Goal: Task Accomplishment & Management: Manage account settings

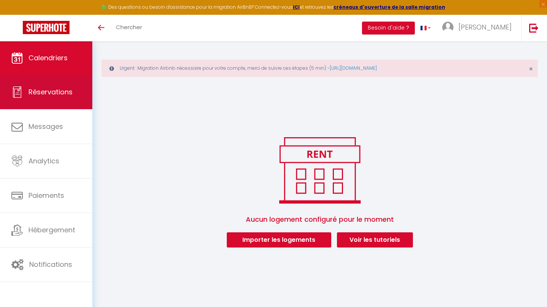
click at [60, 92] on span "Réservations" at bounding box center [50, 91] width 44 height 9
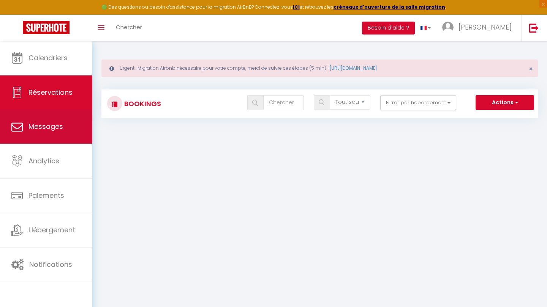
click at [62, 126] on span "Messages" at bounding box center [45, 126] width 35 height 9
select select "message"
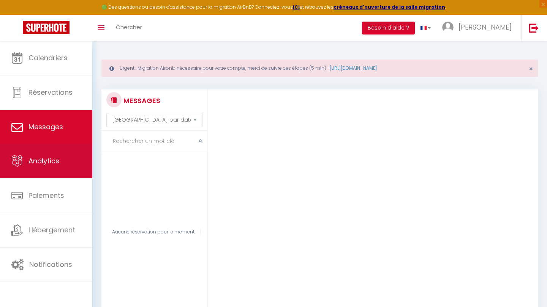
click at [44, 170] on link "Analytics" at bounding box center [46, 161] width 92 height 34
select select "2025"
select select "9"
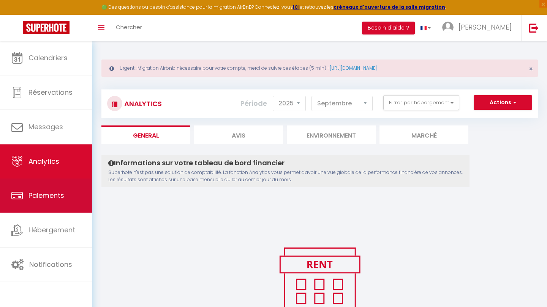
click at [57, 205] on link "Paiements" at bounding box center [46, 196] width 92 height 34
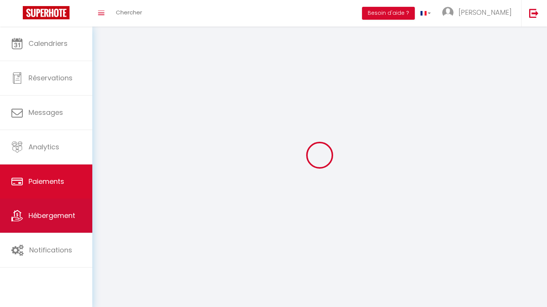
select select "2"
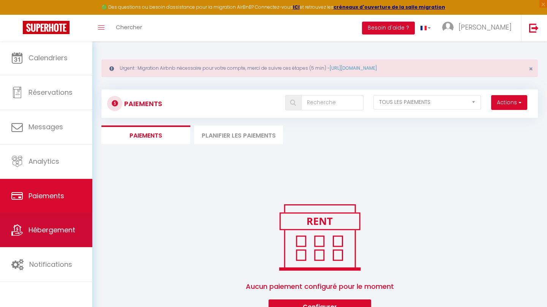
click at [61, 235] on link "Hébergement" at bounding box center [46, 230] width 92 height 34
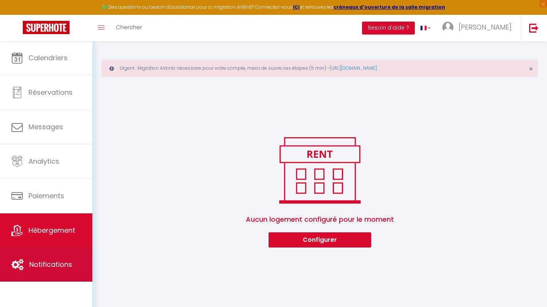
click at [66, 261] on span "Notifications" at bounding box center [50, 264] width 43 height 9
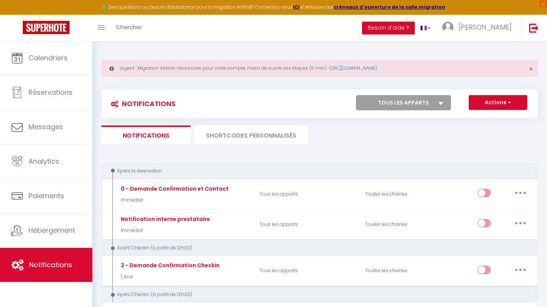
click at [229, 137] on li "SHORTCODES PERSONNALISÉS" at bounding box center [251, 135] width 114 height 19
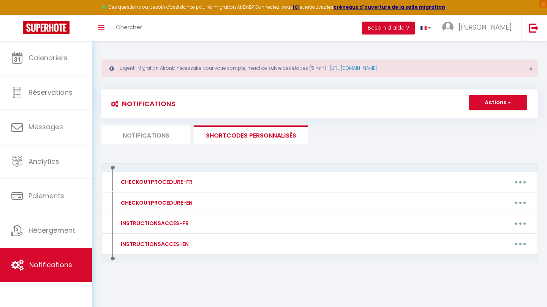
click at [166, 137] on li "Notifications" at bounding box center [145, 135] width 89 height 19
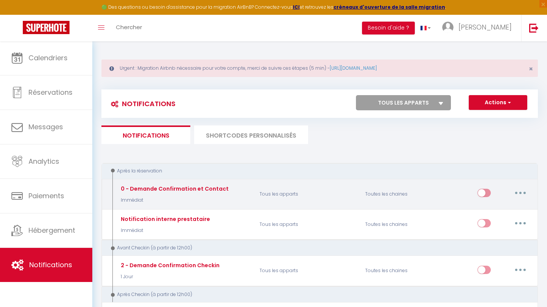
click at [519, 189] on button "button" at bounding box center [519, 193] width 21 height 12
click at [501, 213] on link "Editer" at bounding box center [500, 210] width 56 height 13
type input "0 - Demande Confirmation et Contact"
select select "Immédiat"
select select "if_booking_is_paid"
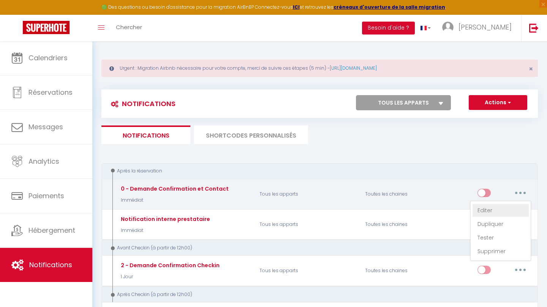
checkbox input "true"
checkbox input "false"
radio input "true"
type input "Merci de confirmer votre réservation - [BOOKING:ID] - [GUEST:FIRST_NAME] [GUEST…"
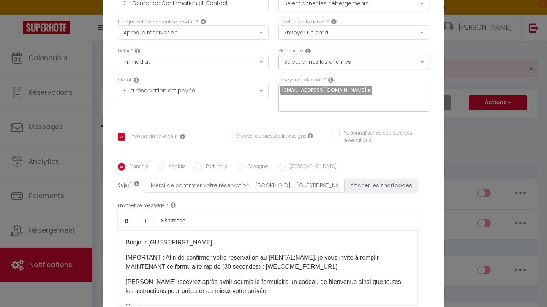
click at [385, 5] on button "Sélectionner les hébergements" at bounding box center [353, 4] width 151 height 14
click at [294, 65] on button "Sélectionnez les chaînes" at bounding box center [353, 62] width 151 height 14
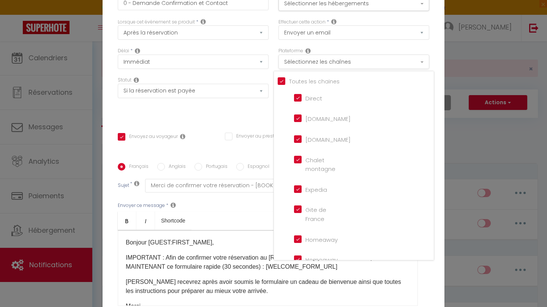
click at [294, 65] on button "Sélectionnez les chaînes" at bounding box center [353, 62] width 151 height 14
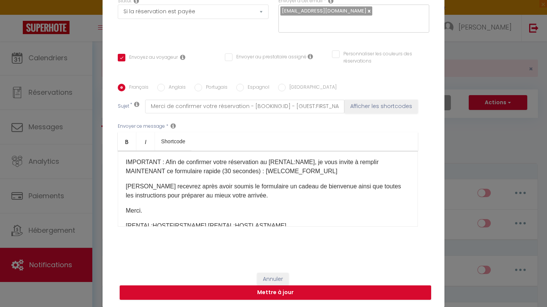
scroll to position [15, 0]
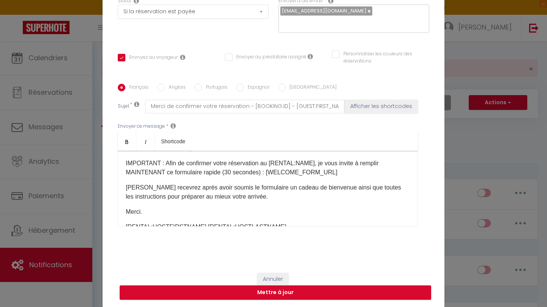
click at [271, 277] on button "Annuler" at bounding box center [273, 279] width 32 height 13
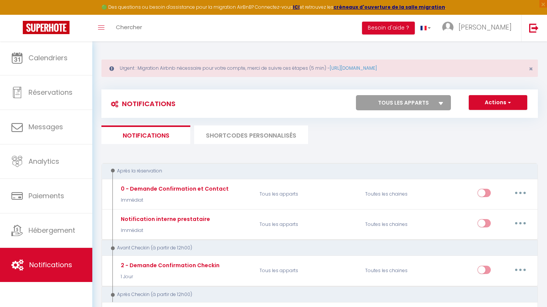
scroll to position [0, 0]
click at [500, 107] on button "Actions" at bounding box center [497, 102] width 58 height 15
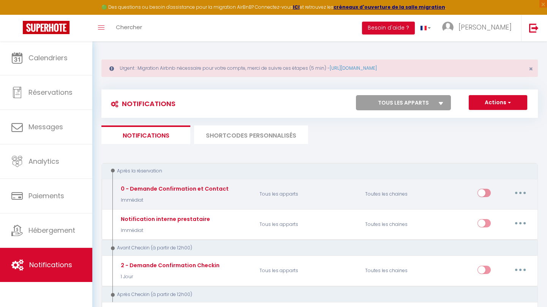
click at [156, 186] on div "0 - Demande Confirmation et Contact" at bounding box center [174, 189] width 110 height 8
click at [523, 192] on button "button" at bounding box center [519, 193] width 21 height 12
click at [499, 214] on link "Editer" at bounding box center [500, 210] width 56 height 13
checkbox input "true"
checkbox input "false"
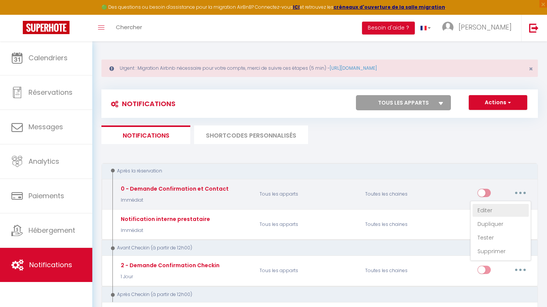
checkbox input "false"
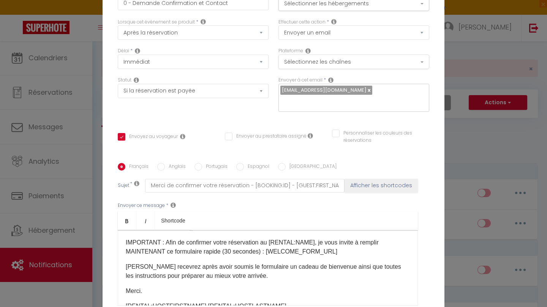
click at [317, 62] on button "Sélectionnez les chaînes" at bounding box center [353, 62] width 151 height 14
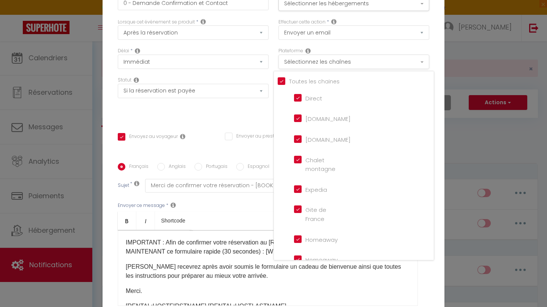
click at [317, 62] on button "Sélectionnez les chaînes" at bounding box center [353, 62] width 151 height 14
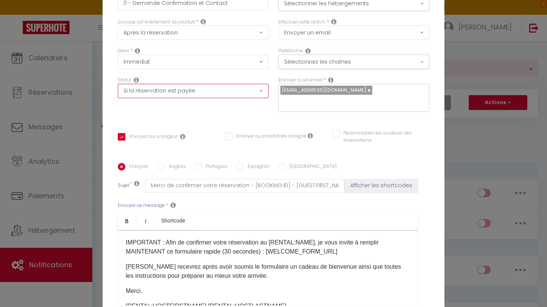
click at [476, 205] on div "Modifier la notification × Titre * 0 - Demande Confirmation et Contact Pour cet…" at bounding box center [273, 153] width 547 height 307
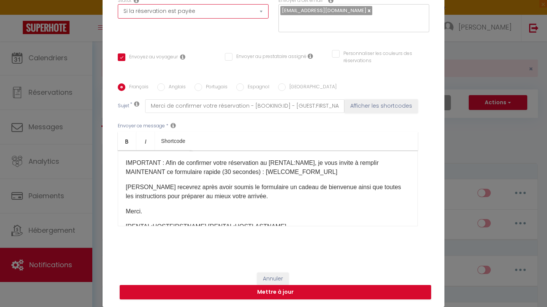
scroll to position [79, 0]
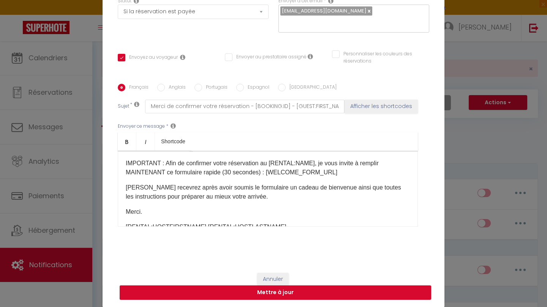
click at [281, 281] on button "Annuler" at bounding box center [273, 279] width 32 height 13
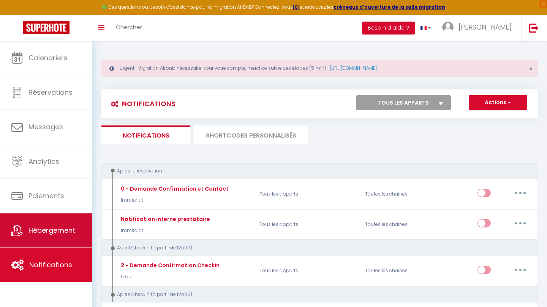
click at [68, 232] on span "Hébergement" at bounding box center [51, 230] width 47 height 9
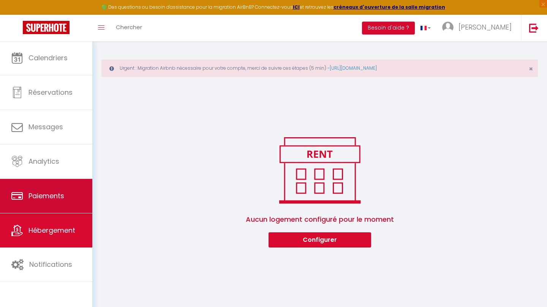
click at [67, 192] on link "Paiements" at bounding box center [46, 196] width 92 height 34
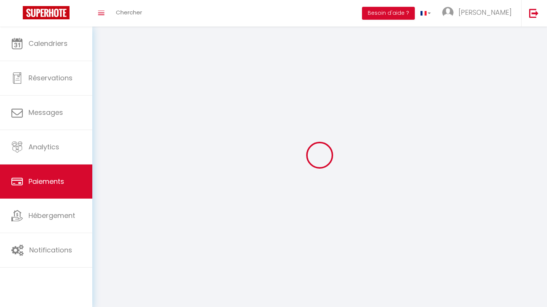
select select "2"
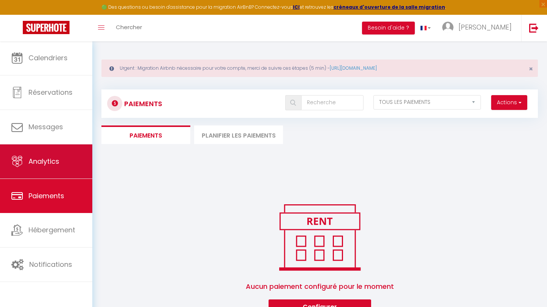
click at [55, 165] on span "Analytics" at bounding box center [43, 161] width 31 height 9
select select "2025"
select select "9"
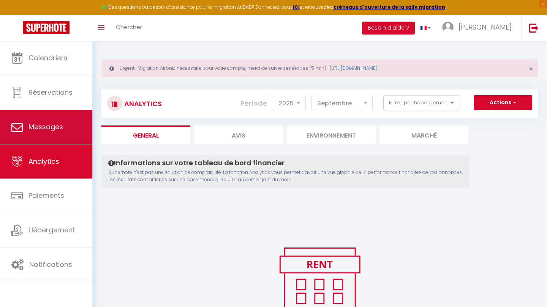
click at [46, 127] on span "Messages" at bounding box center [45, 126] width 35 height 9
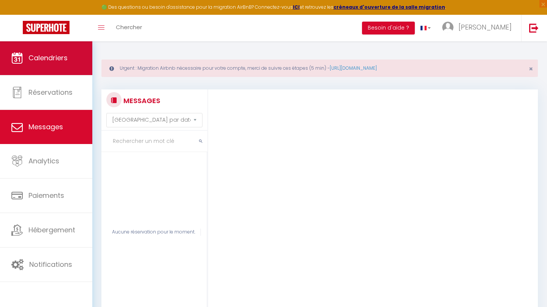
click at [52, 69] on link "Calendriers" at bounding box center [46, 58] width 92 height 34
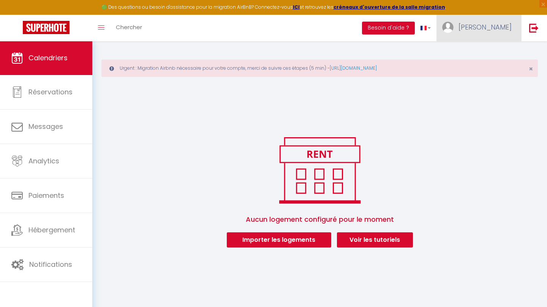
click at [489, 29] on link "[PERSON_NAME]" at bounding box center [478, 28] width 85 height 27
click at [488, 65] on link "Équipe" at bounding box center [490, 66] width 56 height 13
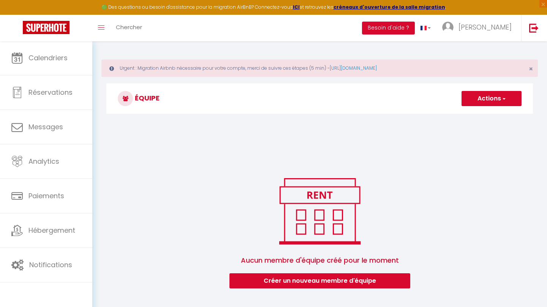
click at [367, 284] on button "Créer un nouveau membre d'équipe" at bounding box center [319, 281] width 181 height 15
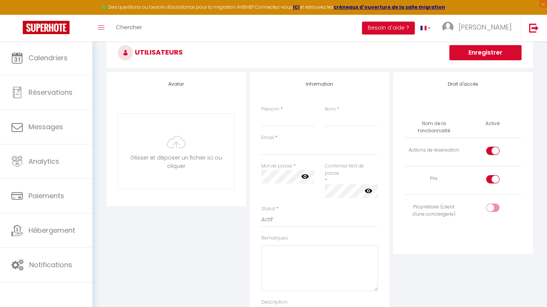
scroll to position [73, 0]
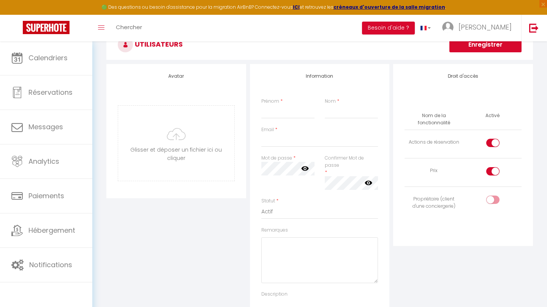
click at [495, 172] on input "checkbox" at bounding box center [498, 172] width 13 height 11
checkbox input "false"
click at [490, 200] on div at bounding box center [492, 200] width 13 height 8
click at [492, 200] on input "checkbox" at bounding box center [498, 201] width 13 height 11
checkbox input "true"
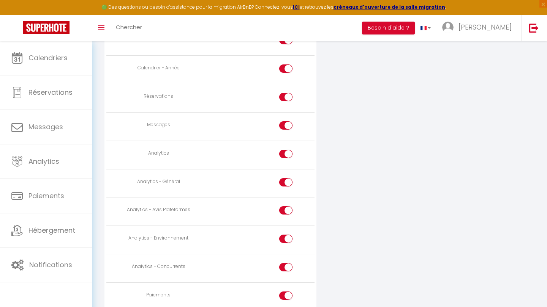
scroll to position [547, 0]
click at [285, 125] on label at bounding box center [285, 126] width 13 height 11
click at [286, 125] on input "checkbox" at bounding box center [292, 126] width 13 height 11
checkbox input "false"
click at [287, 93] on input "checkbox" at bounding box center [292, 98] width 13 height 11
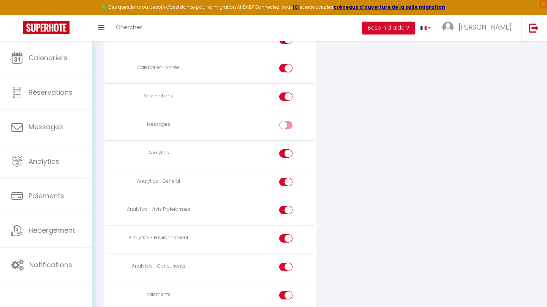
checkbox input "false"
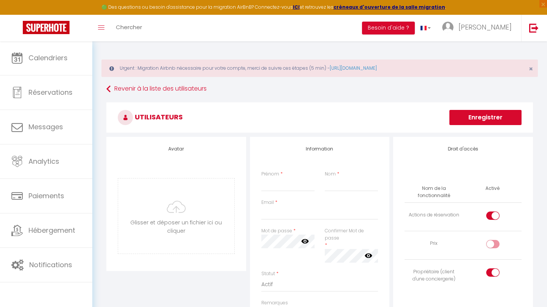
scroll to position [0, 0]
click at [139, 88] on link "Revenir à la liste des utilisateurs" at bounding box center [319, 89] width 426 height 14
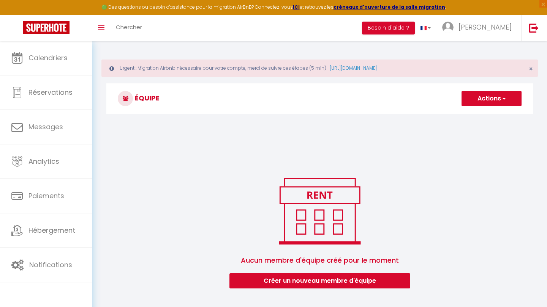
click at [508, 102] on button "Actions" at bounding box center [491, 98] width 60 height 15
click at [457, 196] on div "Aucun membre d'équipe créé pour le moment [PERSON_NAME] un nouveau membre d'équ…" at bounding box center [319, 232] width 426 height 114
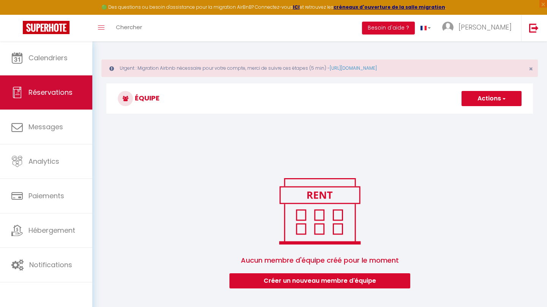
click at [60, 90] on span "Réservations" at bounding box center [50, 92] width 44 height 9
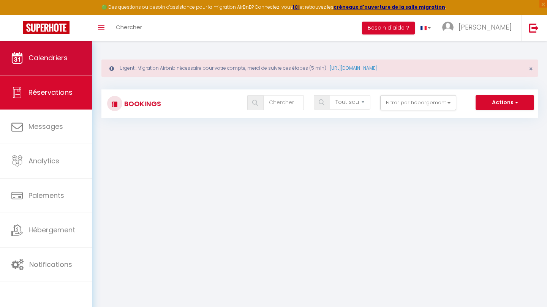
click at [63, 57] on span "Calendriers" at bounding box center [47, 57] width 39 height 9
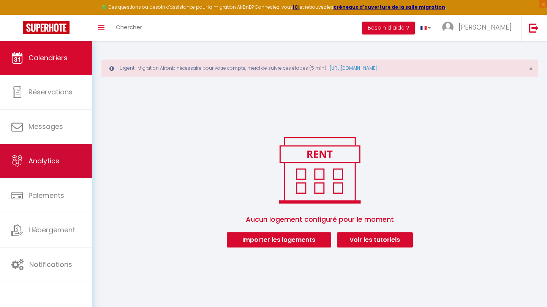
click at [61, 163] on link "Analytics" at bounding box center [46, 161] width 92 height 34
select select "2025"
select select "9"
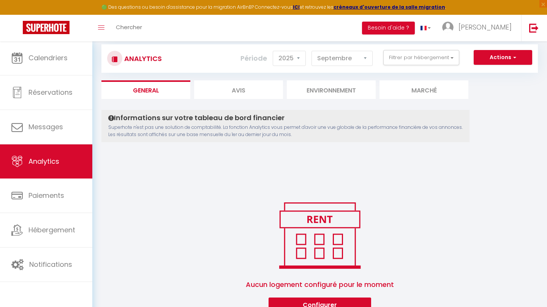
scroll to position [43, 0]
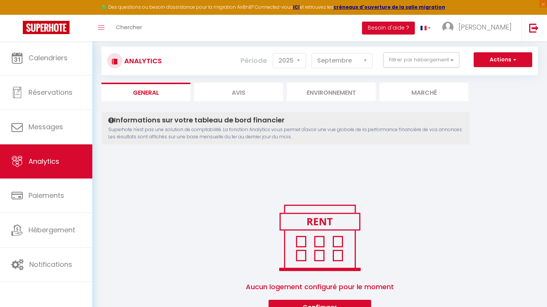
click at [220, 99] on li "Avis" at bounding box center [238, 92] width 89 height 19
select select "2025"
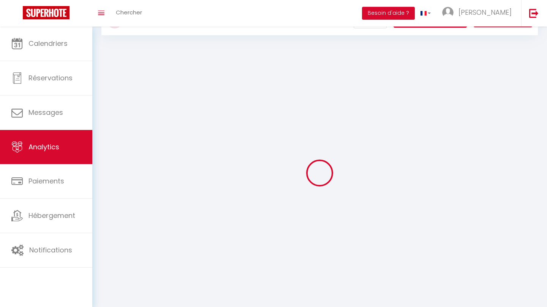
scroll to position [9, 0]
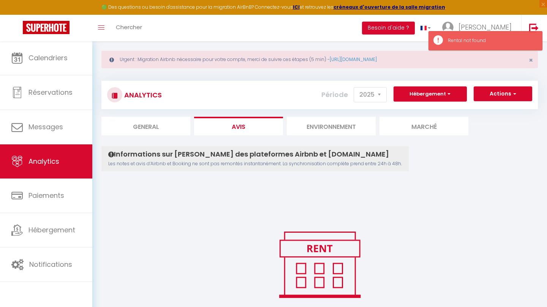
click at [413, 121] on li "Marché" at bounding box center [423, 126] width 89 height 19
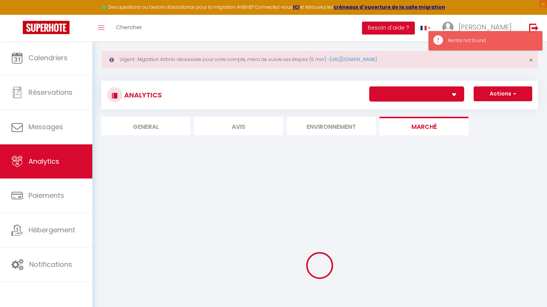
select select
click at [315, 128] on li "Environnement" at bounding box center [331, 126] width 89 height 19
click at [337, 126] on li "Environnement" at bounding box center [331, 126] width 89 height 19
click at [173, 128] on li "General" at bounding box center [145, 126] width 89 height 19
select select "2025"
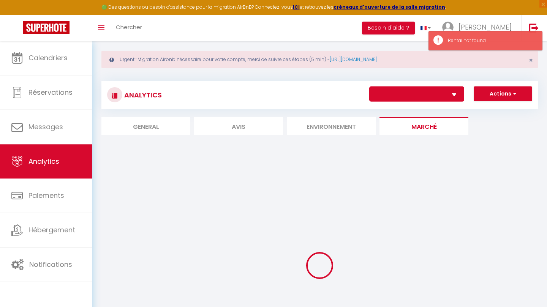
select select "9"
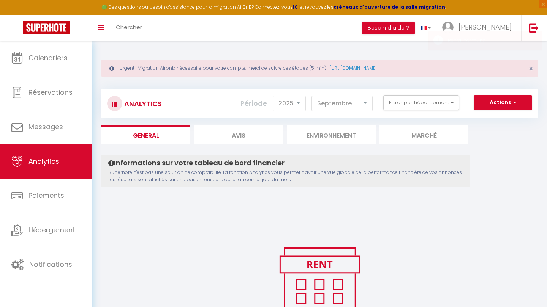
click at [508, 97] on button "Actions" at bounding box center [502, 102] width 58 height 15
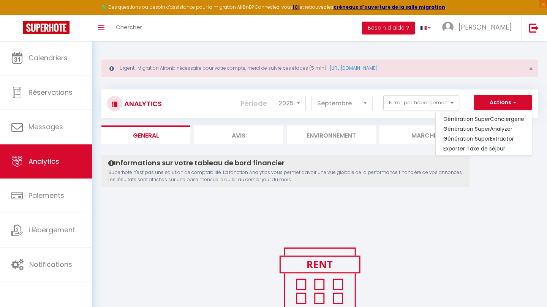
click at [481, 190] on div "Informations sur votre tableau de bord financier Superhote n'est pas une soluti…" at bounding box center [319, 256] width 436 height 203
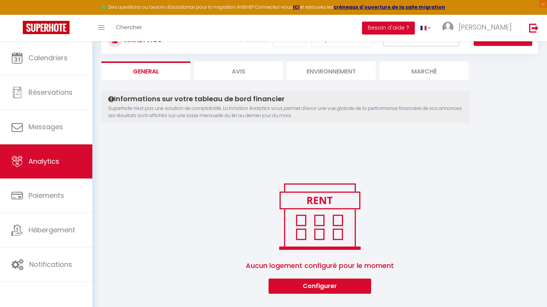
scroll to position [64, 0]
click at [350, 283] on button "Configurer" at bounding box center [319, 286] width 102 height 15
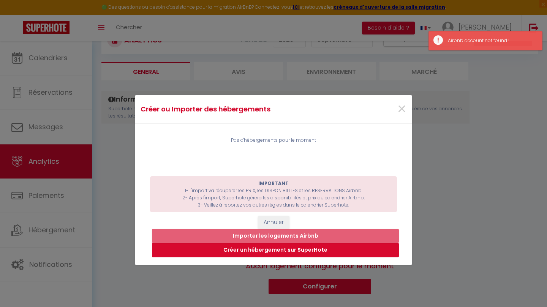
click at [310, 252] on button "Créer un hébergement sur SuperHote" at bounding box center [275, 250] width 247 height 14
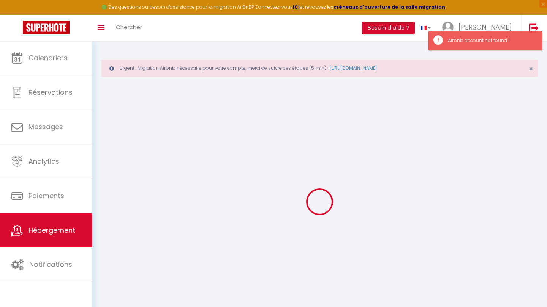
select select
checkbox input "false"
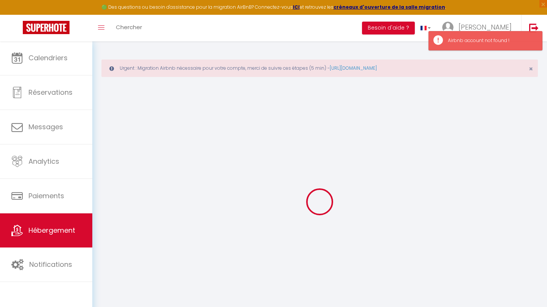
select select
select select "15:00"
select select "23:45"
select select "11:00"
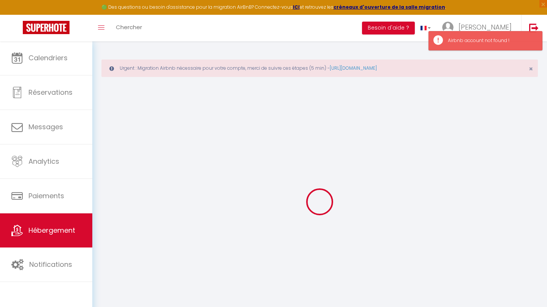
select select "30"
select select "120"
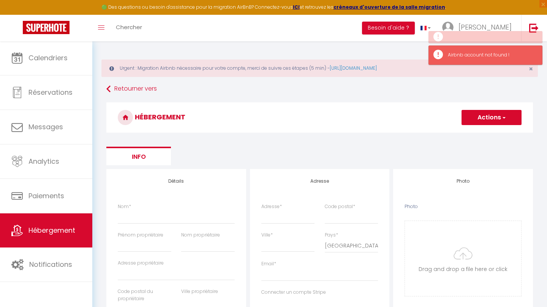
select select
checkbox input "false"
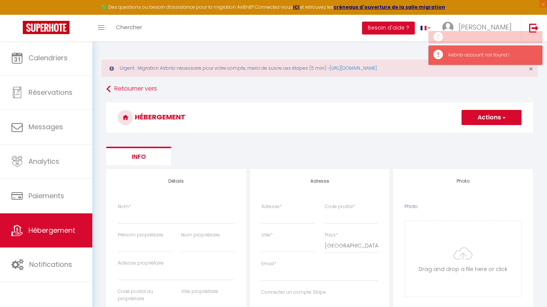
select select
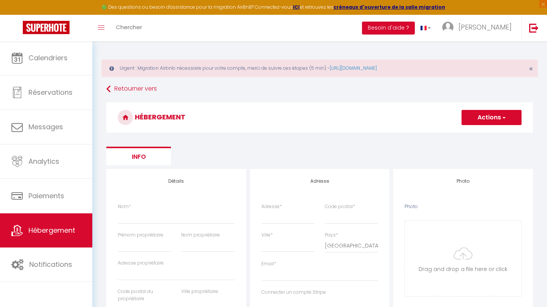
click at [41, 242] on link "Hébergement" at bounding box center [46, 231] width 92 height 34
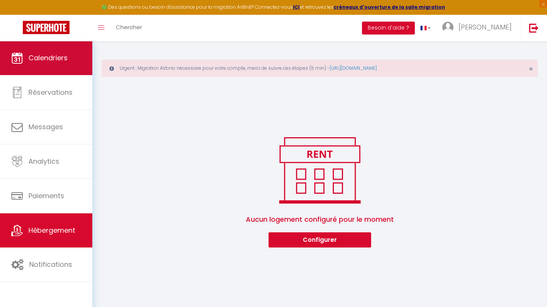
click at [63, 74] on link "Calendriers" at bounding box center [46, 58] width 92 height 34
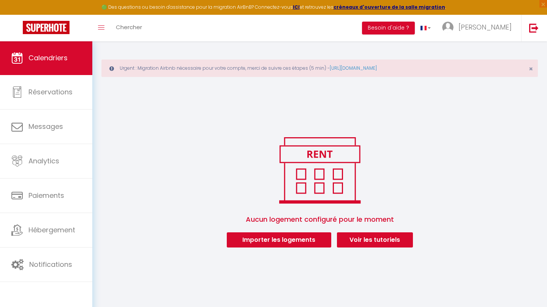
click at [310, 241] on button "Importer les logements" at bounding box center [279, 240] width 104 height 15
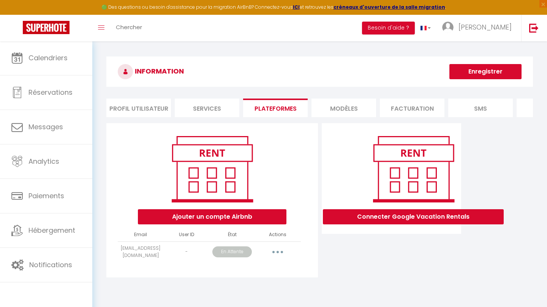
click at [370, 222] on button "Connecter Google Vacation Rentals" at bounding box center [413, 217] width 181 height 15
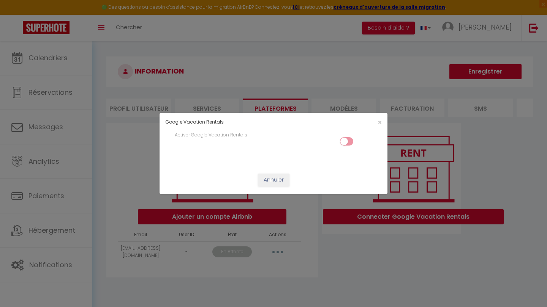
click at [345, 139] on input "checkbox" at bounding box center [346, 142] width 13 height 11
click at [377, 121] on span "×" at bounding box center [379, 122] width 4 height 9
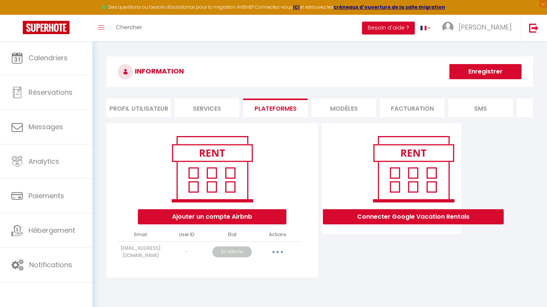
click at [411, 216] on button "Connecter Google Vacation Rentals" at bounding box center [413, 217] width 181 height 15
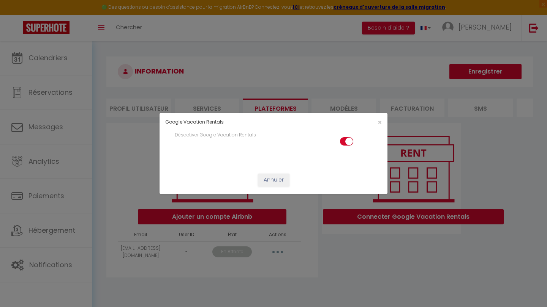
click at [348, 140] on input "checkbox" at bounding box center [346, 142] width 13 height 11
checkbox input "false"
click at [378, 121] on span "×" at bounding box center [379, 122] width 4 height 9
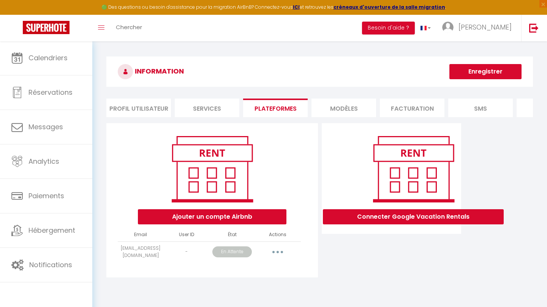
click at [213, 112] on li "Services" at bounding box center [207, 108] width 65 height 19
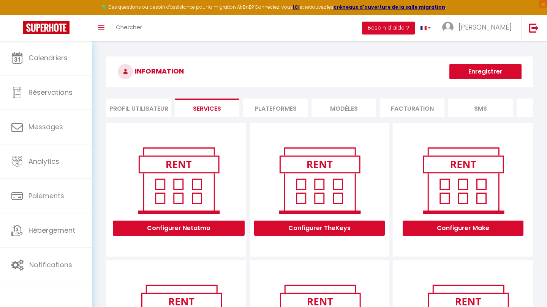
click at [133, 104] on li "Profil Utilisateur" at bounding box center [138, 108] width 65 height 19
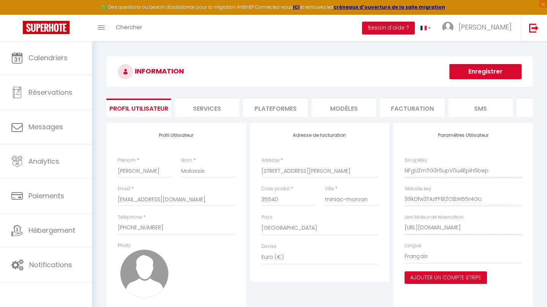
click at [437, 276] on button "Ajouter un compte Stripe" at bounding box center [445, 278] width 82 height 13
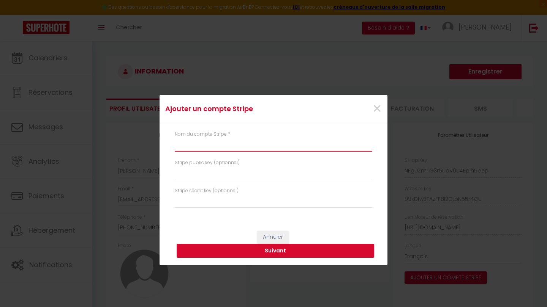
click at [240, 145] on input "text" at bounding box center [273, 145] width 197 height 14
type input "Conciergerie UN AIR DE VACANCES"
click at [277, 253] on button "Suivant" at bounding box center [275, 251] width 197 height 14
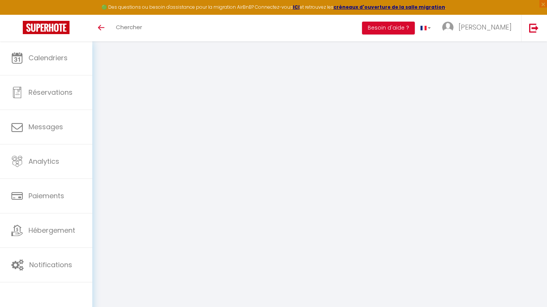
select select "28"
select select "fr"
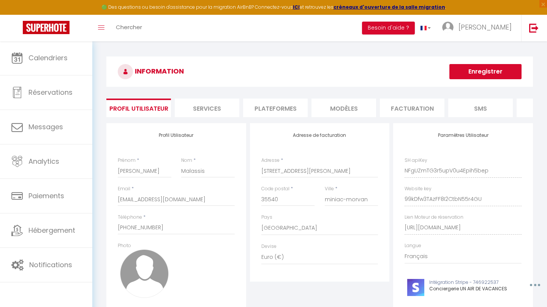
click at [221, 104] on li "Services" at bounding box center [207, 108] width 65 height 19
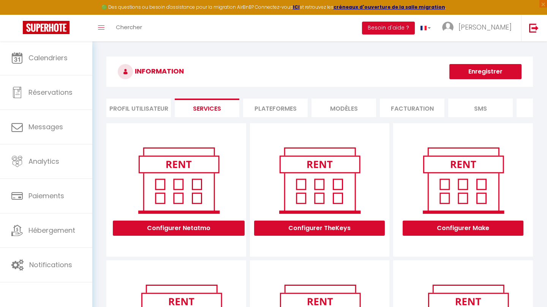
click at [274, 107] on li "Plateformes" at bounding box center [275, 108] width 65 height 19
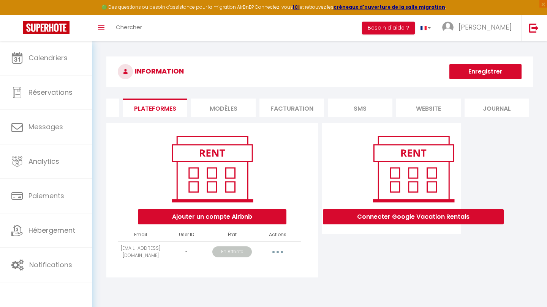
scroll to position [0, 120]
click at [416, 111] on li "website" at bounding box center [428, 108] width 65 height 19
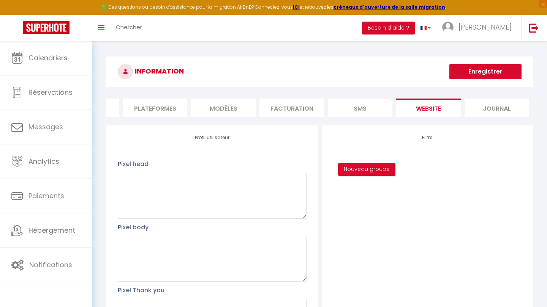
click at [351, 108] on li "SMS" at bounding box center [360, 108] width 65 height 19
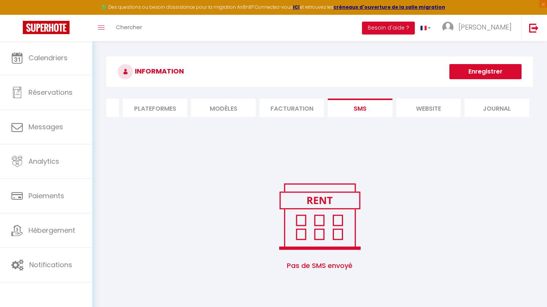
click at [292, 106] on li "Facturation" at bounding box center [291, 108] width 65 height 19
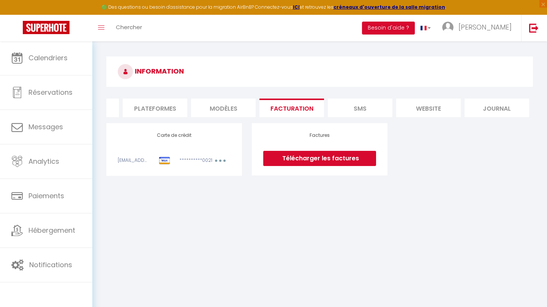
click at [207, 112] on li "MODÈLES" at bounding box center [223, 108] width 65 height 19
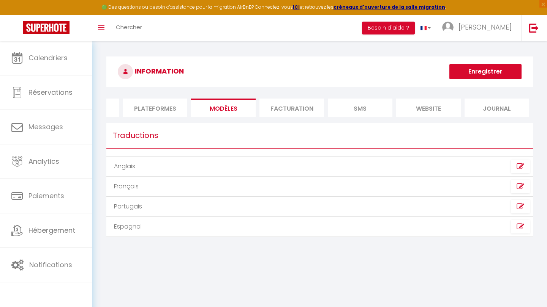
click at [177, 108] on li "Plateformes" at bounding box center [155, 108] width 65 height 19
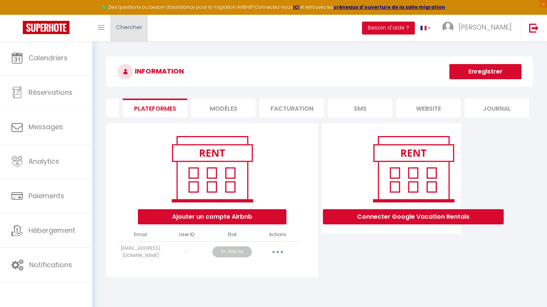
click at [118, 25] on span "Chercher" at bounding box center [129, 27] width 26 height 8
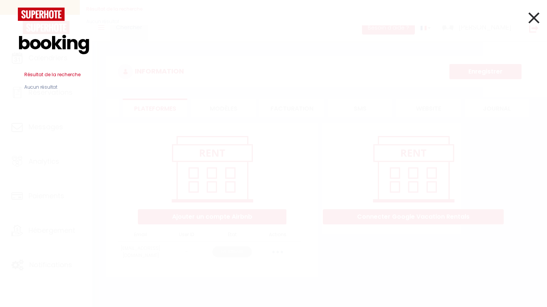
type input "booking"
click at [103, 47] on input "booking" at bounding box center [273, 43] width 511 height 45
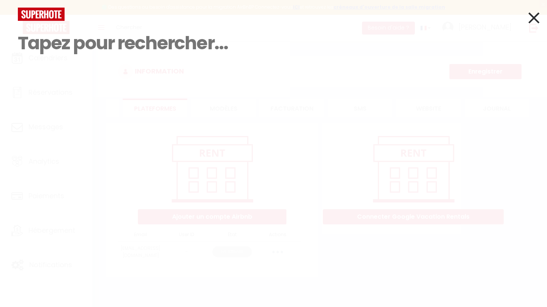
click at [535, 18] on icon at bounding box center [533, 17] width 11 height 19
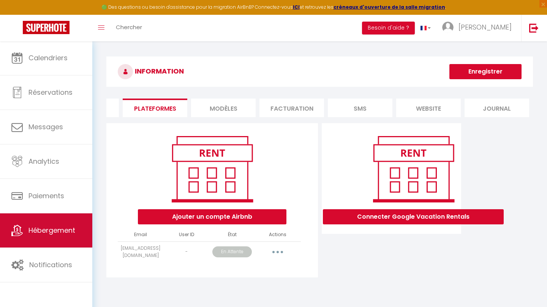
click at [66, 232] on span "Hébergement" at bounding box center [51, 230] width 47 height 9
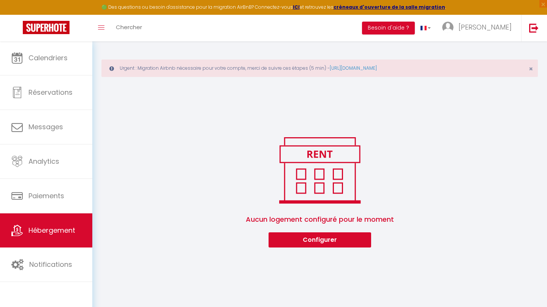
click at [292, 240] on button "Configurer" at bounding box center [319, 240] width 102 height 15
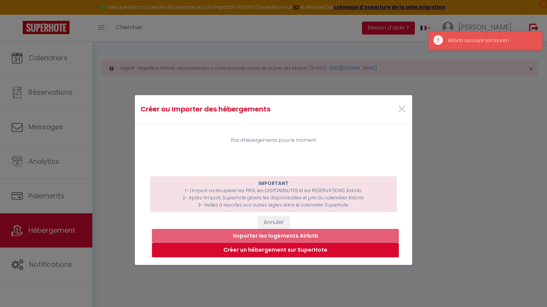
click at [287, 250] on button "Créer un hébergement sur SuperHote" at bounding box center [275, 250] width 247 height 14
select select "3"
select select "2"
select select "1"
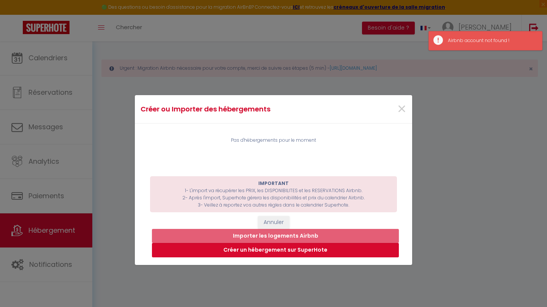
select select
select select "28"
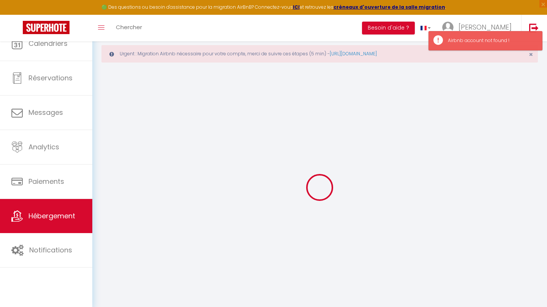
select select
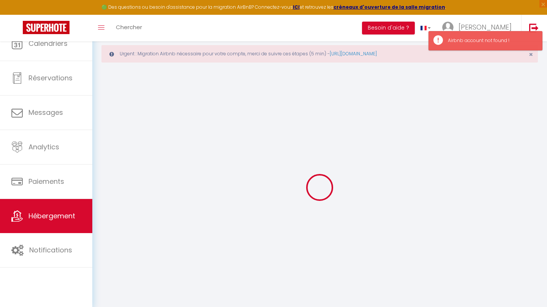
select select
checkbox input "false"
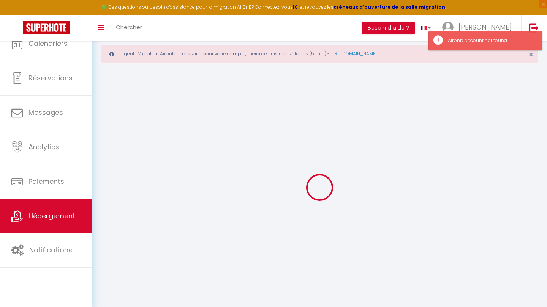
select select
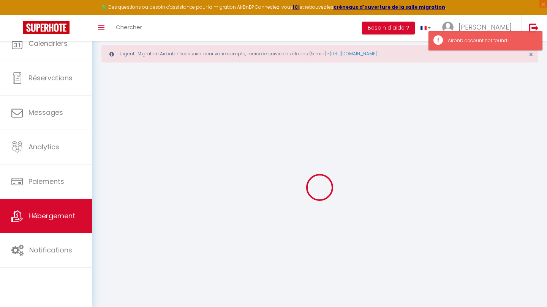
select select
checkbox input "false"
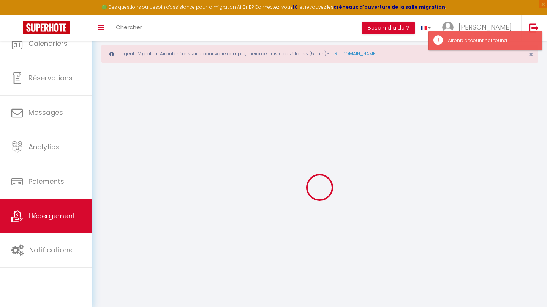
checkbox input "false"
select select
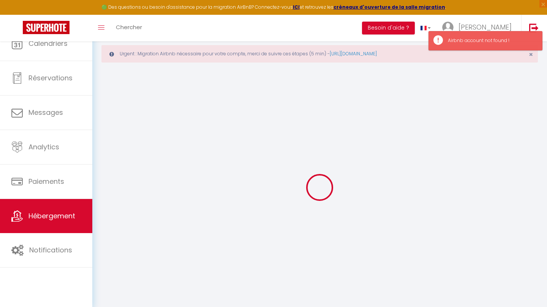
select select
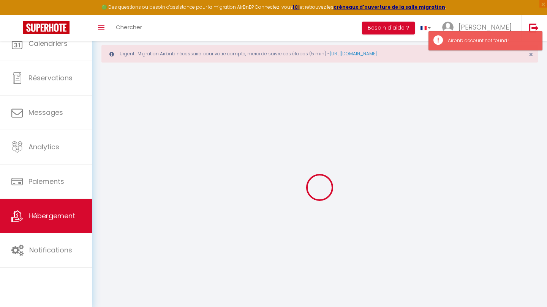
checkbox input "false"
select select
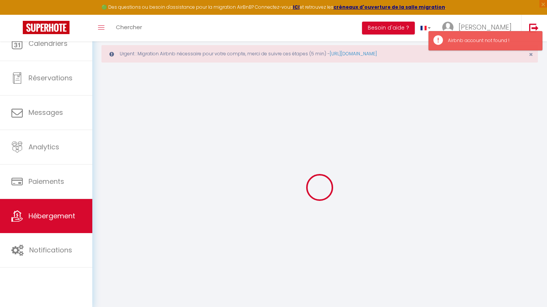
select select
checkbox input "false"
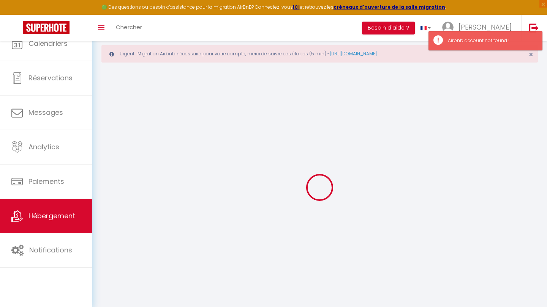
checkbox input "false"
select select
checkbox input "false"
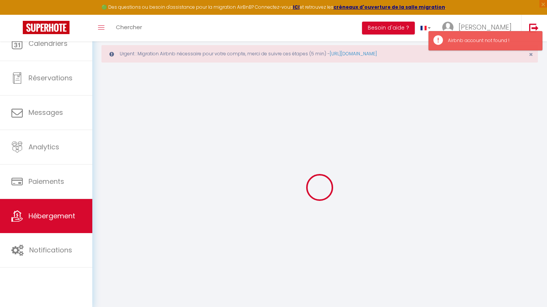
checkbox input "false"
select select
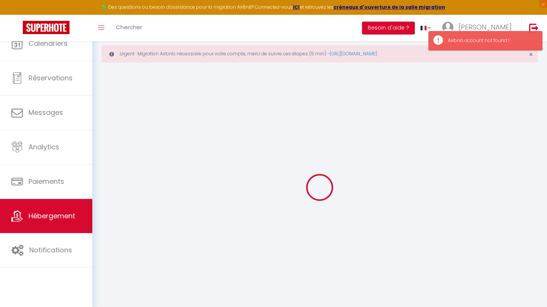
select select "15:00"
select select "23:45"
select select "11:00"
select select "30"
select select "120"
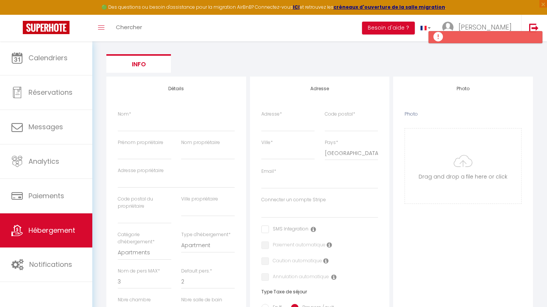
scroll to position [92, 0]
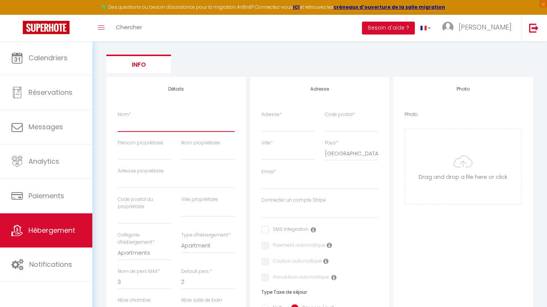
type input "G"
select select
checkbox input "false"
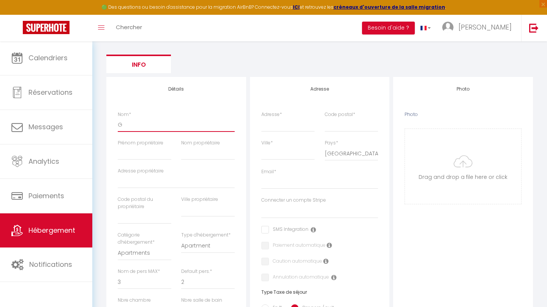
checkbox input "false"
select select
type input "Gu"
select select
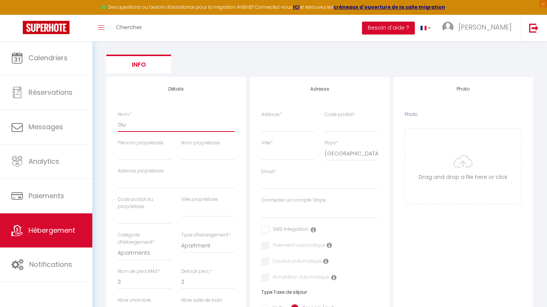
checkbox input "false"
select select
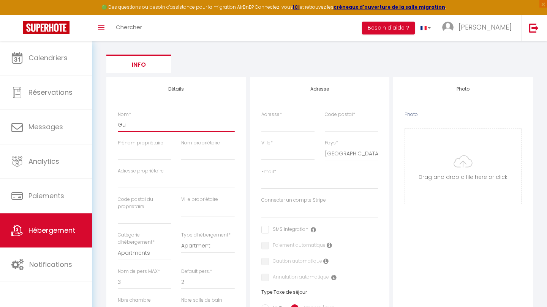
select select
type input "Gui"
select select
checkbox input "false"
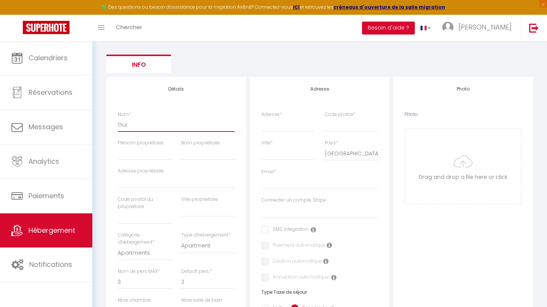
checkbox input "false"
select select
type input "Guil"
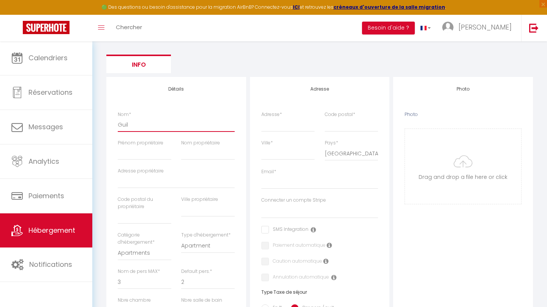
select select
checkbox input "false"
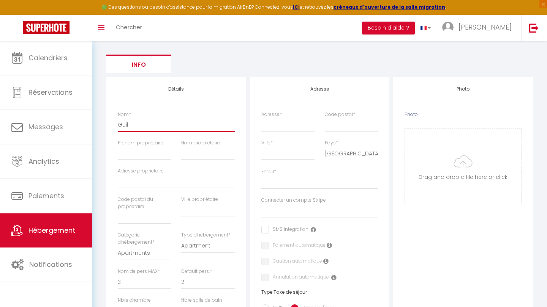
select select
type input "Guill"
select select
checkbox input "false"
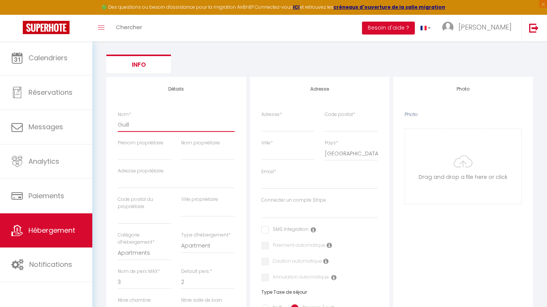
checkbox input "false"
select select
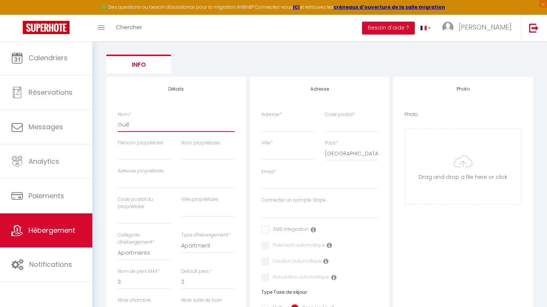
type input "Guillo"
select select
checkbox input "false"
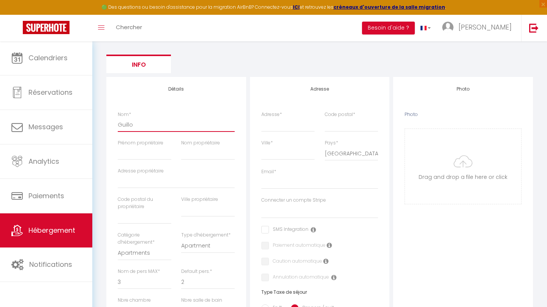
checkbox input "false"
select select
type input "Guill"
select select
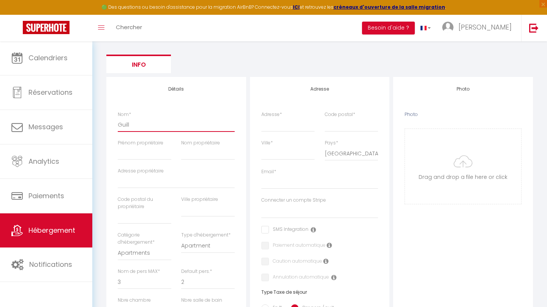
checkbox input "false"
select select
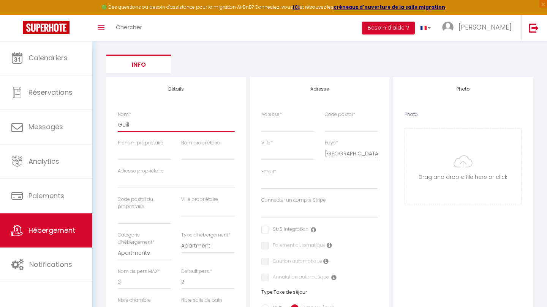
select select
type input "Guil"
select select
checkbox input "false"
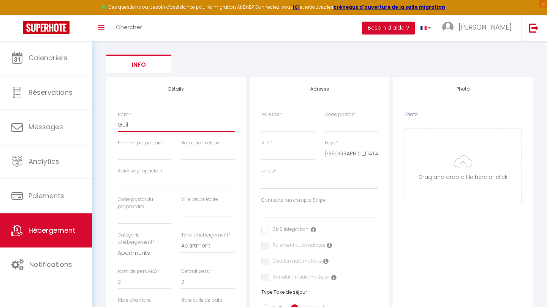
checkbox input "false"
select select
type input "Gui"
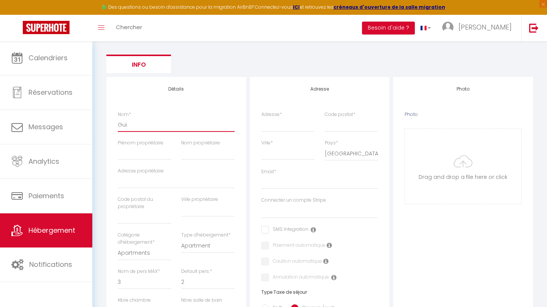
select select
checkbox input "false"
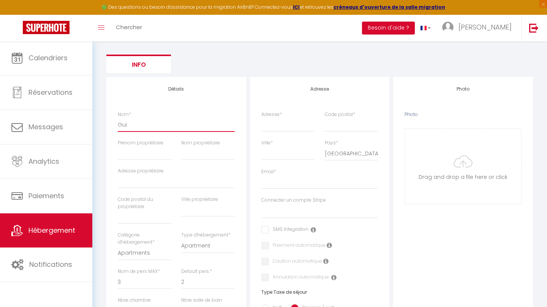
select select
type input "Gu"
select select
checkbox input "false"
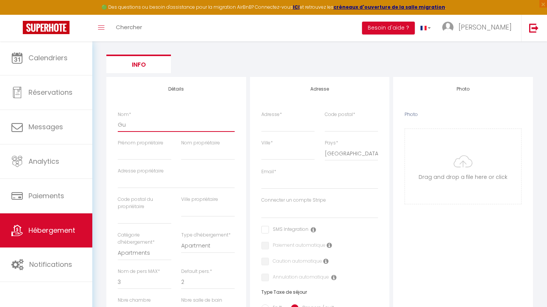
checkbox input "false"
select select
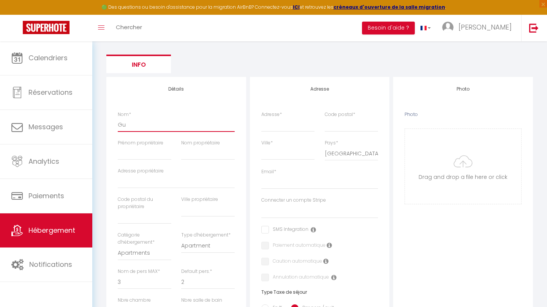
type input "G"
select select
checkbox input "false"
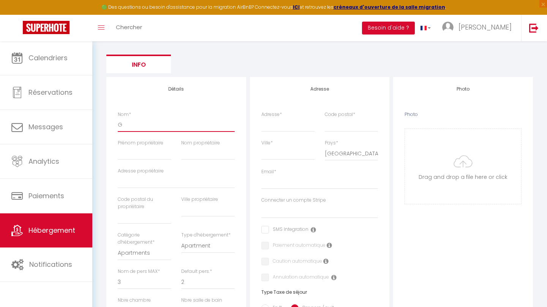
checkbox input "false"
select select
type input "GU"
select select
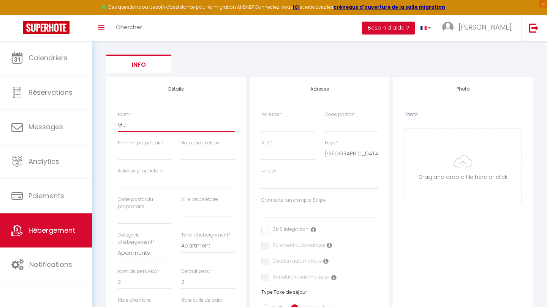
checkbox input "false"
select select
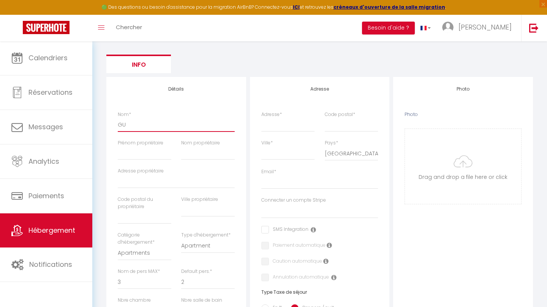
select select
type input "GUI"
select select
checkbox input "false"
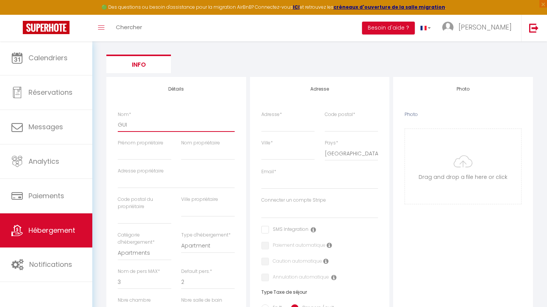
checkbox input "false"
select select
type input "GUIL"
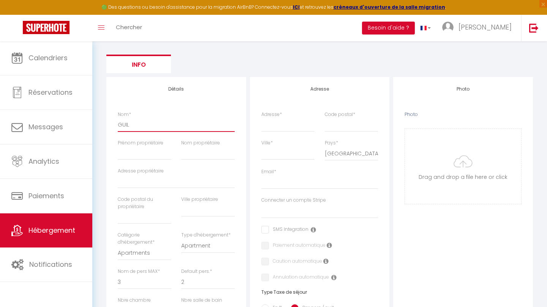
select select
checkbox input "false"
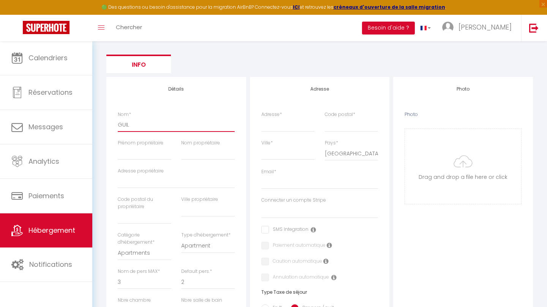
select select
type input "GUILL"
select select
checkbox input "false"
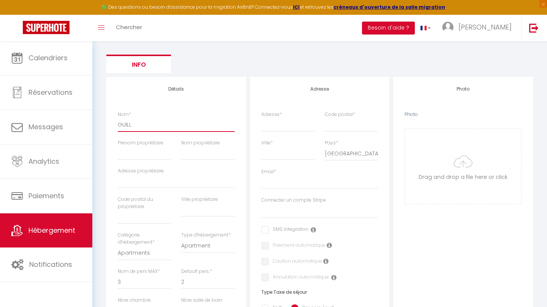
checkbox input "false"
select select
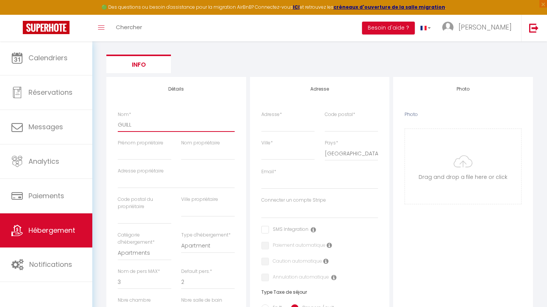
type input "GUILLO"
select select
checkbox input "false"
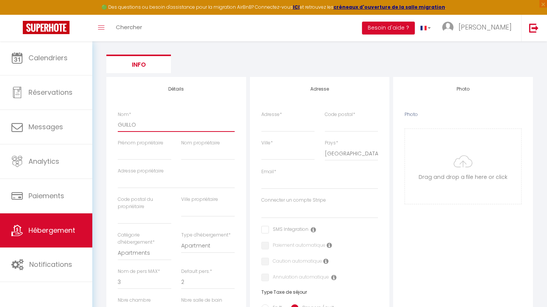
checkbox input "false"
select select
type input "GUILLOU"
select select
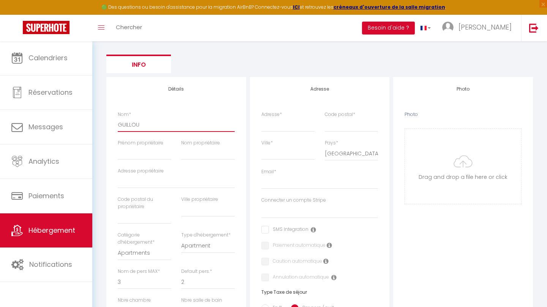
checkbox input "false"
select select
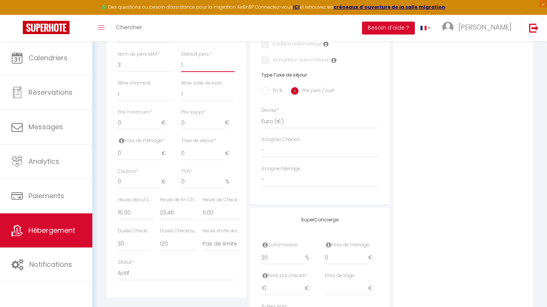
scroll to position [311, 0]
click at [160, 116] on input "1" at bounding box center [140, 122] width 44 height 14
click at [160, 116] on input "2" at bounding box center [140, 122] width 44 height 14
click at [160, 116] on input "3" at bounding box center [140, 122] width 44 height 14
click at [160, 116] on input "4" at bounding box center [140, 122] width 44 height 14
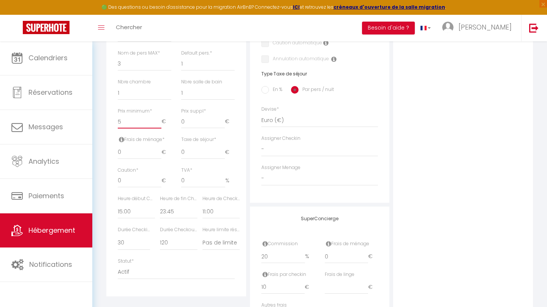
click at [160, 116] on input "5" at bounding box center [140, 122] width 44 height 14
click at [160, 116] on input "6" at bounding box center [140, 122] width 44 height 14
click at [160, 116] on input "7" at bounding box center [140, 122] width 44 height 14
click at [160, 116] on input "8" at bounding box center [140, 122] width 44 height 14
click at [148, 121] on input "8" at bounding box center [140, 122] width 44 height 14
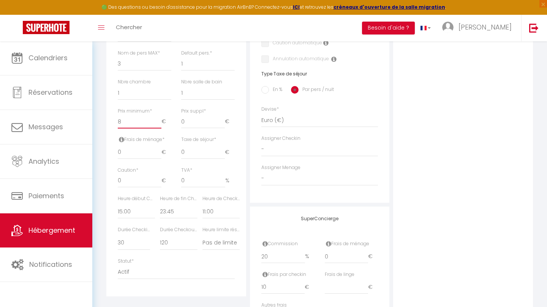
click at [148, 121] on input "8" at bounding box center [140, 122] width 44 height 14
click at [146, 148] on input "0" at bounding box center [140, 153] width 44 height 14
click at [193, 152] on input "0" at bounding box center [203, 153] width 44 height 14
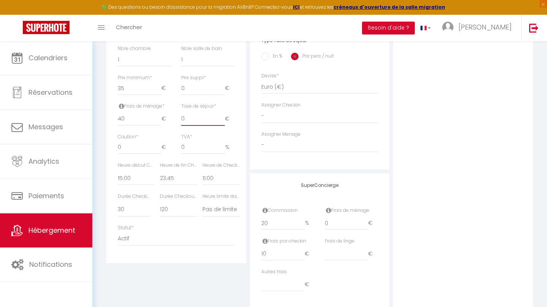
scroll to position [342, 0]
click at [139, 148] on input "0" at bounding box center [140, 150] width 44 height 14
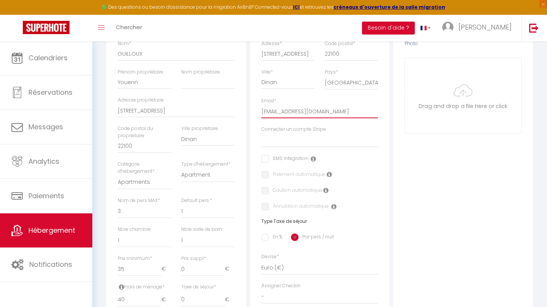
scroll to position [169, 0]
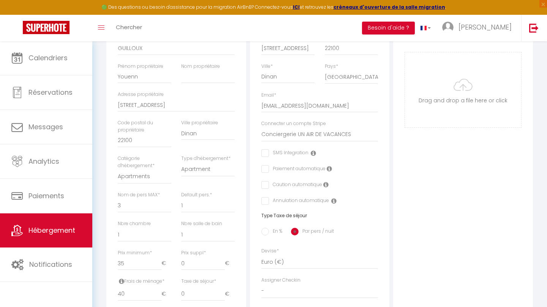
click at [265, 185] on input "checkbox" at bounding box center [263, 185] width 5 height 8
click at [314, 153] on icon at bounding box center [313, 153] width 5 height 6
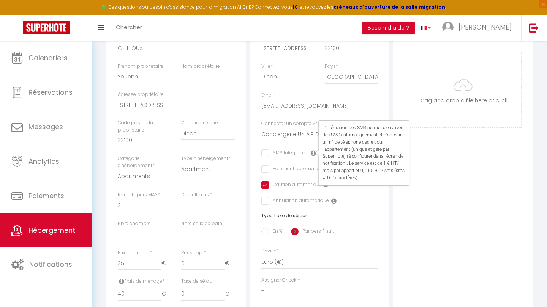
click at [314, 153] on icon at bounding box center [313, 153] width 5 height 6
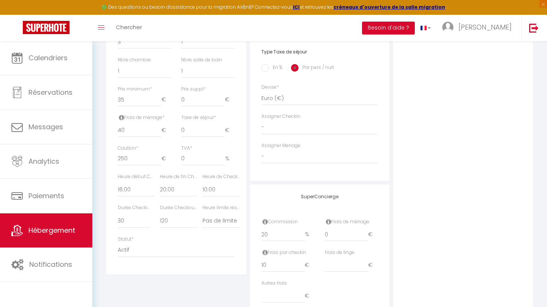
scroll to position [334, 0]
click at [223, 125] on input "0.01" at bounding box center [203, 130] width 44 height 14
click at [212, 124] on input "0.02" at bounding box center [203, 130] width 44 height 14
click at [212, 124] on input "0.03" at bounding box center [203, 130] width 44 height 14
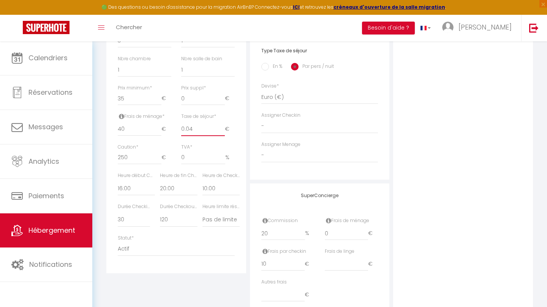
click at [212, 124] on input "0.04" at bounding box center [203, 130] width 44 height 14
click at [212, 124] on input "0.05" at bounding box center [203, 130] width 44 height 14
click at [212, 124] on input "0.06" at bounding box center [203, 130] width 44 height 14
click at [212, 124] on input "0.07" at bounding box center [203, 130] width 44 height 14
click at [212, 124] on input "0.08" at bounding box center [203, 130] width 44 height 14
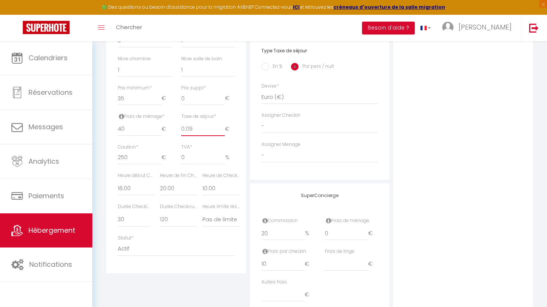
click at [212, 124] on input "0.09" at bounding box center [203, 130] width 44 height 14
click at [212, 124] on input "0.1" at bounding box center [203, 130] width 44 height 14
click at [212, 124] on input "0.11" at bounding box center [203, 130] width 44 height 14
click at [212, 124] on input "0.12" at bounding box center [203, 130] width 44 height 14
click at [212, 124] on input "0.13" at bounding box center [203, 130] width 44 height 14
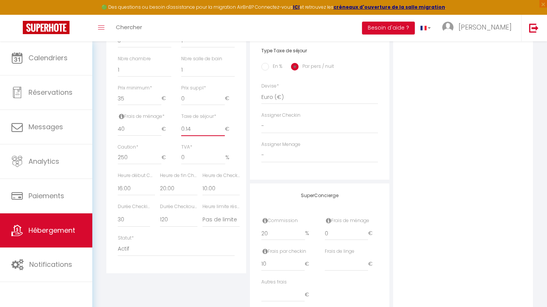
click at [212, 124] on input "0.14" at bounding box center [203, 130] width 44 height 14
click at [212, 124] on input "0.15" at bounding box center [203, 130] width 44 height 14
click at [212, 124] on input "0.16" at bounding box center [203, 130] width 44 height 14
click at [212, 124] on input "0.17" at bounding box center [203, 130] width 44 height 14
click at [202, 124] on input "0.17" at bounding box center [203, 130] width 44 height 14
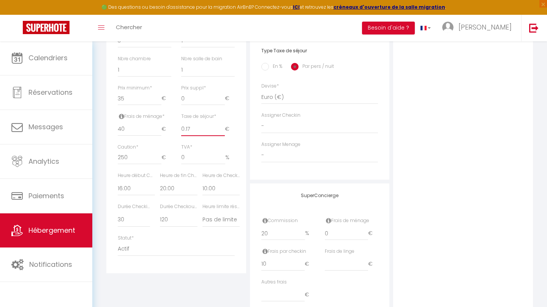
click at [202, 124] on input "0.17" at bounding box center [203, 130] width 44 height 14
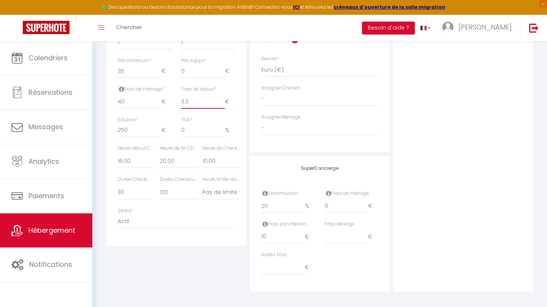
scroll to position [361, 0]
click at [302, 206] on input "19.99" at bounding box center [283, 207] width 44 height 14
click at [302, 206] on input "19.98" at bounding box center [283, 207] width 44 height 14
click at [302, 206] on input "19.97" at bounding box center [283, 207] width 44 height 14
click at [302, 206] on input "19.96" at bounding box center [283, 207] width 44 height 14
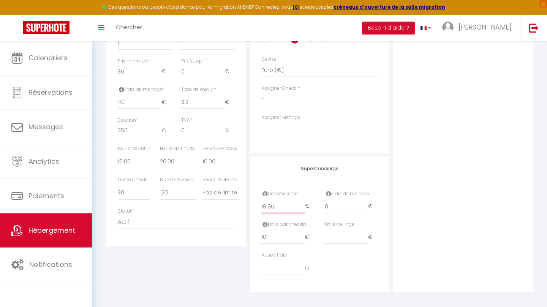
click at [302, 206] on input "19.95" at bounding box center [283, 207] width 44 height 14
click at [302, 206] on input "19.94" at bounding box center [283, 207] width 44 height 14
click at [302, 206] on input "19.93" at bounding box center [283, 207] width 44 height 14
click at [302, 206] on input "19.92" at bounding box center [283, 207] width 44 height 14
click at [302, 206] on input "19.91" at bounding box center [283, 207] width 44 height 14
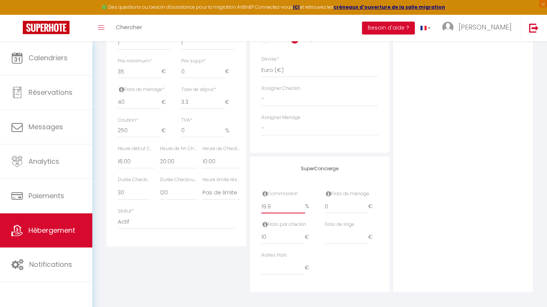
click at [302, 206] on input "19.9" at bounding box center [283, 207] width 44 height 14
click at [302, 206] on input "19.89" at bounding box center [283, 207] width 44 height 14
click at [302, 206] on input "19.88" at bounding box center [283, 207] width 44 height 14
click at [299, 206] on input "19.88" at bounding box center [283, 207] width 44 height 14
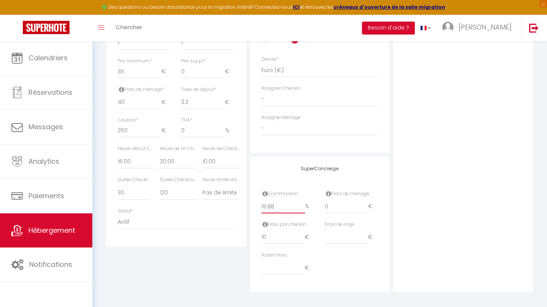
click at [299, 206] on input "19.88" at bounding box center [283, 207] width 44 height 14
click at [354, 203] on input "0" at bounding box center [347, 207] width 44 height 14
click at [352, 233] on input "number" at bounding box center [347, 238] width 44 height 14
click at [355, 256] on div "Autres frais €" at bounding box center [319, 267] width 127 height 31
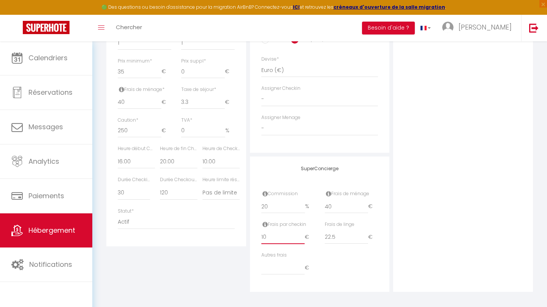
click at [289, 235] on input "10" at bounding box center [283, 238] width 44 height 14
click at [431, 196] on div "Photo Photo Drag and drop a file here or click Ooops, something wrong appended.…" at bounding box center [463, 50] width 140 height 484
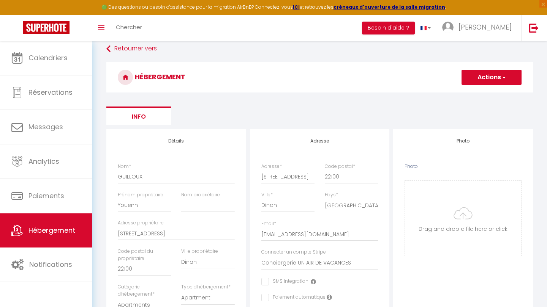
scroll to position [40, 0]
click at [468, 212] on input "Photo" at bounding box center [463, 218] width 116 height 75
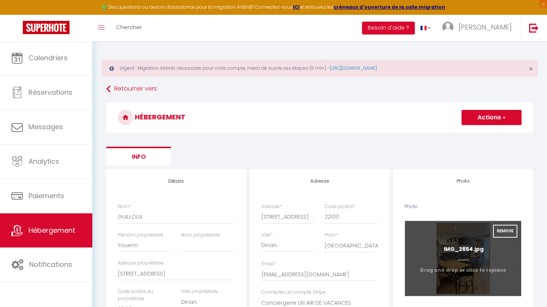
scroll to position [0, 0]
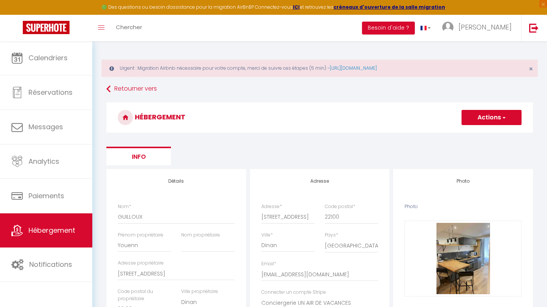
click at [501, 120] on span "button" at bounding box center [503, 118] width 5 height 8
click at [487, 137] on input "Enregistrer" at bounding box center [482, 135] width 28 height 8
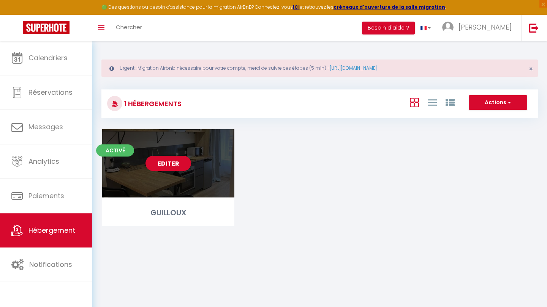
click at [173, 167] on link "Editer" at bounding box center [168, 163] width 46 height 15
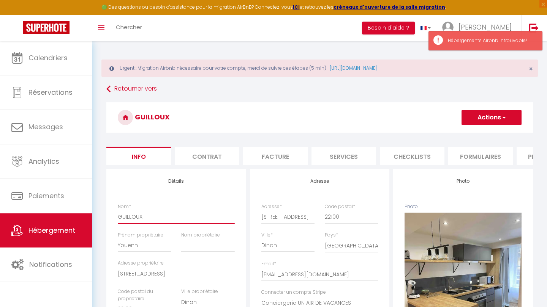
click at [154, 213] on input "GUILLOUX" at bounding box center [176, 217] width 117 height 14
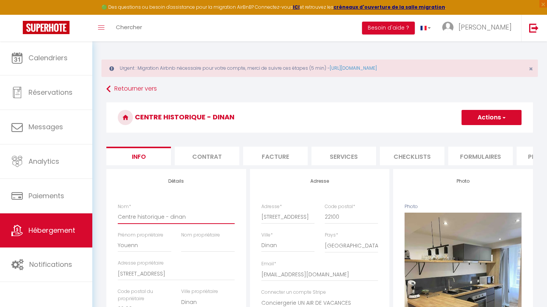
click at [118, 214] on input "Centre historique - dinan" at bounding box center [176, 217] width 117 height 14
click at [501, 123] on button "Actions" at bounding box center [491, 117] width 60 height 15
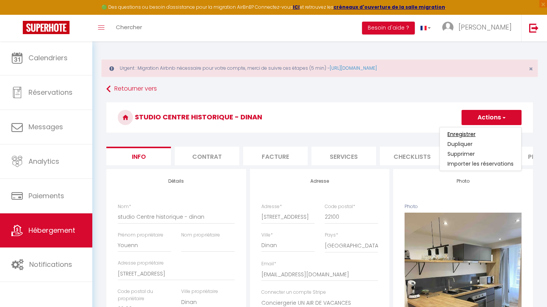
click at [465, 137] on input "Enregistrer" at bounding box center [461, 135] width 28 height 8
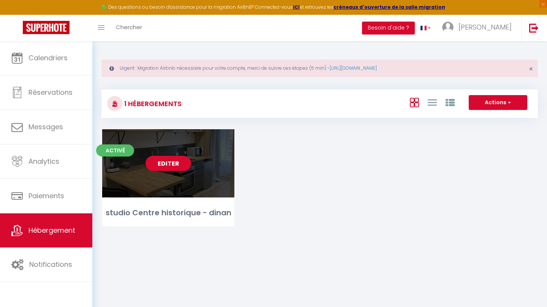
click at [170, 163] on link "Editer" at bounding box center [168, 163] width 46 height 15
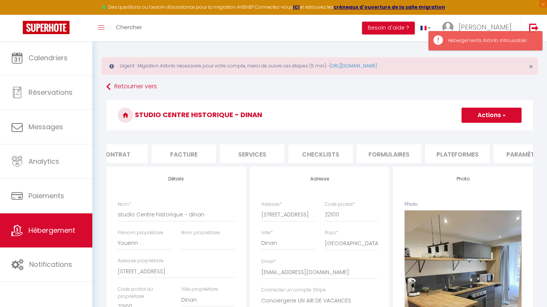
scroll to position [0, 102]
click at [453, 150] on li "Plateformes" at bounding box center [446, 154] width 65 height 19
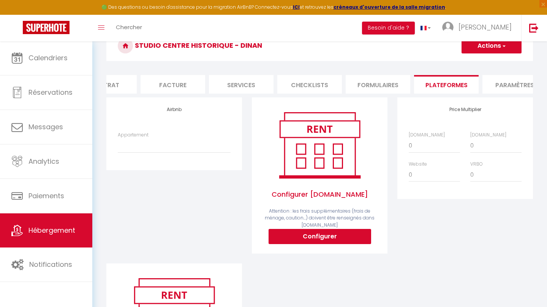
scroll to position [74, 0]
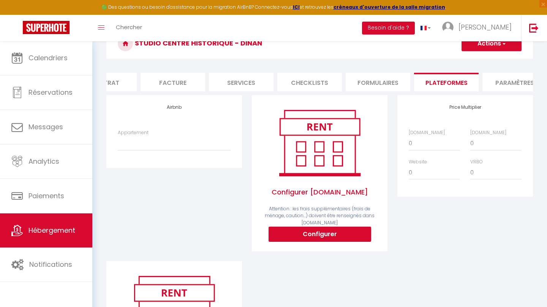
click at [339, 235] on button "Configurer" at bounding box center [319, 234] width 102 height 15
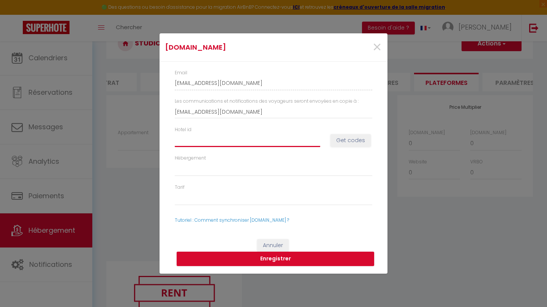
click at [208, 142] on input "Hotel id" at bounding box center [247, 141] width 145 height 14
click at [350, 139] on button "Get codes" at bounding box center [350, 140] width 40 height 13
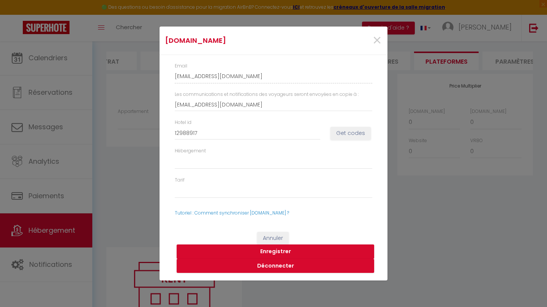
scroll to position [98, 0]
click at [280, 251] on button "Enregistrer" at bounding box center [275, 252] width 197 height 14
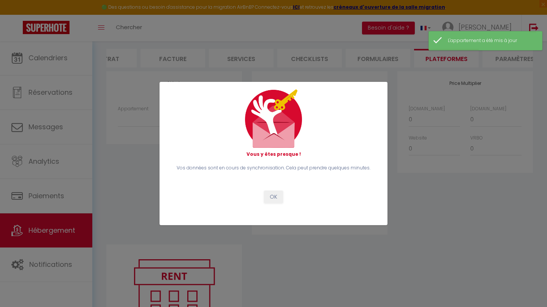
click at [276, 197] on button "OK" at bounding box center [273, 197] width 19 height 13
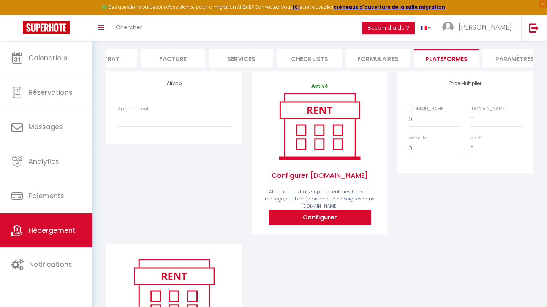
click at [311, 218] on button "Configurer" at bounding box center [319, 217] width 102 height 15
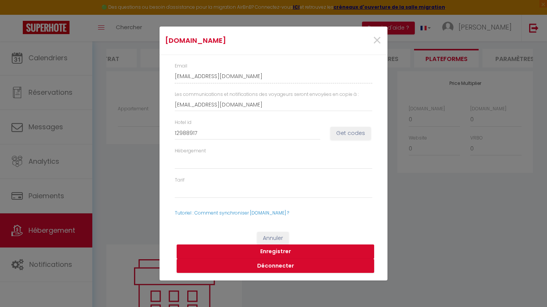
click at [279, 249] on button "Enregistrer" at bounding box center [275, 252] width 197 height 14
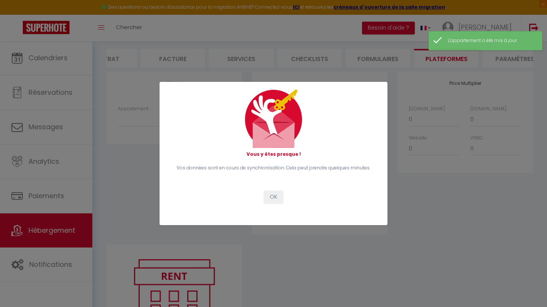
click at [269, 195] on button "OK" at bounding box center [273, 197] width 19 height 13
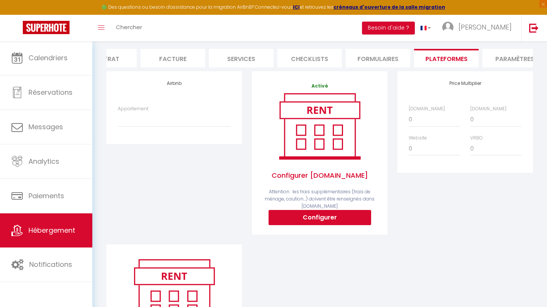
click at [60, 233] on span "Hébergement" at bounding box center [51, 230] width 47 height 9
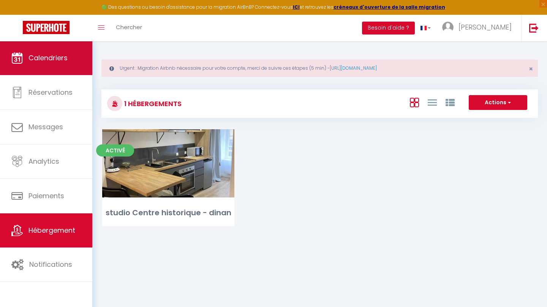
click at [66, 65] on link "Calendriers" at bounding box center [46, 58] width 92 height 34
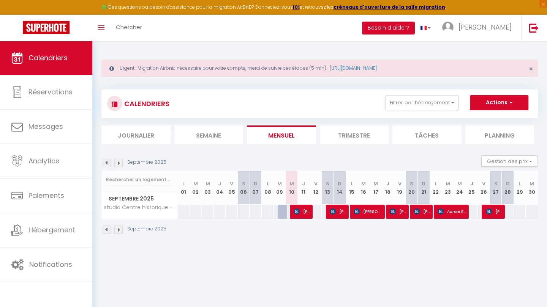
click at [147, 138] on li "Journalier" at bounding box center [135, 135] width 69 height 19
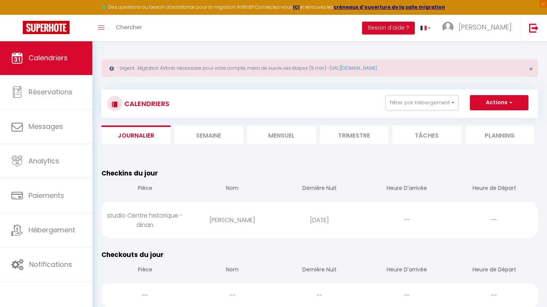
click at [201, 136] on li "Semaine" at bounding box center [208, 135] width 69 height 19
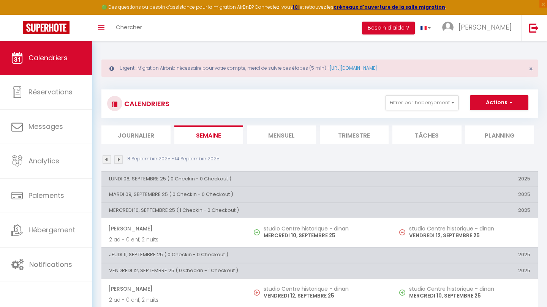
click at [277, 138] on li "Mensuel" at bounding box center [281, 135] width 69 height 19
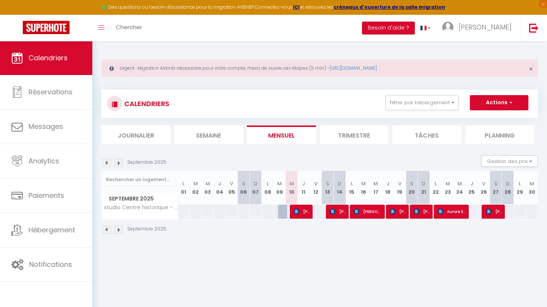
click at [488, 134] on li "Planning" at bounding box center [499, 135] width 69 height 19
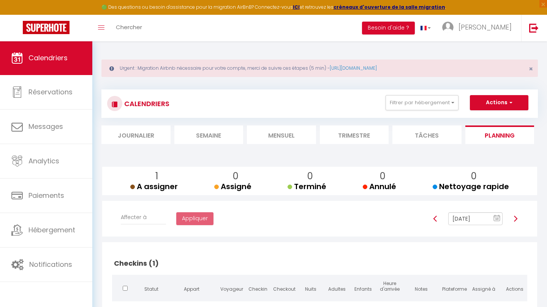
click at [142, 132] on li "Journalier" at bounding box center [135, 135] width 69 height 19
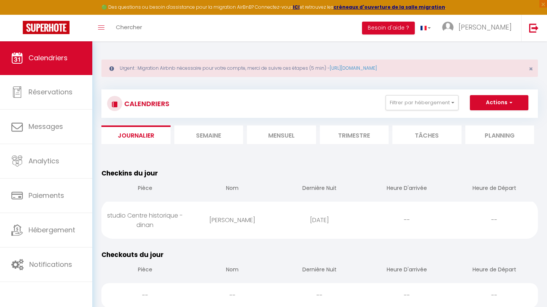
click at [213, 134] on li "Semaine" at bounding box center [208, 135] width 69 height 19
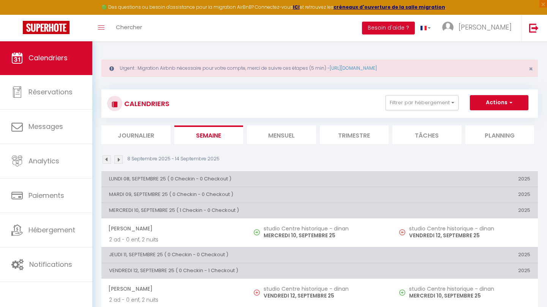
click at [282, 141] on li "Mensuel" at bounding box center [281, 135] width 69 height 19
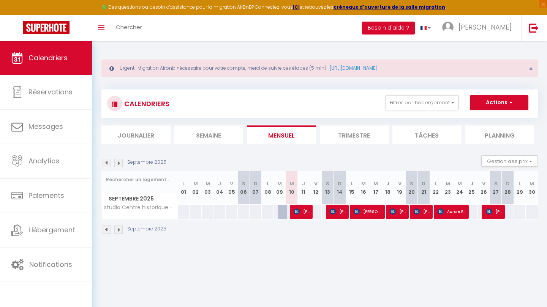
click at [303, 211] on span "Grainne Smith" at bounding box center [301, 212] width 16 height 14
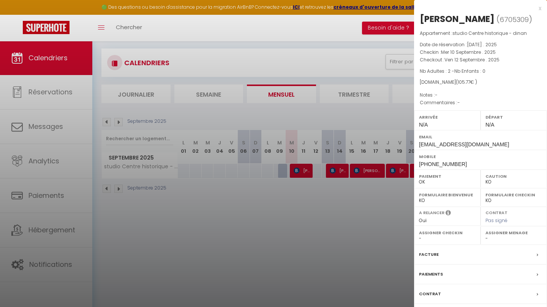
scroll to position [41, 0]
click at [511, 269] on div "Paiements" at bounding box center [480, 275] width 133 height 20
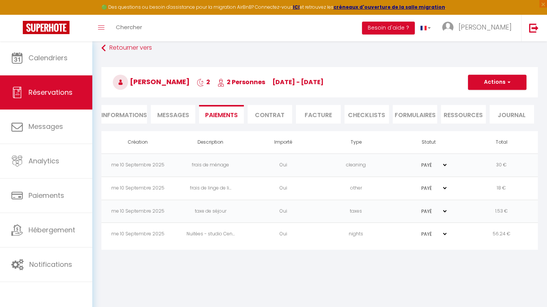
scroll to position [41, 0]
click at [262, 114] on li "Contrat" at bounding box center [269, 114] width 44 height 19
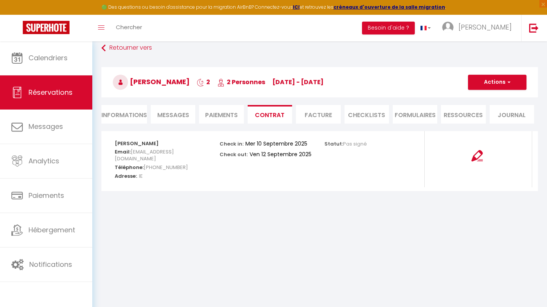
click at [479, 158] on img at bounding box center [476, 155] width 11 height 11
click at [320, 119] on li "Facture" at bounding box center [318, 114] width 44 height 19
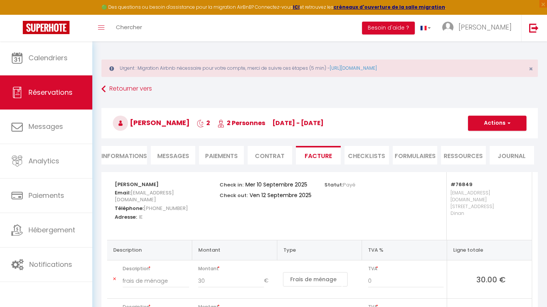
click at [488, 122] on button "Actions" at bounding box center [497, 123] width 58 height 15
click at [406, 196] on div "Statut: Payé" at bounding box center [371, 184] width 95 height 24
click at [140, 157] on li "Informations" at bounding box center [124, 155] width 46 height 19
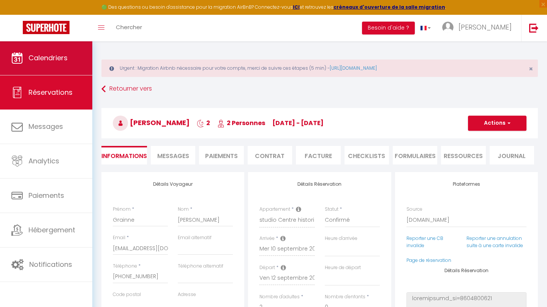
click at [71, 58] on link "Calendriers" at bounding box center [46, 58] width 92 height 34
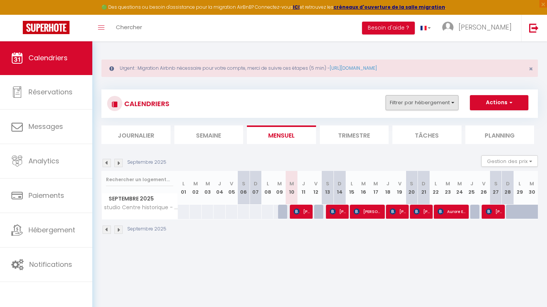
click at [441, 103] on button "Filtrer par hébergement" at bounding box center [421, 102] width 73 height 15
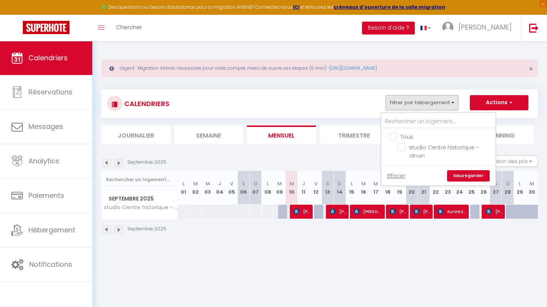
click at [441, 103] on button "Filtrer par hébergement" at bounding box center [421, 102] width 73 height 15
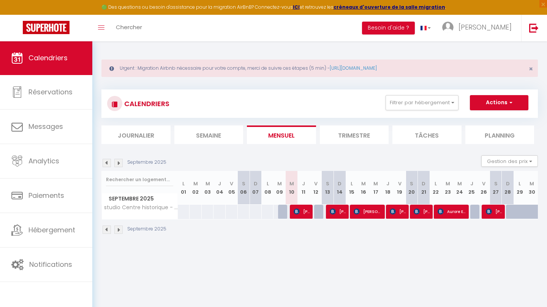
click at [486, 101] on button "Actions" at bounding box center [499, 102] width 58 height 15
click at [430, 236] on div "Septembre 2025" at bounding box center [319, 231] width 436 height 22
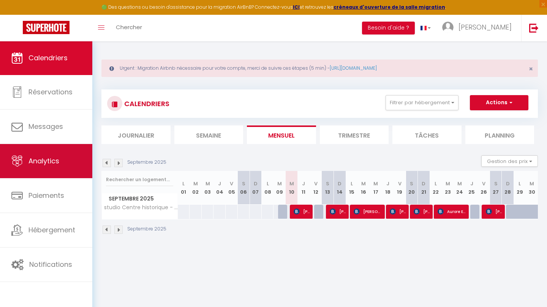
click at [73, 162] on link "Analytics" at bounding box center [46, 161] width 92 height 34
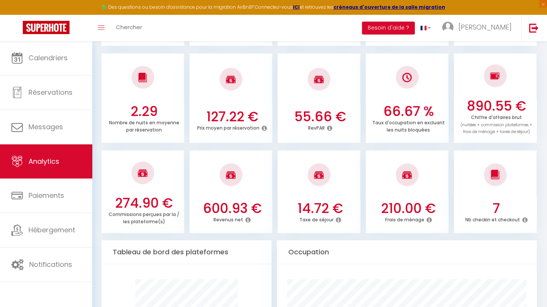
scroll to position [224, 0]
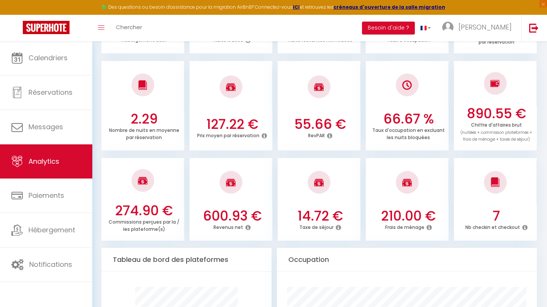
click at [338, 225] on icon at bounding box center [338, 228] width 5 height 6
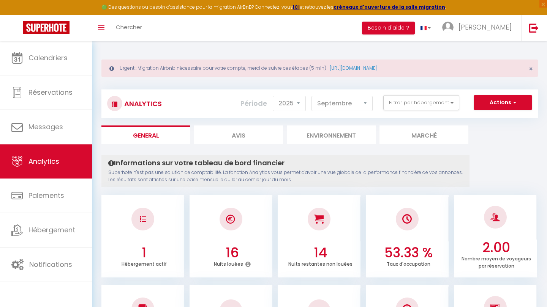
scroll to position [0, 0]
click at [261, 139] on li "Avis" at bounding box center [238, 135] width 89 height 19
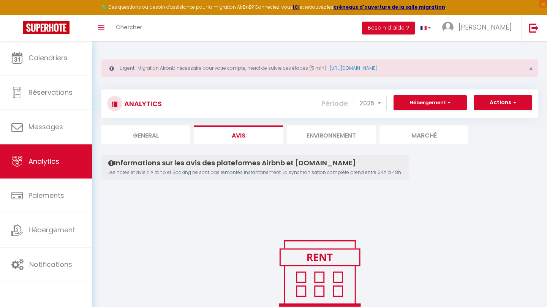
click at [150, 140] on li "General" at bounding box center [145, 135] width 89 height 19
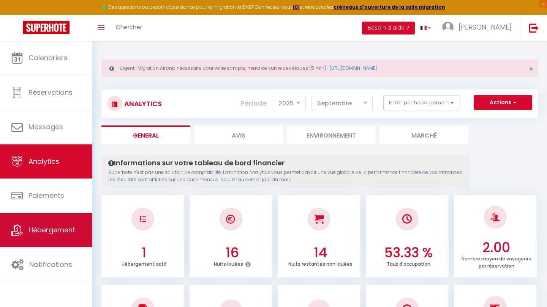
click at [72, 225] on link "Hébergement" at bounding box center [46, 230] width 92 height 34
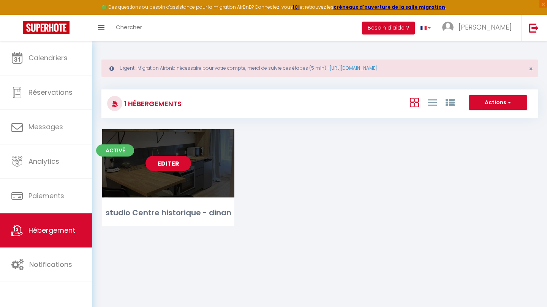
click at [173, 162] on link "Editer" at bounding box center [168, 163] width 46 height 15
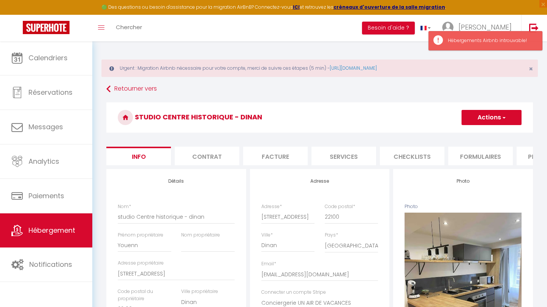
scroll to position [27, 0]
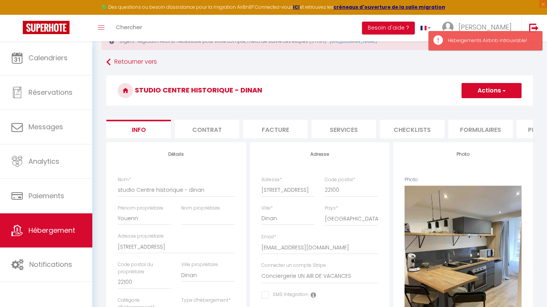
click at [226, 124] on li "Contrat" at bounding box center [207, 129] width 65 height 19
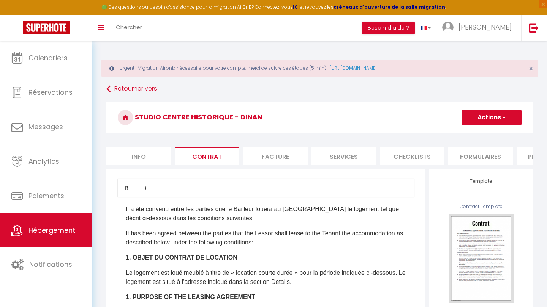
click at [365, 161] on li "Services" at bounding box center [343, 156] width 65 height 19
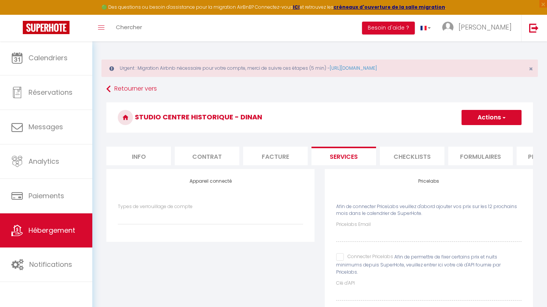
click at [421, 161] on li "Checklists" at bounding box center [412, 156] width 65 height 19
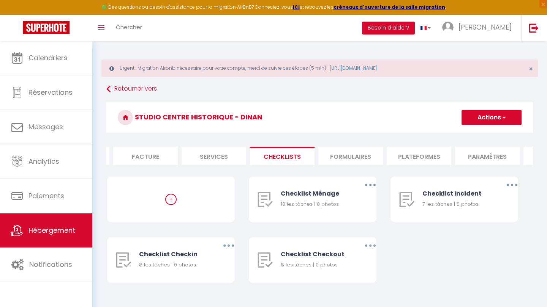
scroll to position [0, 139]
click at [361, 156] on li "Formulaires" at bounding box center [341, 156] width 65 height 19
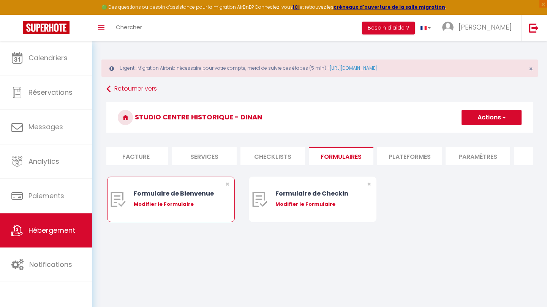
click at [182, 206] on div "Modifier le Formulaire" at bounding box center [176, 205] width 85 height 8
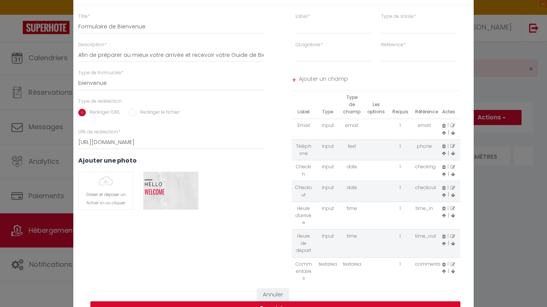
click at [277, 293] on button "Annuler" at bounding box center [273, 295] width 32 height 13
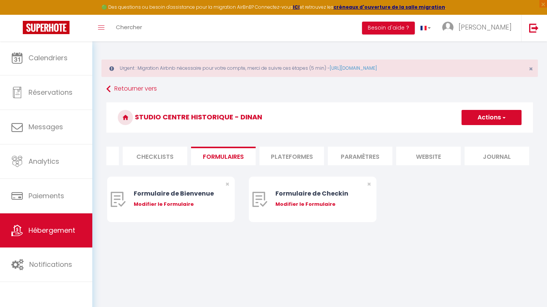
scroll to position [0, 257]
click at [365, 155] on li "Paramètres" at bounding box center [360, 156] width 65 height 19
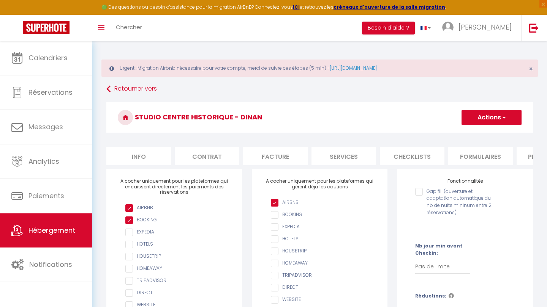
click at [139, 158] on li "Info" at bounding box center [138, 156] width 65 height 19
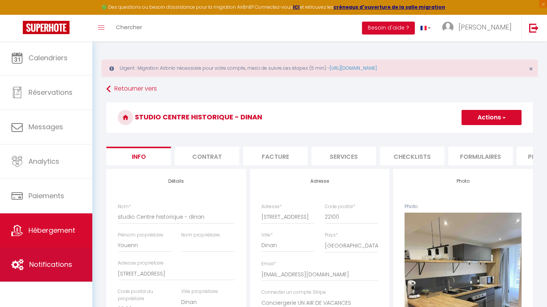
click at [58, 257] on link "Notifications" at bounding box center [46, 265] width 92 height 34
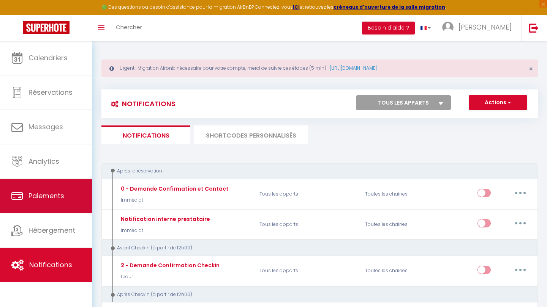
click at [73, 190] on link "Paiements" at bounding box center [46, 196] width 92 height 34
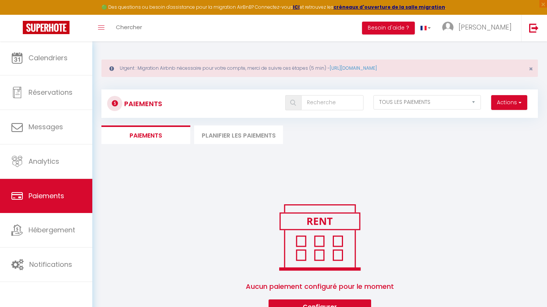
click at [253, 136] on li "Planifier les paiements" at bounding box center [238, 135] width 89 height 19
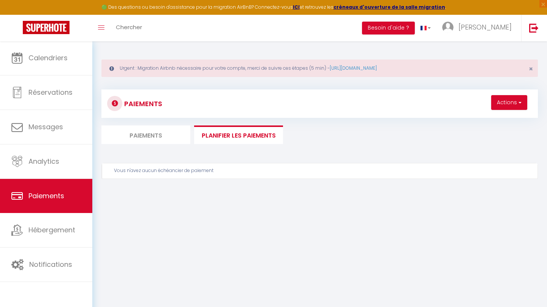
click at [168, 139] on li "Paiements" at bounding box center [145, 135] width 89 height 19
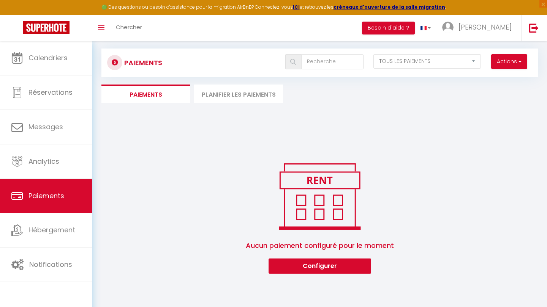
scroll to position [41, 0]
click at [410, 71] on div "Actions Créer nouveau lien paiement Créer nouveau lien caution EN ATTENTE PAYÉ …" at bounding box center [356, 62] width 362 height 17
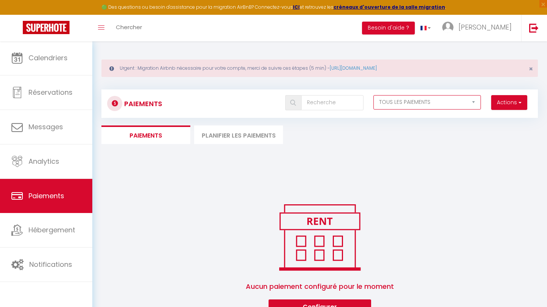
scroll to position [0, 0]
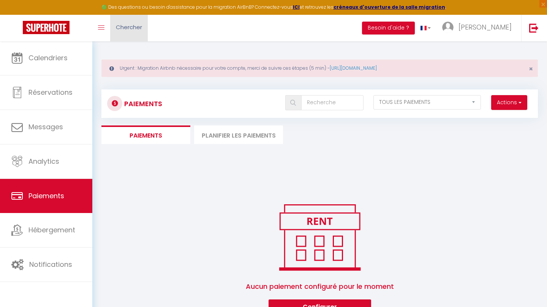
click at [115, 33] on link "Chercher" at bounding box center [129, 28] width 38 height 27
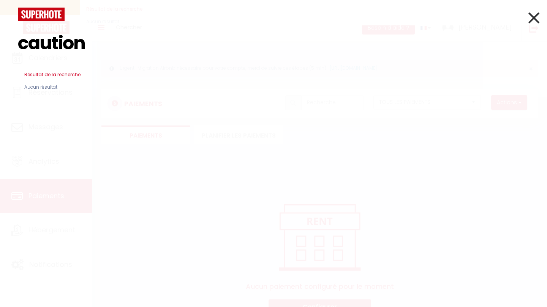
click at [527, 23] on input "caution" at bounding box center [273, 43] width 511 height 45
click at [535, 21] on icon at bounding box center [533, 17] width 11 height 19
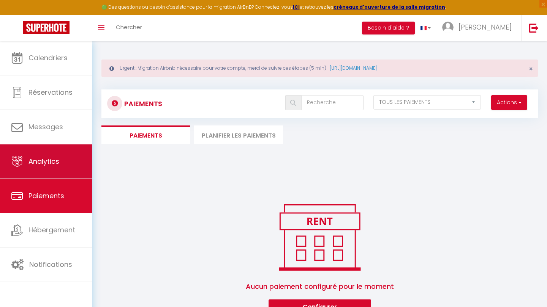
click at [80, 151] on link "Analytics" at bounding box center [46, 162] width 92 height 34
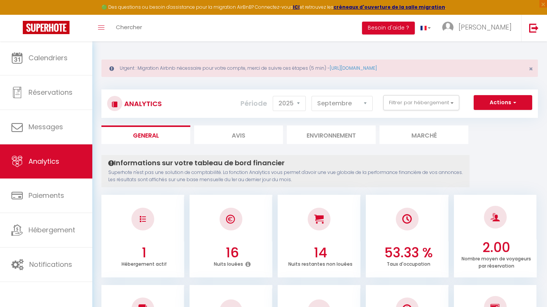
click at [519, 105] on button "Actions" at bounding box center [502, 102] width 58 height 15
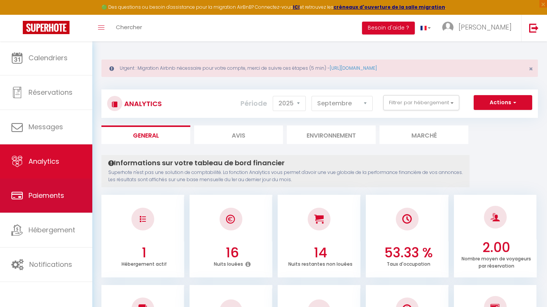
click at [84, 195] on link "Paiements" at bounding box center [46, 196] width 92 height 34
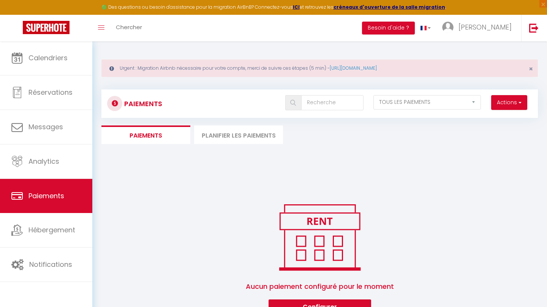
click at [241, 132] on li "Planifier les paiements" at bounding box center [238, 135] width 89 height 19
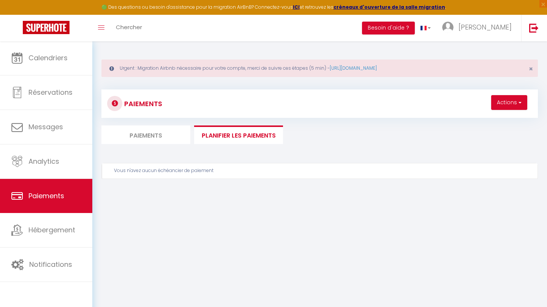
click at [156, 136] on li "Paiements" at bounding box center [145, 135] width 89 height 19
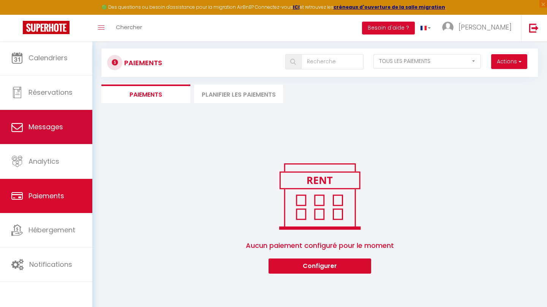
scroll to position [41, 0]
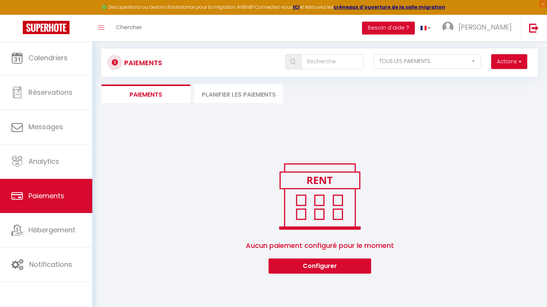
click at [288, 265] on button "Configurer" at bounding box center [319, 266] width 102 height 15
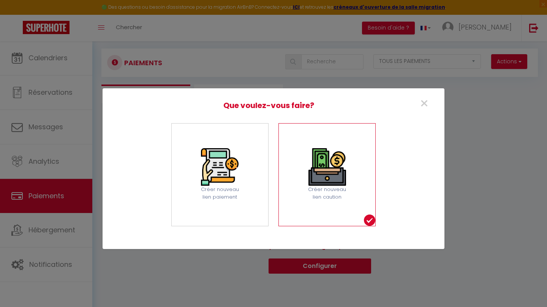
click at [320, 199] on div "Créer nouveau lien caution" at bounding box center [326, 194] width 47 height 16
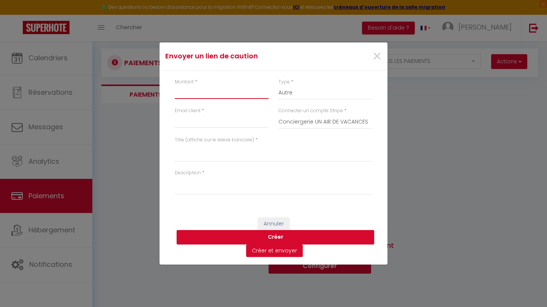
click at [236, 91] on input "Montant" at bounding box center [222, 92] width 94 height 14
click at [376, 55] on span "×" at bounding box center [376, 56] width 9 height 23
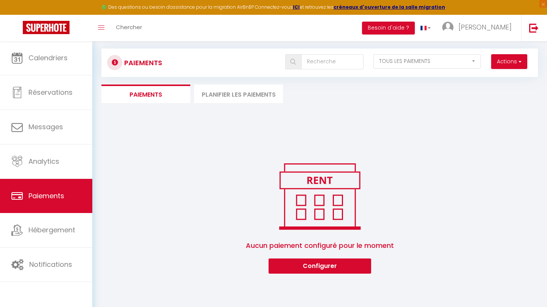
click at [253, 100] on li "Planifier les paiements" at bounding box center [238, 94] width 89 height 19
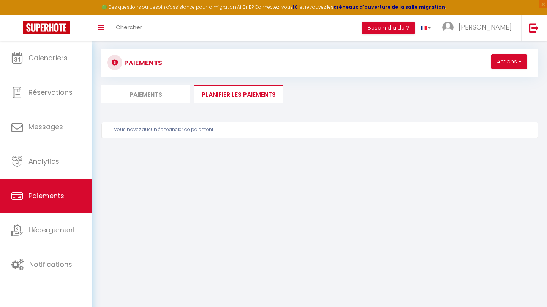
click at [167, 96] on li "Paiements" at bounding box center [145, 94] width 89 height 19
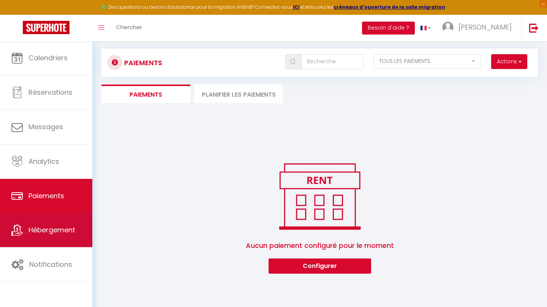
click at [56, 231] on span "Hébergement" at bounding box center [51, 229] width 47 height 9
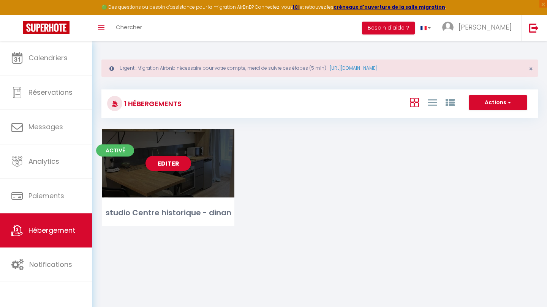
click at [173, 164] on link "Editer" at bounding box center [168, 163] width 46 height 15
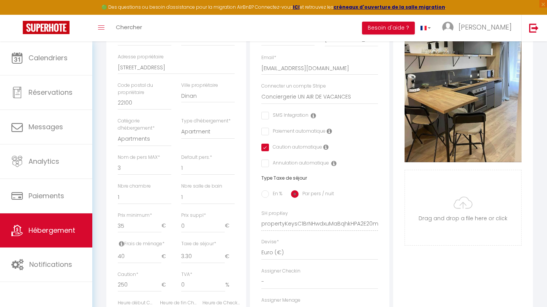
scroll to position [208, 0]
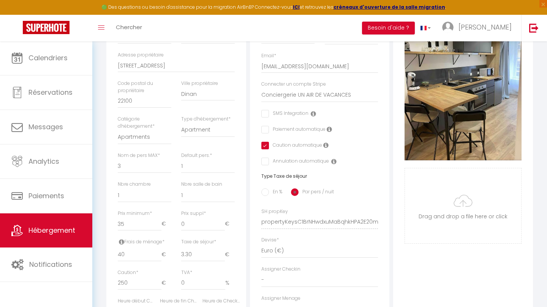
click at [326, 145] on icon at bounding box center [325, 145] width 5 height 6
click at [324, 143] on icon at bounding box center [325, 145] width 5 height 6
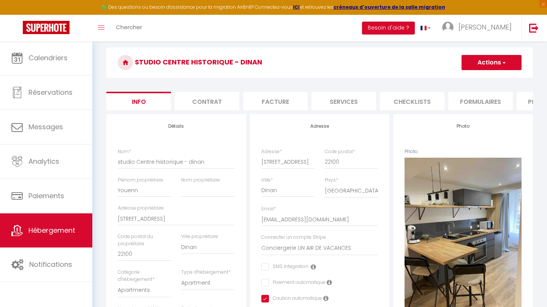
scroll to position [54, 0]
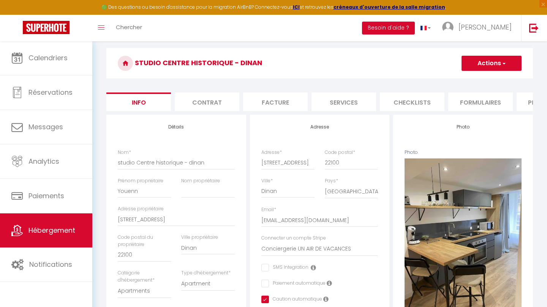
click at [218, 96] on li "Contrat" at bounding box center [207, 102] width 65 height 19
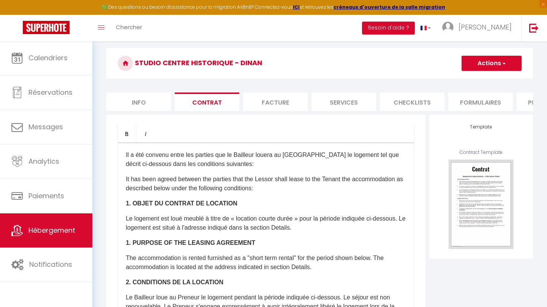
click at [266, 99] on li "Facture" at bounding box center [275, 102] width 65 height 19
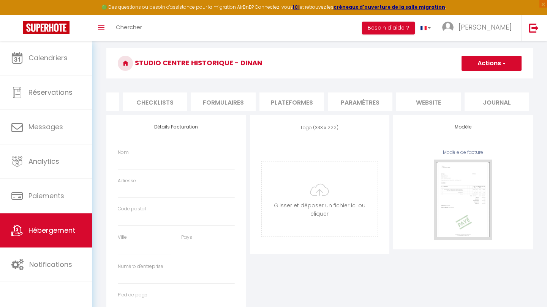
scroll to position [0, 257]
click at [342, 103] on li "Paramètres" at bounding box center [360, 102] width 65 height 19
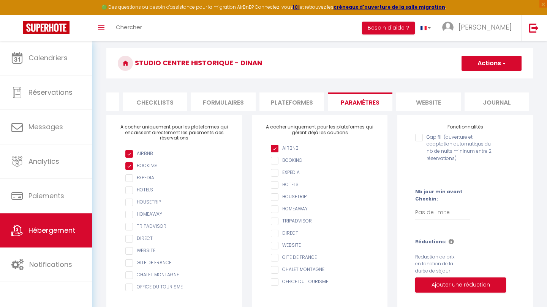
click at [436, 100] on li "website" at bounding box center [428, 102] width 65 height 19
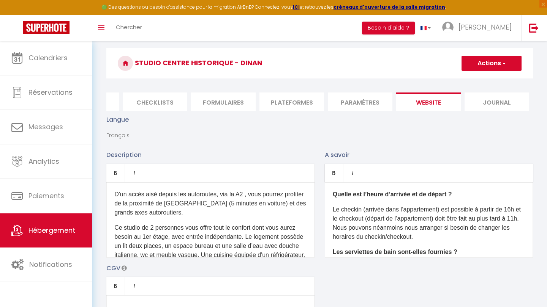
click at [493, 94] on li "Journal" at bounding box center [496, 102] width 65 height 19
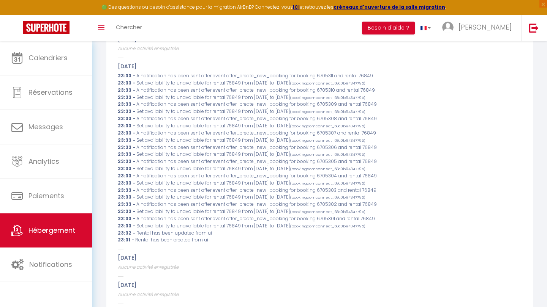
scroll to position [165, 0]
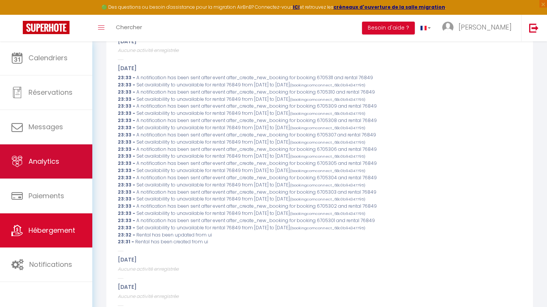
click at [57, 153] on link "Analytics" at bounding box center [46, 162] width 92 height 34
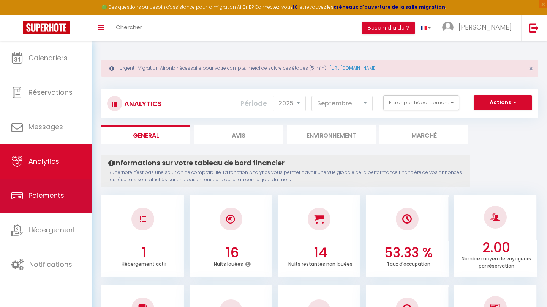
click at [61, 189] on link "Paiements" at bounding box center [46, 196] width 92 height 34
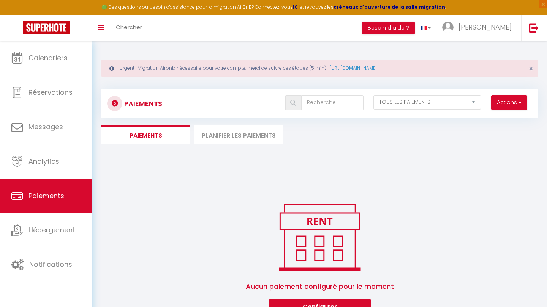
click at [252, 132] on li "Planifier les paiements" at bounding box center [238, 135] width 89 height 19
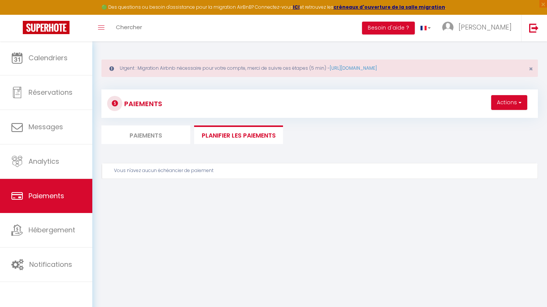
click at [147, 137] on li "Paiements" at bounding box center [145, 135] width 89 height 19
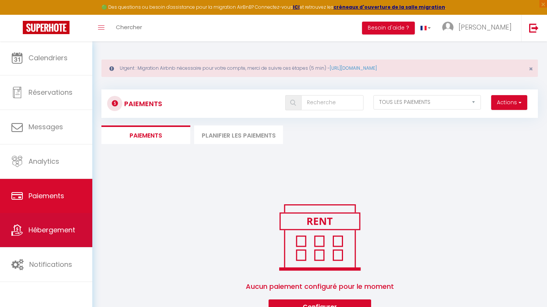
click at [33, 232] on span "Hébergement" at bounding box center [51, 229] width 47 height 9
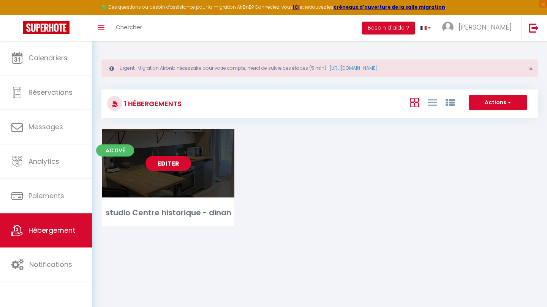
click at [151, 161] on link "Editer" at bounding box center [168, 163] width 46 height 15
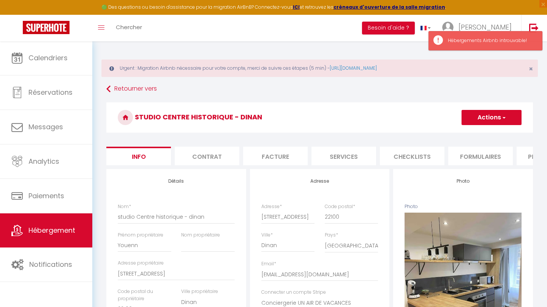
click at [276, 158] on li "Facture" at bounding box center [275, 156] width 65 height 19
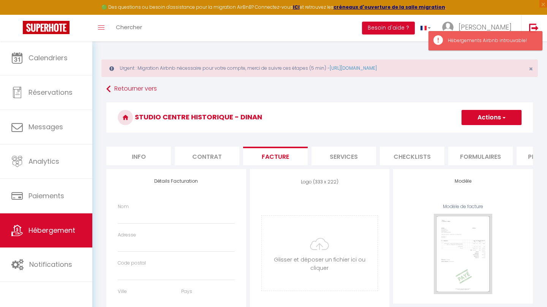
click at [345, 157] on li "Services" at bounding box center [343, 156] width 65 height 19
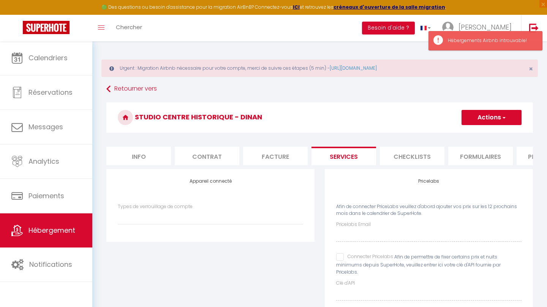
click at [400, 154] on li "Checklists" at bounding box center [412, 156] width 65 height 19
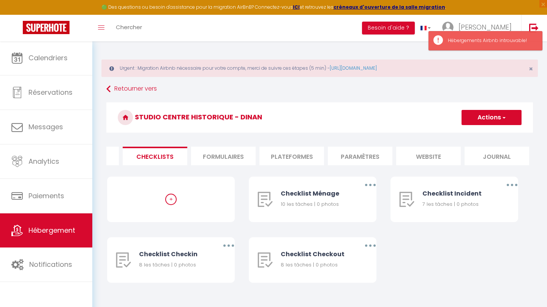
scroll to position [0, 257]
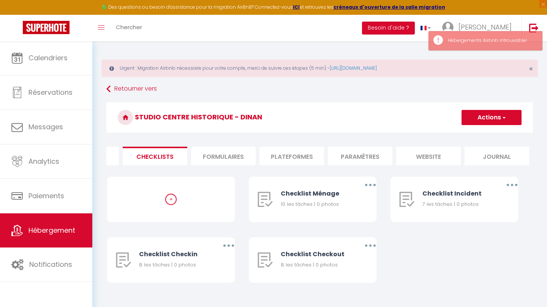
click at [367, 154] on li "Paramètres" at bounding box center [360, 156] width 65 height 19
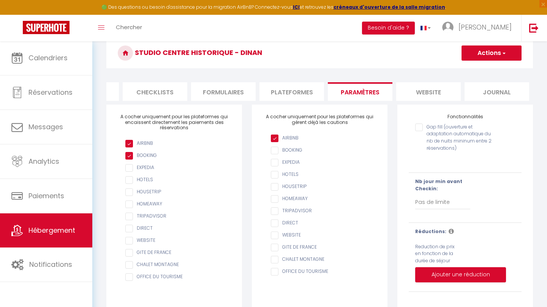
scroll to position [65, 0]
click at [60, 230] on span "Hébergement" at bounding box center [51, 230] width 47 height 9
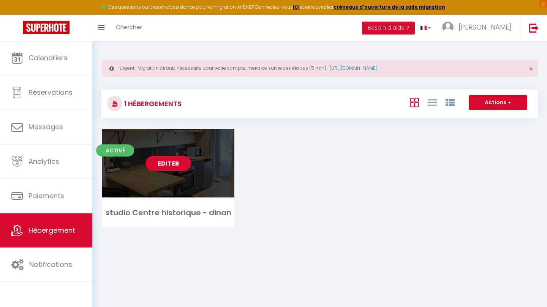
click at [167, 169] on link "Editer" at bounding box center [168, 163] width 46 height 15
click at [175, 161] on link "Editer" at bounding box center [168, 163] width 46 height 15
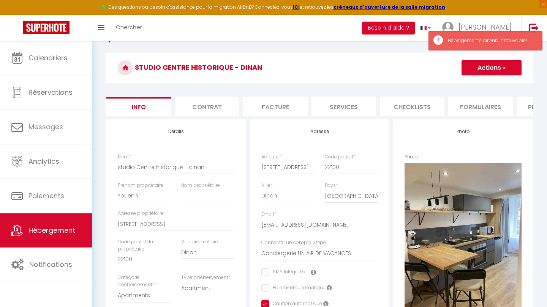
scroll to position [79, 0]
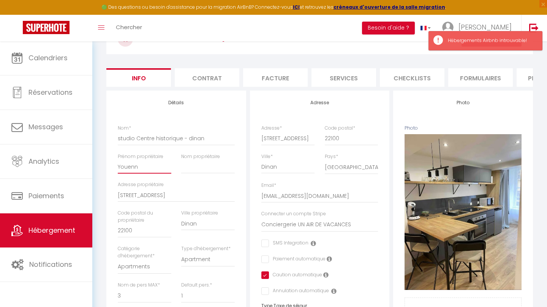
click at [158, 167] on input "Youenn" at bounding box center [145, 167] width 54 height 14
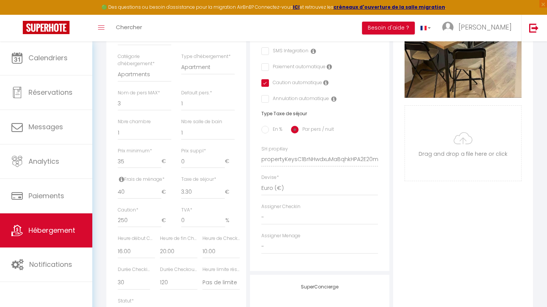
scroll to position [275, 0]
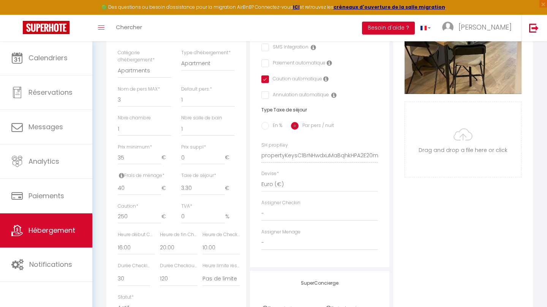
click at [213, 172] on label "Taxe de séjour *" at bounding box center [198, 175] width 35 height 7
click at [213, 182] on input "3.30" at bounding box center [203, 189] width 44 height 14
click at [121, 173] on icon at bounding box center [121, 176] width 5 height 6
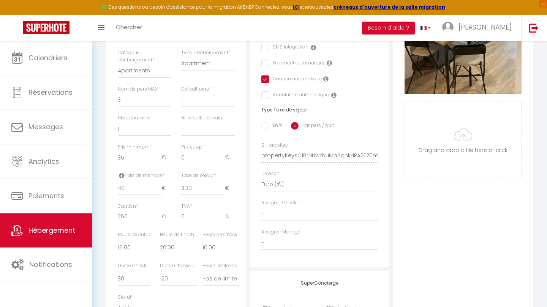
click at [121, 173] on icon at bounding box center [121, 176] width 5 height 6
click at [123, 173] on icon at bounding box center [121, 176] width 5 height 6
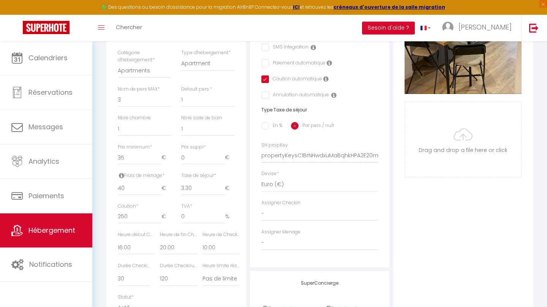
click at [137, 172] on label "Frais de ménage *" at bounding box center [141, 175] width 47 height 7
click at [121, 173] on icon at bounding box center [121, 176] width 5 height 6
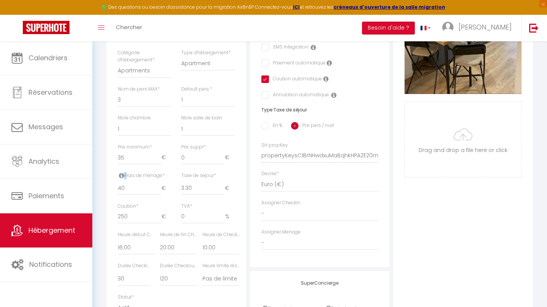
click at [121, 173] on icon at bounding box center [121, 176] width 5 height 6
click at [135, 172] on label "Frais de ménage *" at bounding box center [141, 175] width 47 height 7
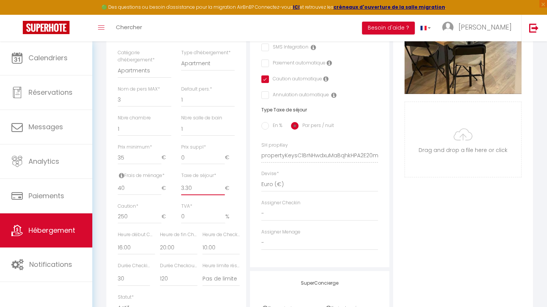
click at [208, 186] on input "3.30" at bounding box center [203, 189] width 44 height 14
click at [207, 204] on div "TVA * 0 %" at bounding box center [208, 213] width 54 height 21
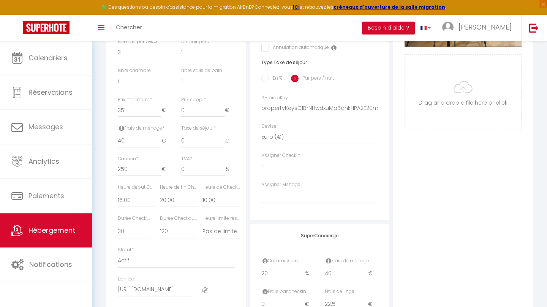
scroll to position [328, 0]
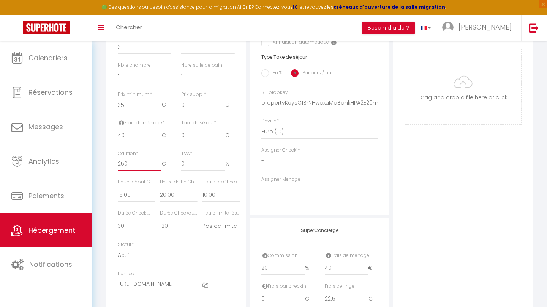
click at [128, 160] on input "250" at bounding box center [140, 165] width 44 height 14
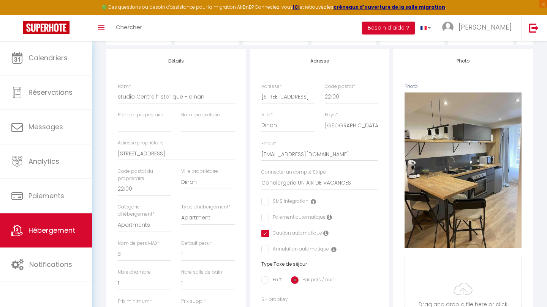
scroll to position [126, 0]
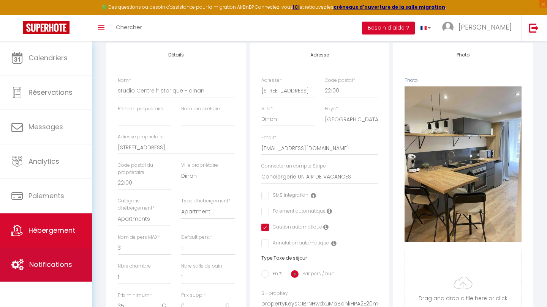
click at [36, 266] on span "Notifications" at bounding box center [50, 264] width 43 height 9
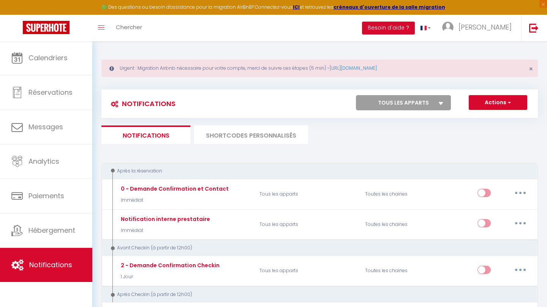
click at [498, 96] on button "Actions" at bounding box center [497, 102] width 58 height 15
click at [481, 118] on link "Nouvelle Notification" at bounding box center [487, 119] width 79 height 10
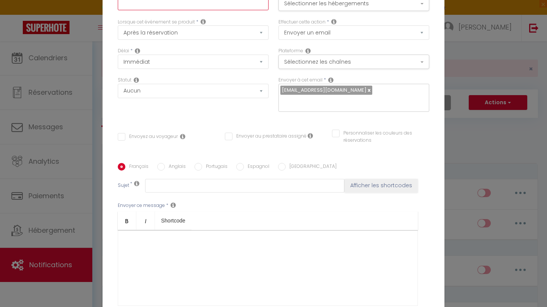
click at [190, 8] on input "text" at bounding box center [193, 4] width 151 height 14
click at [125, 138] on input "Envoyez au voyageur" at bounding box center [148, 137] width 60 height 8
click at [399, 6] on button "Sélectionner les hébergements" at bounding box center [353, 4] width 151 height 14
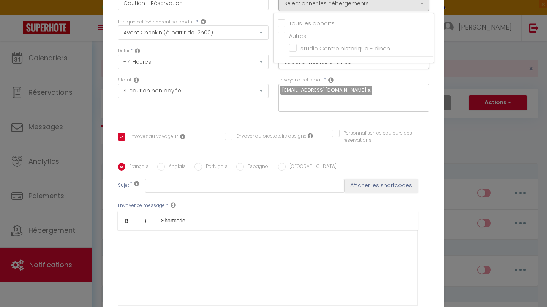
click at [318, 23] on input "Tous les apparts" at bounding box center [355, 23] width 156 height 8
click at [329, 123] on div "Titre * Caution - Réservation Pour cet hébergement Sélectionner les hébergement…" at bounding box center [273, 163] width 342 height 363
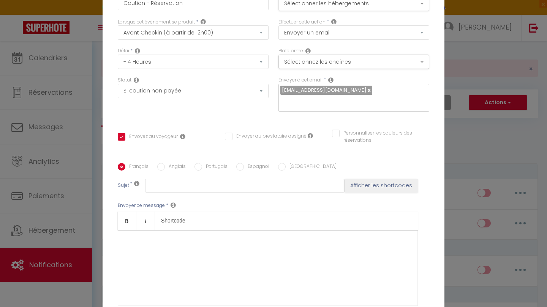
click at [408, 4] on button "Sélectionner les hébergements" at bounding box center [353, 4] width 151 height 14
click at [341, 61] on button "Sélectionnez les chaînes" at bounding box center [353, 62] width 151 height 14
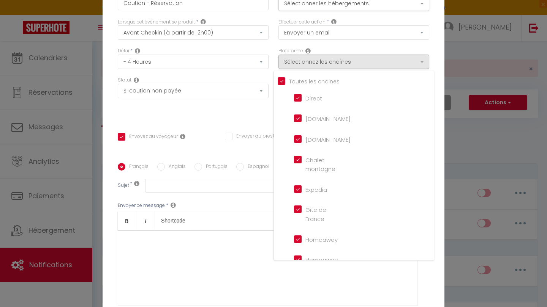
click at [282, 83] on input "Tous les apparts" at bounding box center [355, 81] width 156 height 8
click at [300, 98] on input "Direct" at bounding box center [315, 97] width 43 height 8
click at [297, 141] on input "[DOMAIN_NAME]" at bounding box center [315, 139] width 43 height 8
click at [252, 112] on div "Statut Aucun Si la réservation est payée Si réservation non payée Si la caution…" at bounding box center [193, 98] width 161 height 43
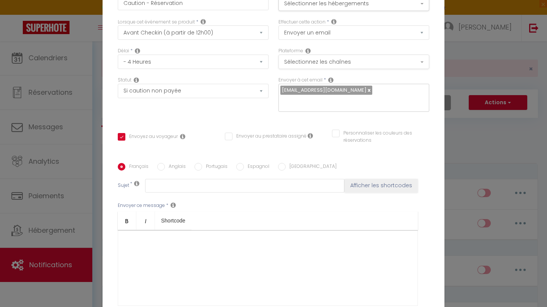
click at [387, 61] on button "Sélectionnez les chaînes" at bounding box center [353, 62] width 151 height 14
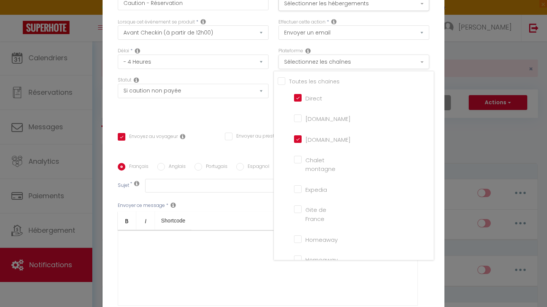
click at [387, 61] on button "Sélectionnez les chaînes" at bounding box center [353, 62] width 151 height 14
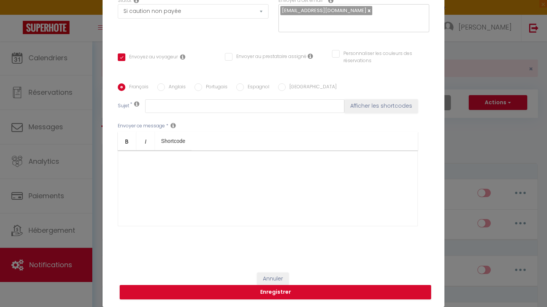
scroll to position [79, 0]
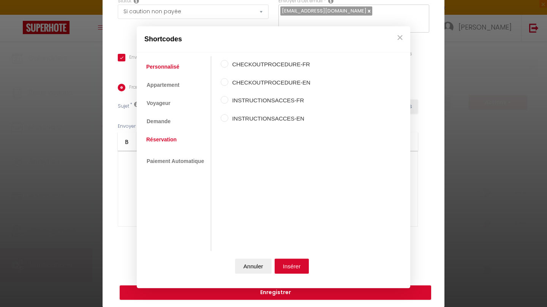
click at [167, 137] on link "Réservation" at bounding box center [161, 140] width 38 height 14
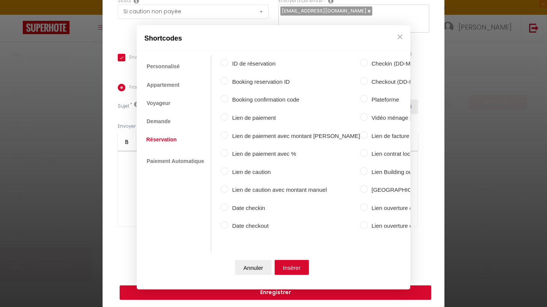
click at [222, 173] on input "Lien de caution" at bounding box center [225, 171] width 8 height 8
click at [290, 267] on button "Insérer" at bounding box center [291, 267] width 35 height 15
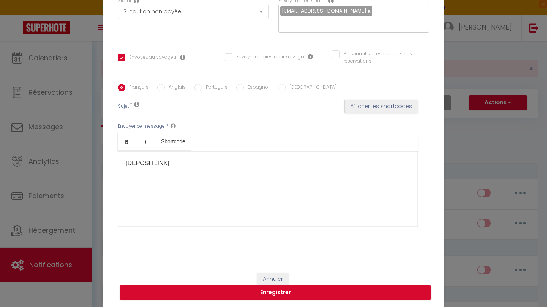
click at [126, 157] on div "[DEPOSITLINK] ​" at bounding box center [268, 189] width 300 height 76
click at [366, 104] on button "Afficher les shortcodes" at bounding box center [380, 107] width 73 height 14
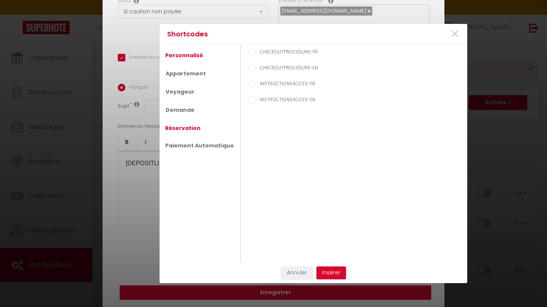
click at [185, 127] on link "Réservation" at bounding box center [182, 128] width 43 height 14
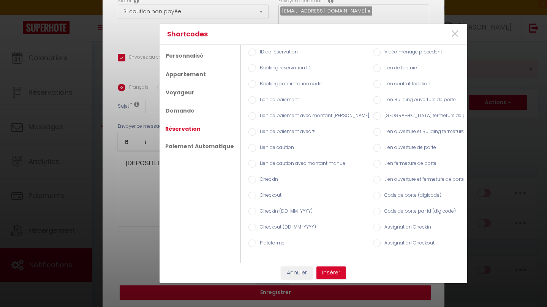
click at [267, 141] on div "Lien de caution" at bounding box center [306, 148] width 125 height 16
click at [266, 147] on label "Lien de caution" at bounding box center [275, 148] width 38 height 8
click at [256, 147] on input "Lien de caution" at bounding box center [252, 148] width 8 height 8
click at [329, 273] on button "Insérer" at bounding box center [331, 273] width 30 height 13
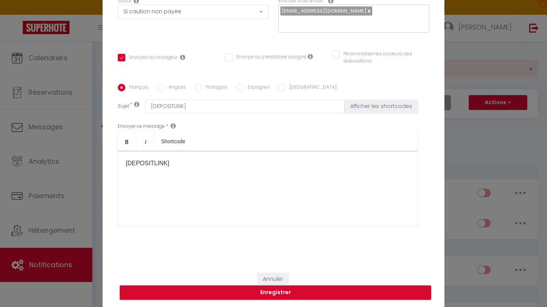
click at [158, 156] on div "[DEPOSITLINK] ​" at bounding box center [268, 189] width 300 height 76
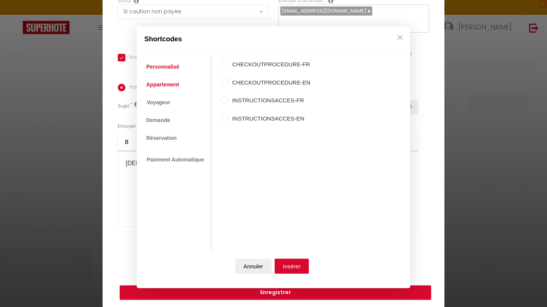
click at [171, 85] on link "Appartement" at bounding box center [162, 85] width 40 height 14
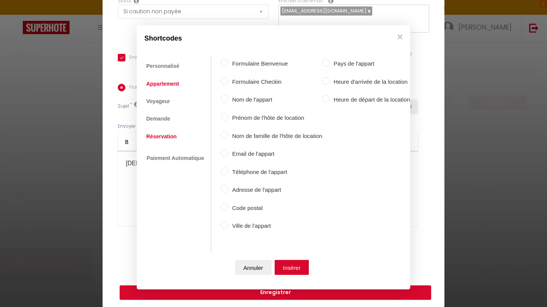
click at [164, 134] on link "Réservation" at bounding box center [161, 136] width 38 height 14
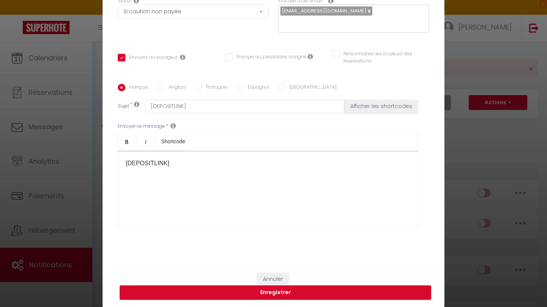
click at [259, 266] on button "Annuler" at bounding box center [253, 267] width 36 height 15
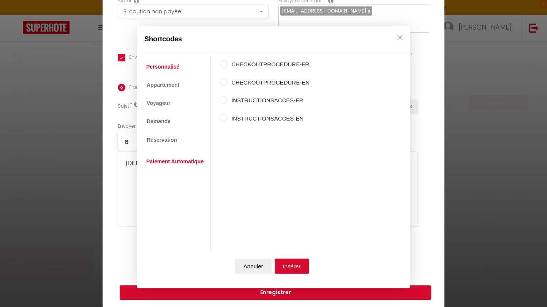
click at [177, 161] on link "Paiement Automatique" at bounding box center [174, 162] width 65 height 14
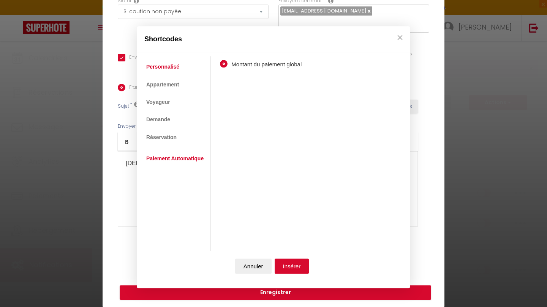
click at [154, 63] on link "Personnalisé" at bounding box center [162, 67] width 41 height 14
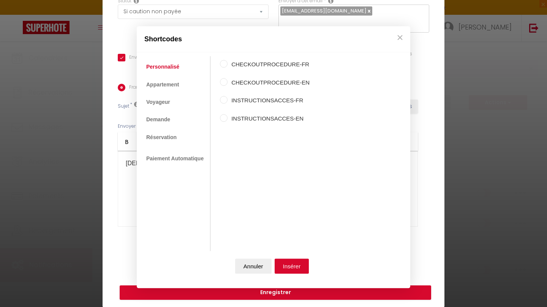
click at [190, 83] on ul "Personnalisé Appartement Voyageur Demande Réservation Lien De Paiement Paiement…" at bounding box center [175, 154] width 70 height 195
click at [175, 85] on link "Appartement" at bounding box center [162, 85] width 40 height 14
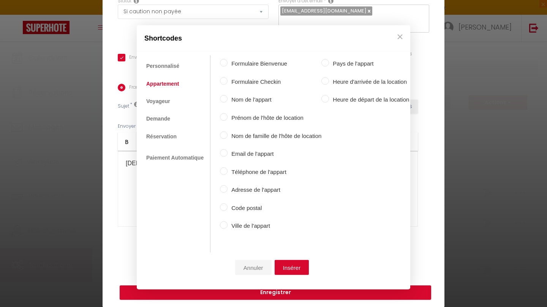
click at [251, 266] on button "Annuler" at bounding box center [253, 267] width 36 height 15
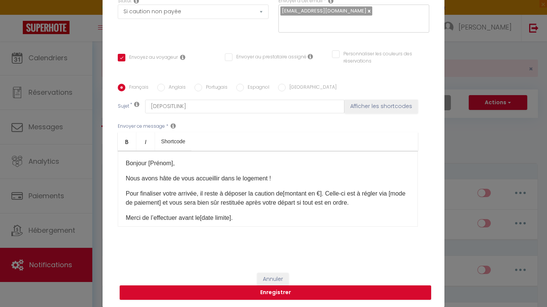
click at [174, 163] on span "Bonjour [Prénom]," at bounding box center [150, 163] width 49 height 6
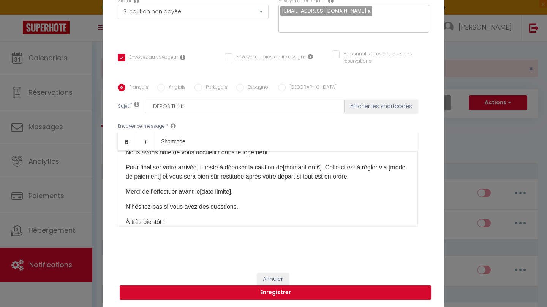
scroll to position [28, 0]
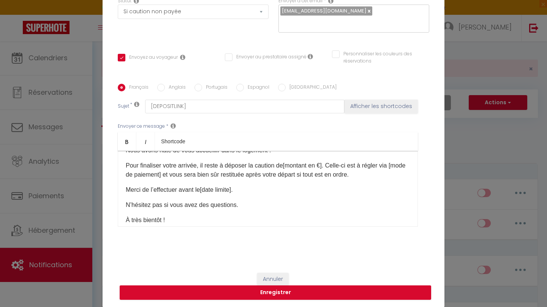
click at [330, 165] on span ". Celle-ci est à régler via [mode de paiement] et vous sera bien sûr restituée …" at bounding box center [265, 170] width 279 height 16
click at [154, 174] on span ". Celle-ci est à régler via [mode de paiement] et vous sera bien sûr restituée …" at bounding box center [258, 170] width 264 height 16
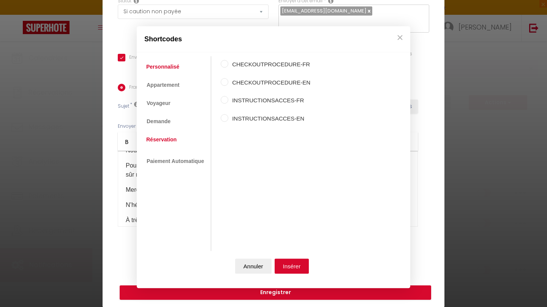
click at [175, 139] on link "Réservation" at bounding box center [161, 140] width 38 height 14
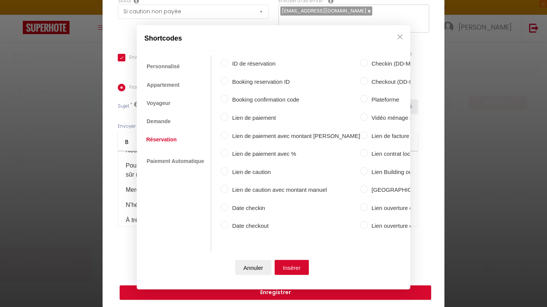
click at [258, 172] on label "Lien de caution" at bounding box center [294, 171] width 132 height 9
click at [228, 172] on input "Lien de caution" at bounding box center [225, 171] width 8 height 8
click at [289, 266] on button "Insérer" at bounding box center [291, 267] width 35 height 15
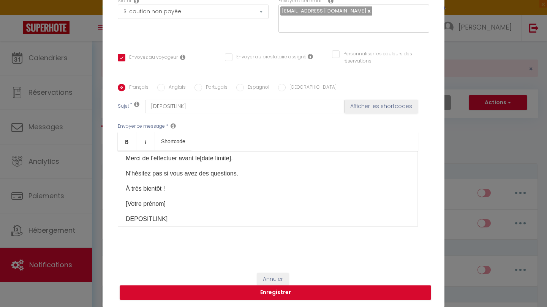
scroll to position [50, 0]
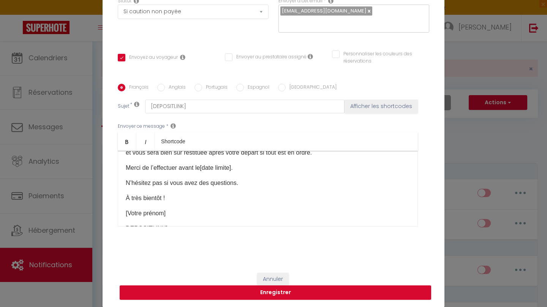
click at [232, 169] on span "." at bounding box center [232, 168] width 2 height 6
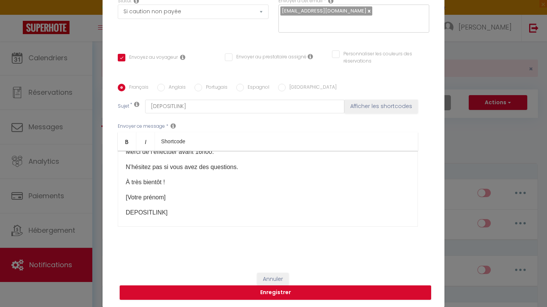
scroll to position [66, 0]
click at [169, 214] on div "Bonjour [Prénom], Nous avons hâte de vous accueillir dans le logement ! Pour fi…" at bounding box center [268, 189] width 300 height 76
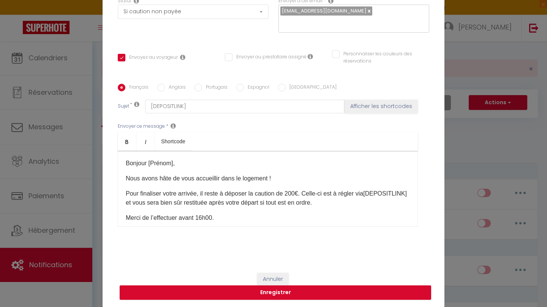
scroll to position [0, 0]
click at [206, 106] on input "[DEPOSITLINK]" at bounding box center [244, 107] width 199 height 14
paste input "Dépôt de la caution pour votre séjour"
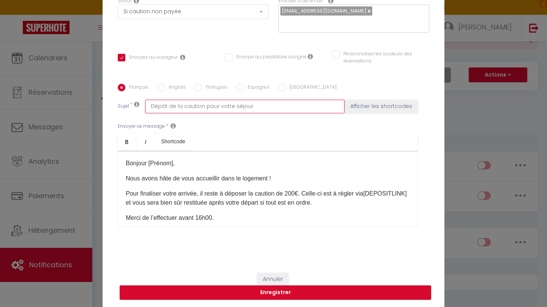
scroll to position [28, 0]
click at [296, 295] on button "Enregistrer" at bounding box center [275, 293] width 311 height 14
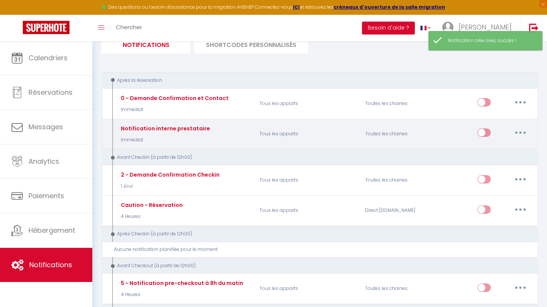
scroll to position [92, 0]
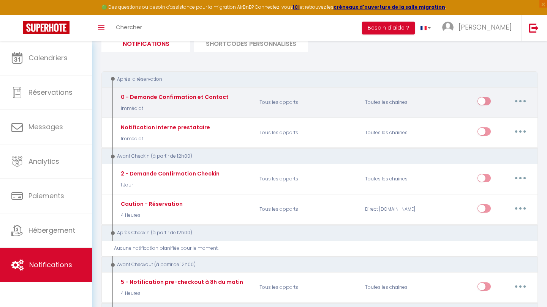
click at [520, 101] on icon "button" at bounding box center [520, 101] width 2 height 2
click at [495, 120] on link "Editer" at bounding box center [500, 118] width 56 height 13
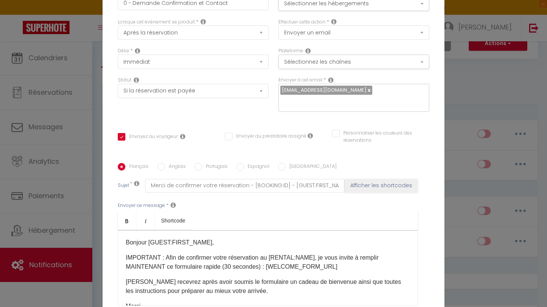
scroll to position [58, 0]
drag, startPoint x: 159, startPoint y: 4, endPoint x: 109, endPoint y: 12, distance: 50.7
click at [109, 11] on div "Titre * 0 - Demande Confirmation et Contact Pour cet hébergement Sélectionner l…" at bounding box center [273, 163] width 342 height 363
click at [158, 3] on input "0 - Demande Confirmation et Contact" at bounding box center [193, 4] width 151 height 14
click at [334, 5] on button "Sélectionner les hébergements" at bounding box center [353, 4] width 151 height 14
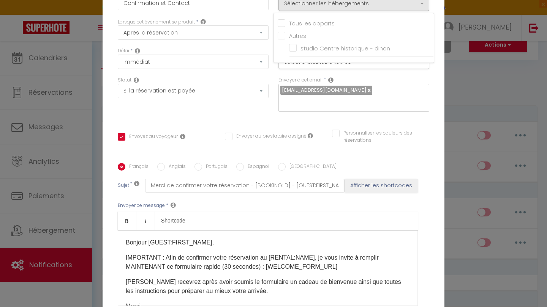
click at [283, 19] on input "Tous les apparts" at bounding box center [355, 23] width 156 height 8
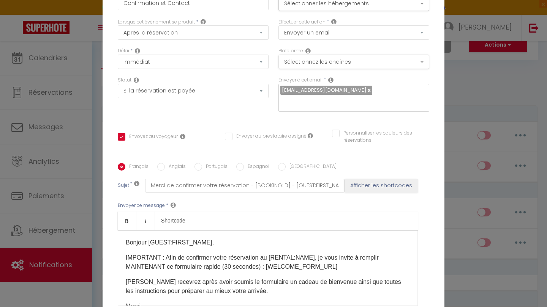
click at [333, 63] on button "Sélectionnez les chaînes" at bounding box center [353, 62] width 151 height 14
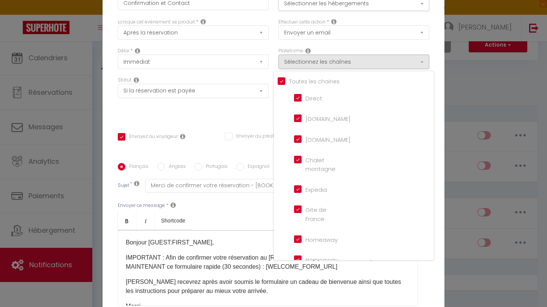
click at [282, 81] on input "Tous les apparts" at bounding box center [355, 81] width 156 height 8
click at [298, 121] on input "[DOMAIN_NAME]" at bounding box center [315, 118] width 43 height 8
click at [298, 133] on li "[DOMAIN_NAME]" at bounding box center [357, 139] width 137 height 17
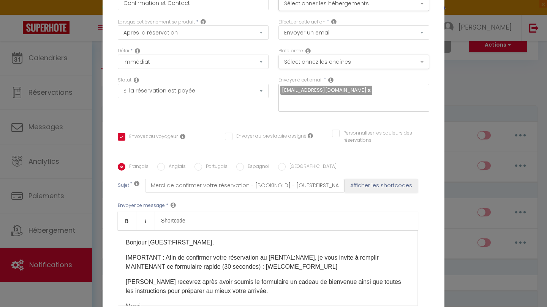
click at [329, 63] on button "Sélectionnez les chaînes" at bounding box center [353, 62] width 151 height 14
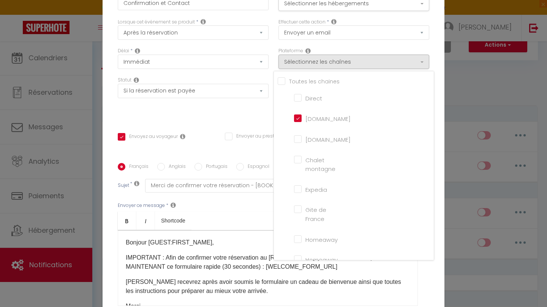
click at [299, 140] on input "[DOMAIN_NAME]" at bounding box center [315, 139] width 43 height 8
click at [256, 113] on div "Statut Aucun Si la réservation est payée Si réservation non payée Si la caution…" at bounding box center [193, 98] width 161 height 43
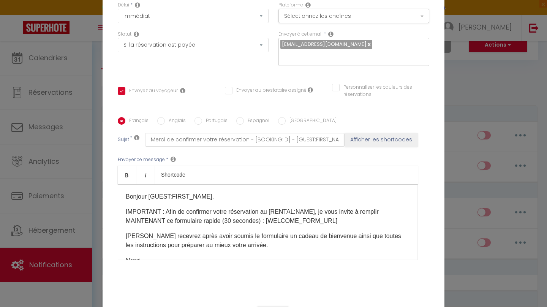
scroll to position [46, 0]
drag, startPoint x: 200, startPoint y: 140, endPoint x: 166, endPoint y: 140, distance: 33.4
click at [166, 140] on input "Merci de confirmer votre réservation - [BOOKING:ID] - [GUEST:FIRST_NAME] [GUEST…" at bounding box center [244, 140] width 199 height 14
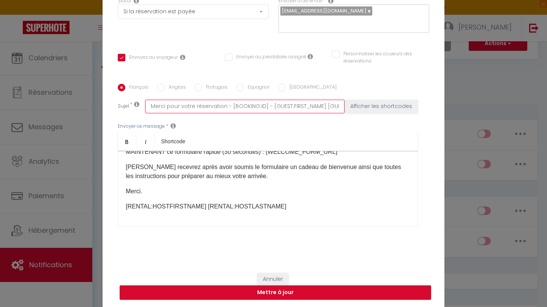
scroll to position [36, 0]
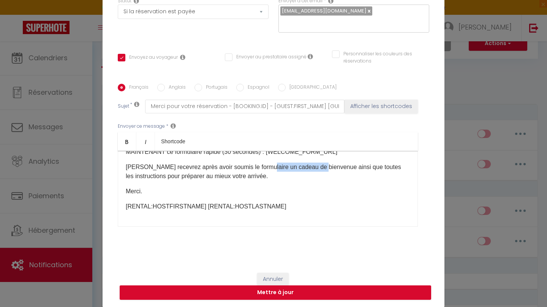
drag, startPoint x: 321, startPoint y: 169, endPoint x: 263, endPoint y: 168, distance: 57.7
click at [263, 168] on p "[PERSON_NAME] recevrez après avoir soumis le formulaire un cadeau de bienvenue …" at bounding box center [268, 172] width 284 height 18
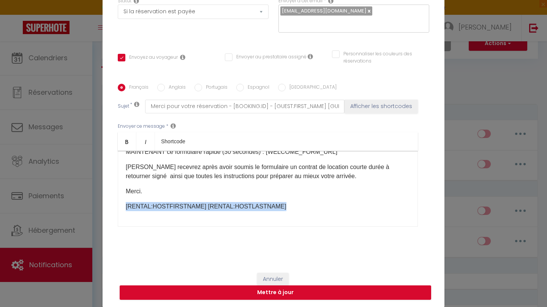
drag, startPoint x: 271, startPoint y: 206, endPoint x: 126, endPoint y: 202, distance: 145.1
click at [126, 202] on div "Bonjour [GUEST:FIRST_NAME], IMPORTANT : Afin de confirmer votre réservation au …" at bounding box center [268, 189] width 300 height 76
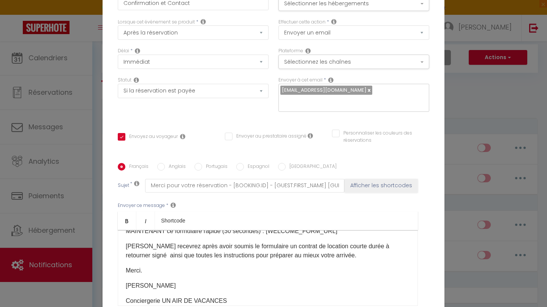
scroll to position [37, 0]
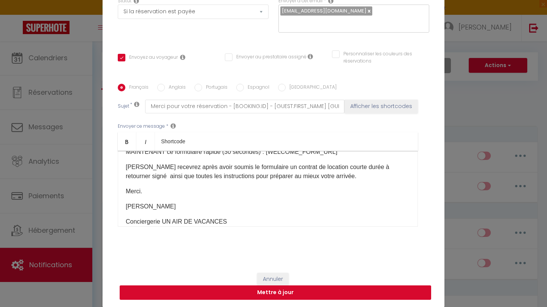
click at [294, 293] on button "Mettre à jour" at bounding box center [275, 293] width 311 height 14
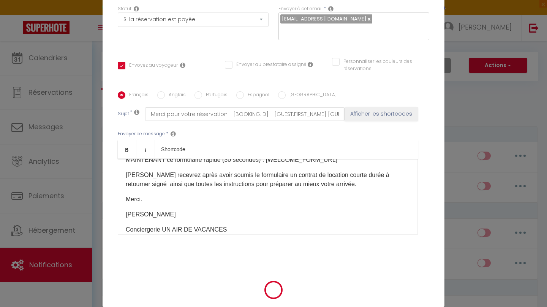
scroll to position [76, 0]
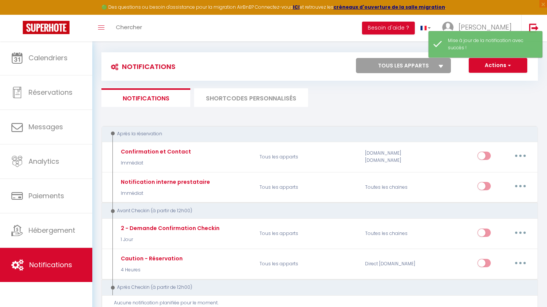
click at [509, 69] on button "Actions" at bounding box center [497, 65] width 58 height 15
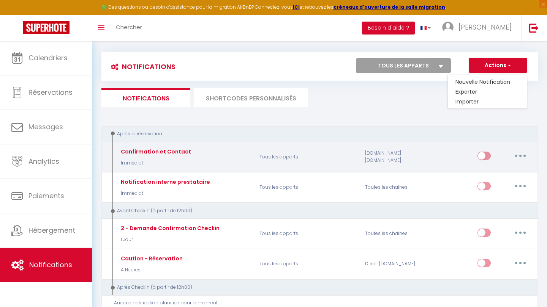
click at [484, 156] on input "checkbox" at bounding box center [483, 157] width 13 height 11
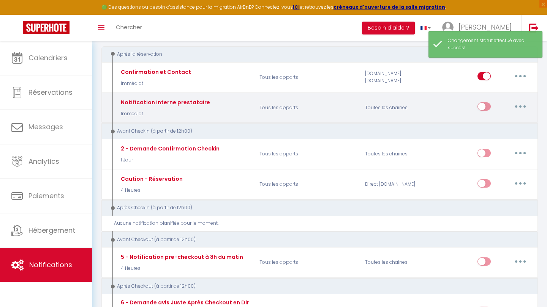
scroll to position [121, 0]
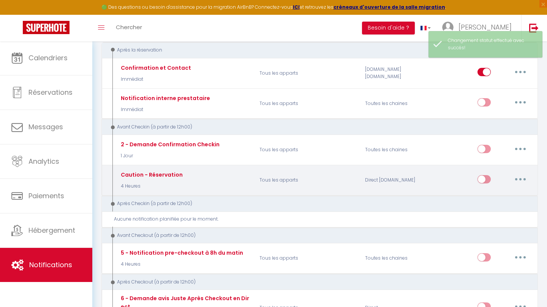
click at [482, 176] on input "checkbox" at bounding box center [483, 180] width 13 height 11
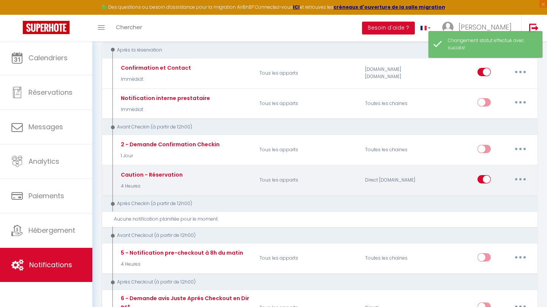
click at [482, 176] on input "checkbox" at bounding box center [483, 180] width 13 height 11
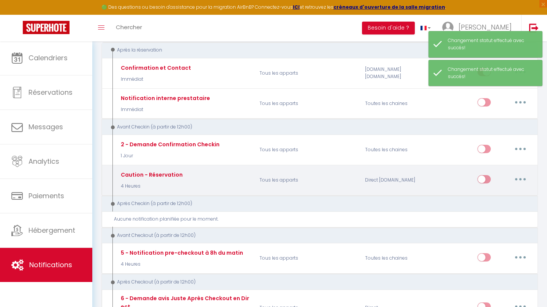
click at [486, 175] on input "checkbox" at bounding box center [483, 180] width 13 height 11
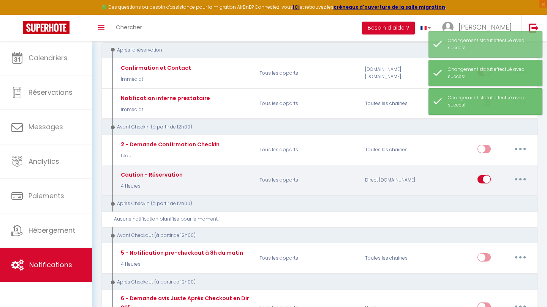
click at [525, 177] on button "button" at bounding box center [519, 179] width 21 height 12
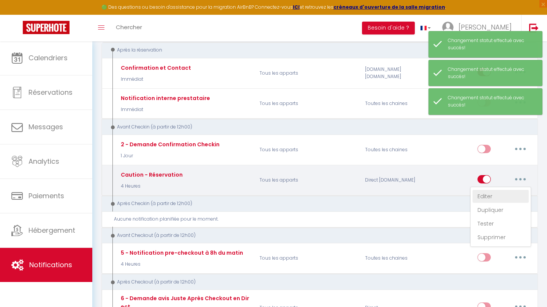
click at [494, 192] on link "Editer" at bounding box center [500, 196] width 56 height 13
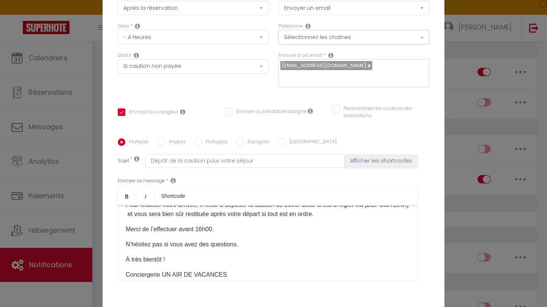
scroll to position [57, 0]
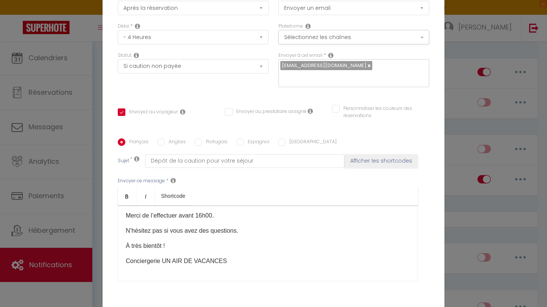
click at [164, 144] on input "Anglais" at bounding box center [161, 143] width 8 height 8
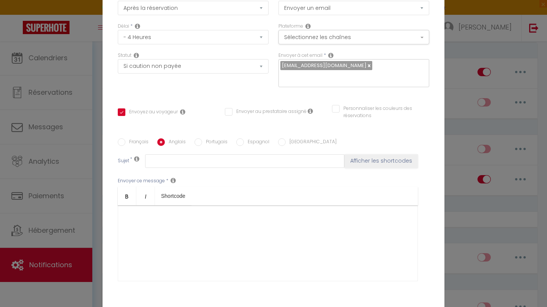
click at [123, 141] on input "Français" at bounding box center [122, 143] width 8 height 8
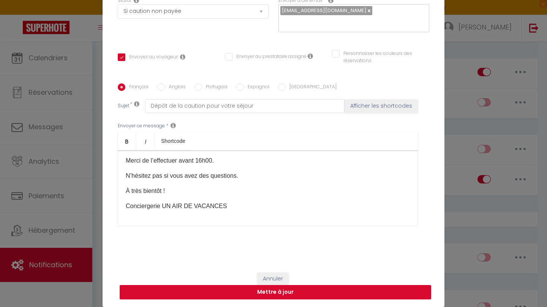
scroll to position [79, 0]
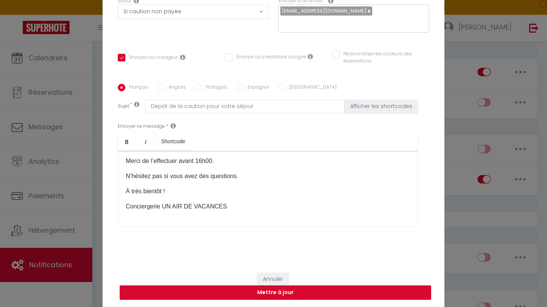
click at [299, 292] on button "Mettre à jour" at bounding box center [275, 293] width 311 height 14
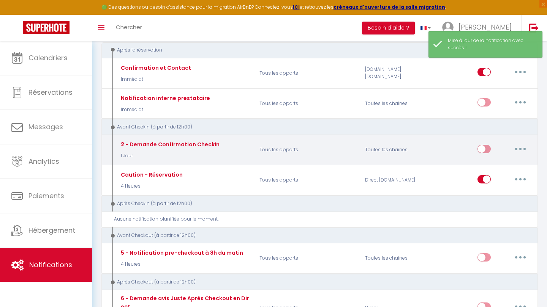
click at [483, 148] on input "checkbox" at bounding box center [483, 150] width 13 height 11
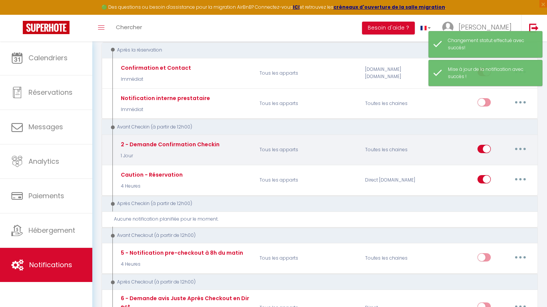
click at [516, 147] on button "button" at bounding box center [519, 149] width 21 height 12
click at [498, 162] on link "Editer" at bounding box center [500, 166] width 56 height 13
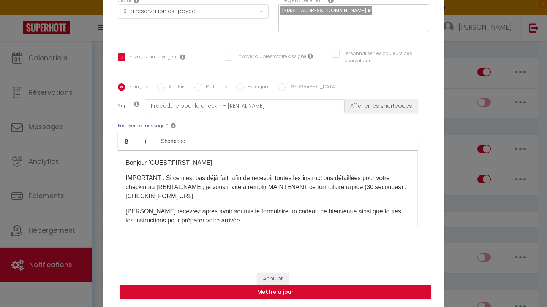
scroll to position [79, 0]
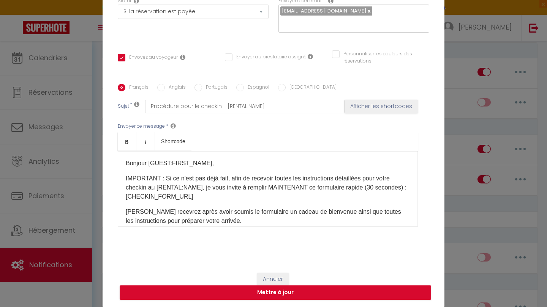
click at [278, 279] on button "Annuler" at bounding box center [273, 279] width 32 height 13
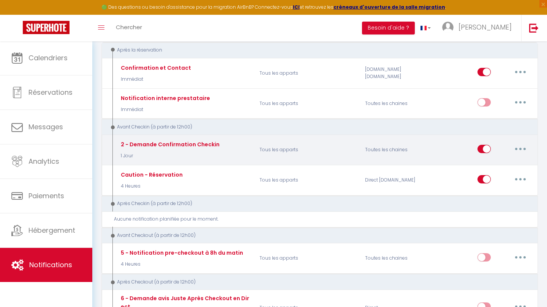
click at [484, 145] on input "checkbox" at bounding box center [483, 150] width 13 height 11
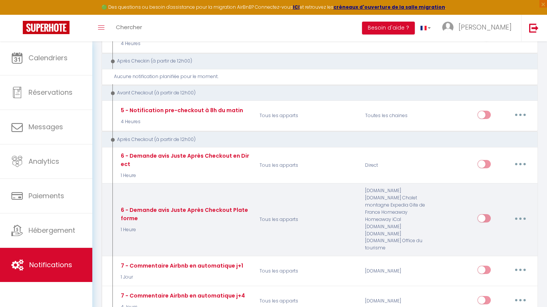
scroll to position [265, 0]
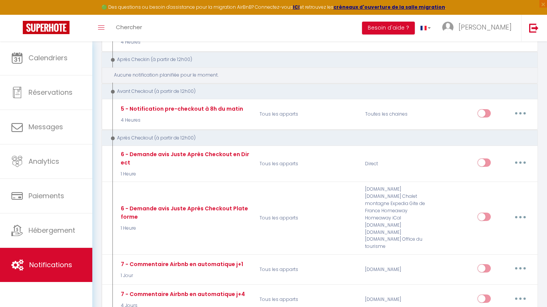
click at [219, 77] on div "Aucune notification planifiée pour le moment." at bounding box center [319, 76] width 436 height 16
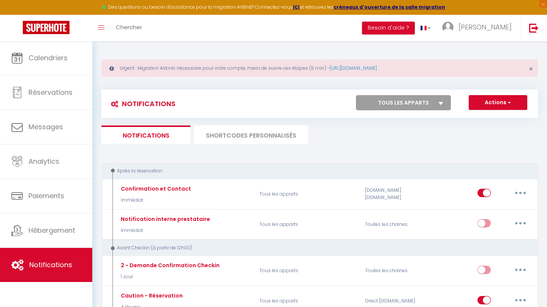
scroll to position [0, 0]
click at [510, 101] on span "button" at bounding box center [508, 103] width 5 height 8
click at [482, 118] on link "Nouvelle Notification" at bounding box center [487, 119] width 79 height 10
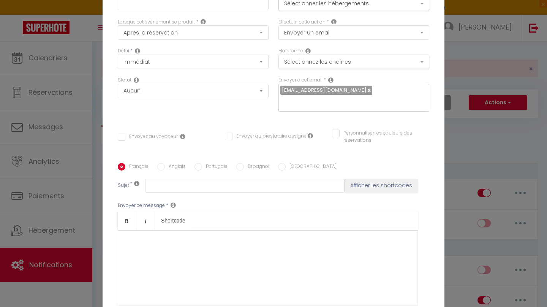
click at [323, 58] on button "Sélectionnez les chaînes" at bounding box center [353, 62] width 151 height 14
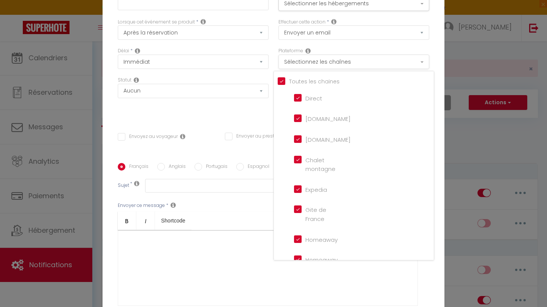
click at [323, 58] on button "Sélectionnez les chaînes" at bounding box center [353, 62] width 151 height 14
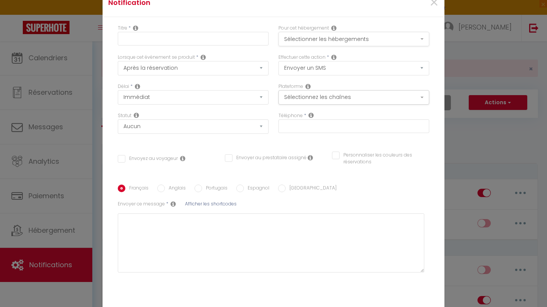
click at [314, 40] on button "Sélectionner les hébergements" at bounding box center [353, 39] width 151 height 14
click at [224, 60] on div "Lorsque cet événement se produit * Après la réservation Avant Checkin (à partir…" at bounding box center [193, 65] width 151 height 22
click at [171, 35] on input "text" at bounding box center [193, 39] width 151 height 14
click at [349, 39] on button "Sélectionner les hébergements" at bounding box center [353, 39] width 151 height 14
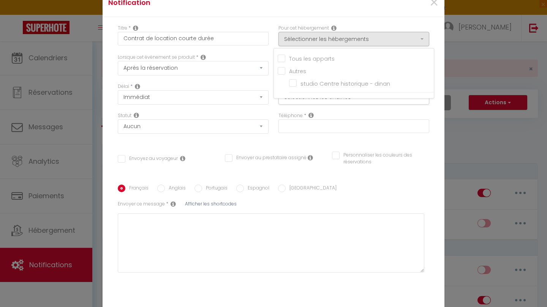
click at [298, 52] on div "Tous les apparts Autres studio Centre historique - dinan" at bounding box center [353, 73] width 161 height 50
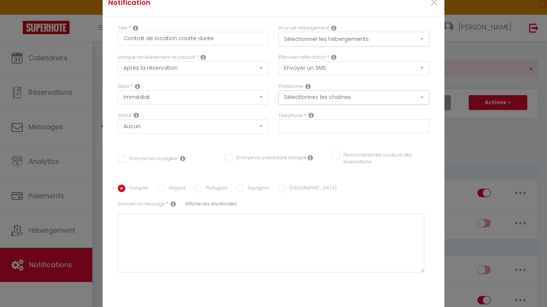
click at [298, 39] on button "Sélectionner les hébergements" at bounding box center [353, 39] width 151 height 14
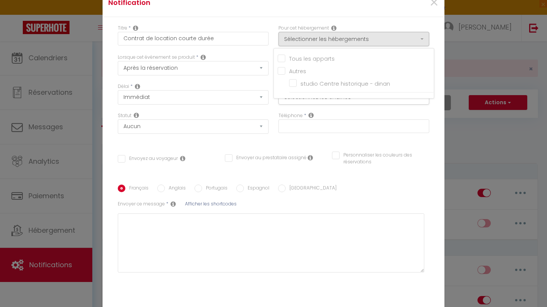
click at [282, 58] on input "Tous les apparts" at bounding box center [355, 58] width 156 height 8
click at [251, 80] on div "Lorsque cet événement se produit * Après la réservation Avant Checkin (à partir…" at bounding box center [193, 68] width 161 height 29
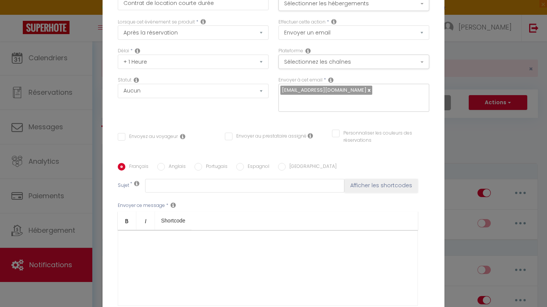
click at [333, 78] on icon at bounding box center [330, 80] width 5 height 6
click at [123, 137] on input "Envoyez au voyageur" at bounding box center [148, 137] width 60 height 8
click at [324, 64] on button "Sélectionnez les chaînes" at bounding box center [353, 62] width 151 height 14
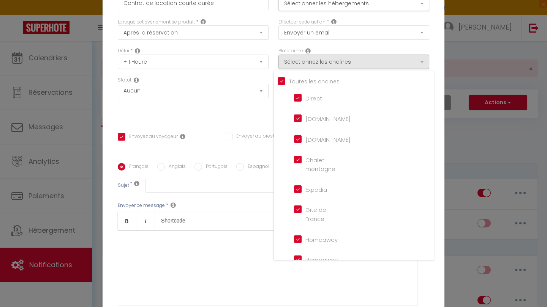
click at [280, 81] on input "Tous les apparts" at bounding box center [355, 81] width 156 height 8
click at [298, 118] on input "[DOMAIN_NAME]" at bounding box center [315, 118] width 43 height 8
click at [299, 142] on input "[DOMAIN_NAME]" at bounding box center [315, 139] width 43 height 8
click at [220, 101] on div "Statut Aucun Si la réservation est payée Si réservation non payée Si la caution…" at bounding box center [193, 98] width 161 height 43
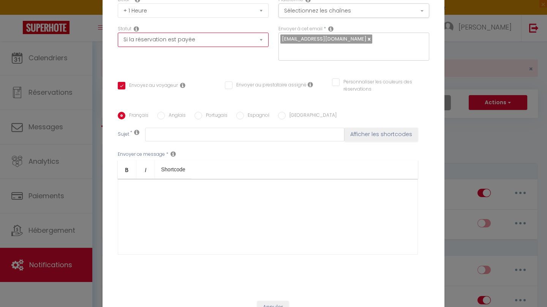
scroll to position [61, 0]
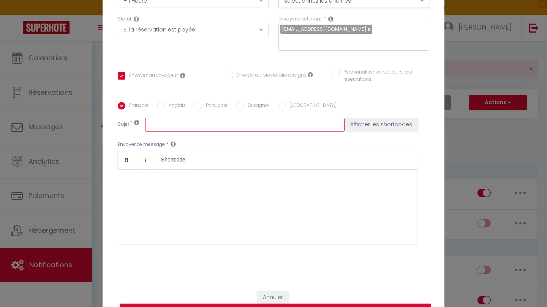
click at [192, 121] on input "text" at bounding box center [244, 125] width 199 height 14
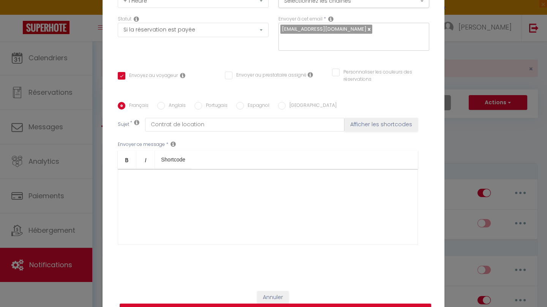
click at [158, 180] on div at bounding box center [268, 207] width 300 height 76
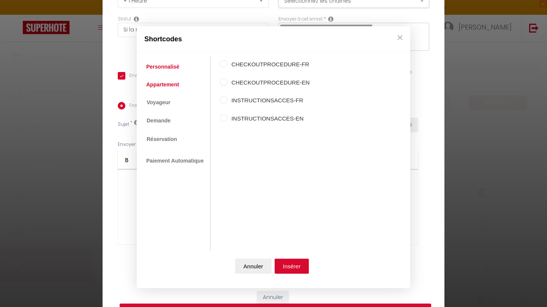
click at [172, 85] on link "Appartement" at bounding box center [162, 85] width 40 height 14
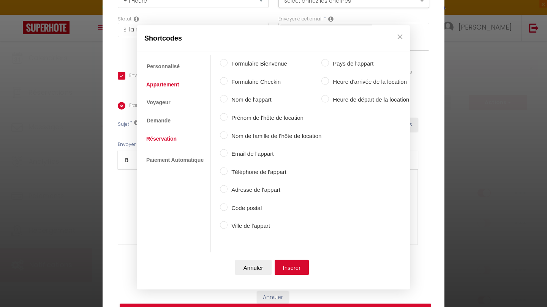
click at [166, 140] on link "Réservation" at bounding box center [161, 139] width 38 height 14
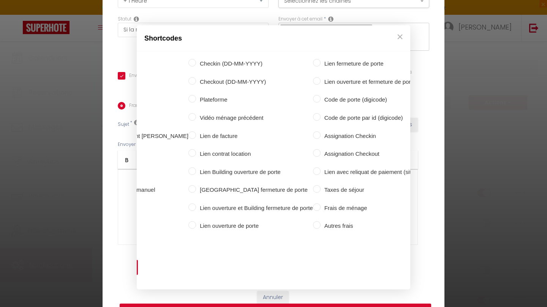
scroll to position [0, 170]
click at [209, 152] on label "Lien contrat location" at bounding box center [255, 154] width 117 height 9
click at [197, 152] on input "Lien contrat location" at bounding box center [193, 154] width 8 height 8
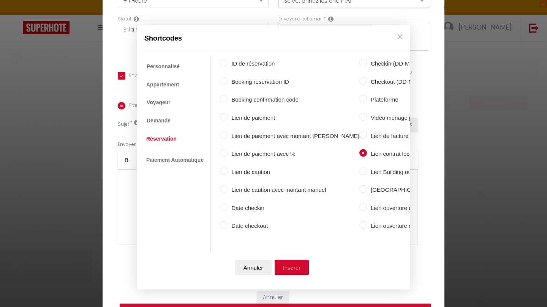
scroll to position [0, 0]
click at [296, 267] on button "Insérer" at bounding box center [291, 267] width 35 height 15
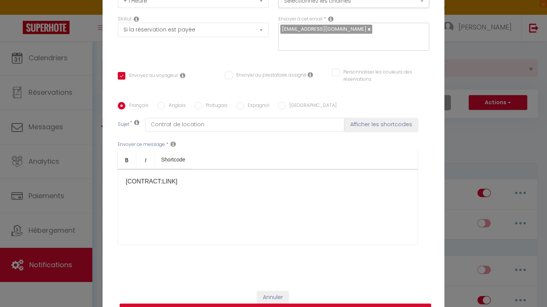
click at [124, 181] on div "[CONTRACT:LINK] ​" at bounding box center [268, 207] width 300 height 76
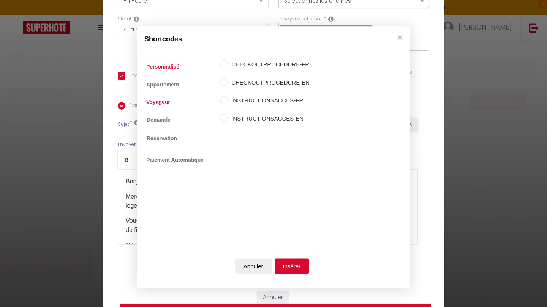
click at [164, 107] on link "Voyageur" at bounding box center [158, 102] width 32 height 14
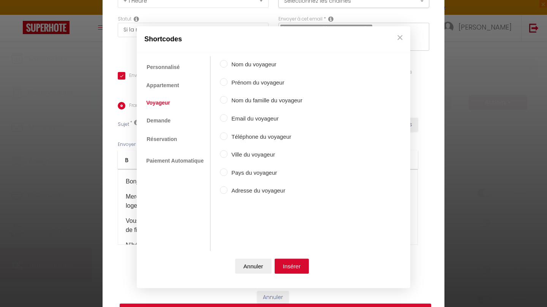
click at [225, 84] on input "Prénom du voyageur" at bounding box center [224, 82] width 8 height 8
click at [224, 66] on input "Nom du voyageur" at bounding box center [224, 64] width 8 height 8
click at [224, 83] on input "Prénom du voyageur" at bounding box center [224, 82] width 8 height 8
click at [295, 265] on button "Insérer" at bounding box center [291, 266] width 35 height 15
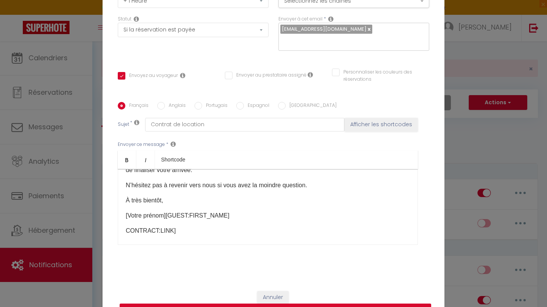
scroll to position [60, 0]
drag, startPoint x: 229, startPoint y: 216, endPoint x: 119, endPoint y: 214, distance: 109.3
click at [119, 214] on div "Bonjour [Prénom], Merci beaucoup pour votre réservation, nous sommes ravis de v…" at bounding box center [268, 207] width 300 height 76
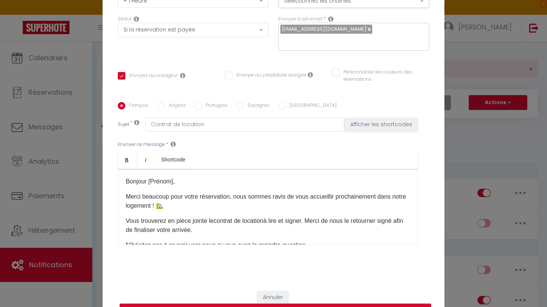
scroll to position [0, 0]
drag, startPoint x: 177, startPoint y: 183, endPoint x: 150, endPoint y: 181, distance: 27.8
click at [150, 181] on p "Bonjour [Prénom]," at bounding box center [268, 181] width 284 height 9
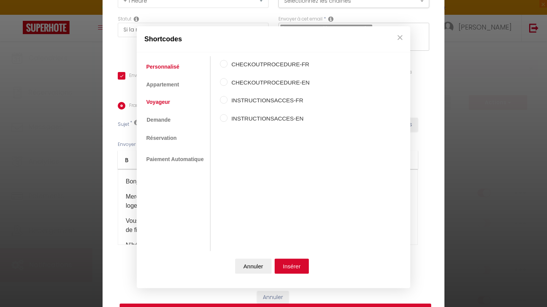
click at [163, 103] on link "Voyageur" at bounding box center [158, 102] width 32 height 14
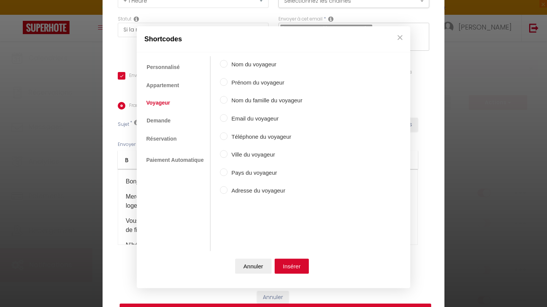
click at [225, 83] on input "Prénom du voyageur" at bounding box center [224, 82] width 8 height 8
click at [289, 264] on button "Insérer" at bounding box center [291, 266] width 35 height 15
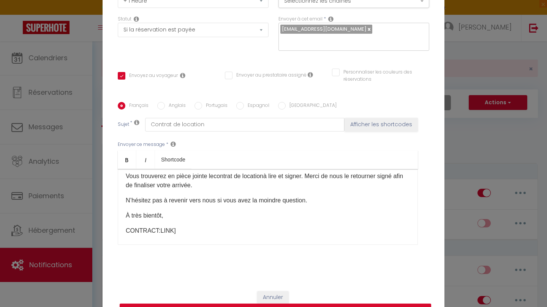
scroll to position [45, 0]
drag, startPoint x: 175, startPoint y: 232, endPoint x: 115, endPoint y: 227, distance: 60.6
click at [115, 227] on div "Titre * Contrat de location courte durée Pour cet hébergement Sélectionner les …" at bounding box center [273, 102] width 342 height 363
click at [213, 186] on p "Vous trouverez en pièce jointe le contrat de location à lire et signer. Merci d…" at bounding box center [268, 181] width 284 height 18
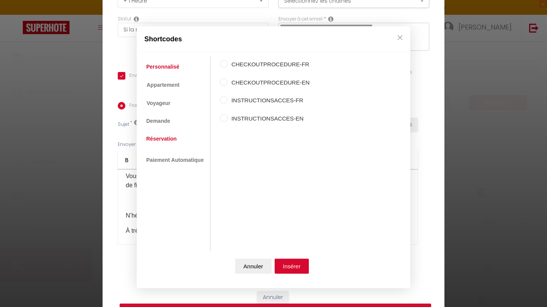
click at [164, 136] on link "Réservation" at bounding box center [161, 139] width 38 height 14
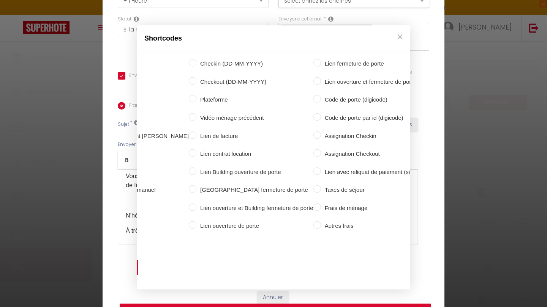
scroll to position [0, 170]
click at [201, 155] on label "Lien contrat location" at bounding box center [255, 154] width 117 height 9
click at [197, 155] on input "Lien contrat location" at bounding box center [193, 154] width 8 height 8
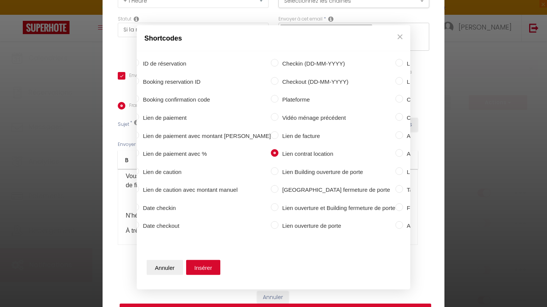
scroll to position [0, 45]
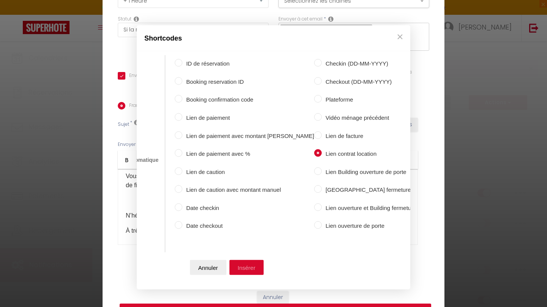
click at [247, 266] on button "Insérer" at bounding box center [246, 267] width 35 height 15
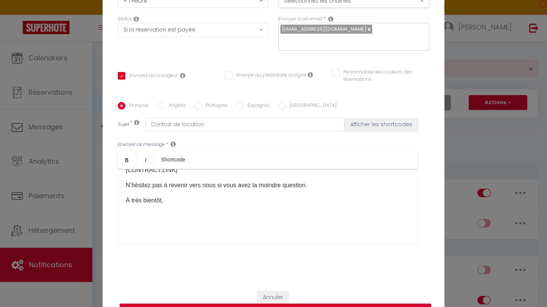
scroll to position [75, 0]
click at [186, 219] on div "Bonjour [GUEST:FIRST_NAME] ​ Merci beaucoup pour votre réservation, nous sommes…" at bounding box center [268, 207] width 300 height 76
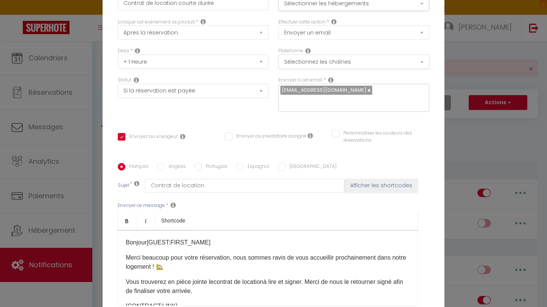
scroll to position [0, 0]
click at [379, 63] on button "Sélectionnez les chaînes" at bounding box center [353, 62] width 151 height 14
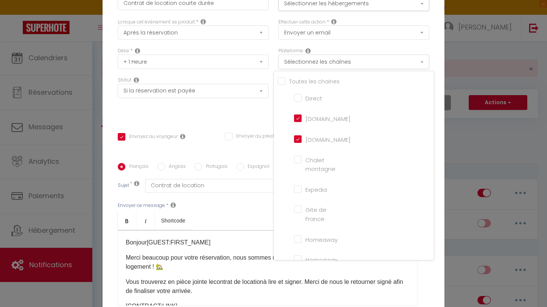
click at [379, 63] on button "Sélectionnez les chaînes" at bounding box center [353, 62] width 151 height 14
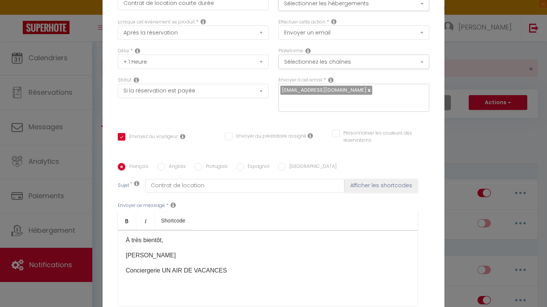
scroll to position [96, 0]
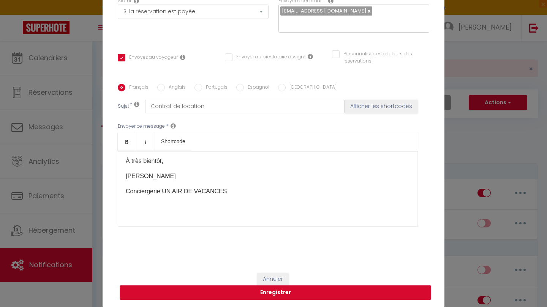
click at [282, 296] on button "Enregistrer" at bounding box center [275, 293] width 311 height 14
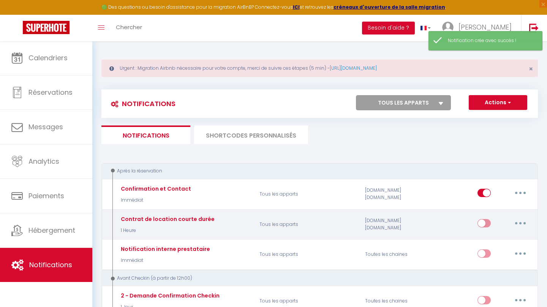
click at [484, 223] on input "checkbox" at bounding box center [483, 224] width 13 height 11
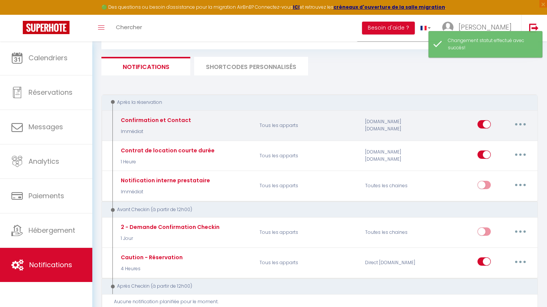
scroll to position [75, 0]
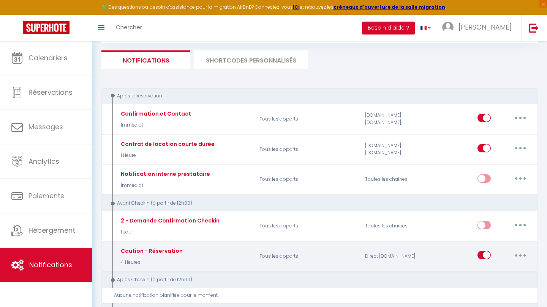
click at [521, 252] on button "button" at bounding box center [519, 255] width 21 height 12
click at [498, 273] on link "Editer" at bounding box center [500, 272] width 56 height 13
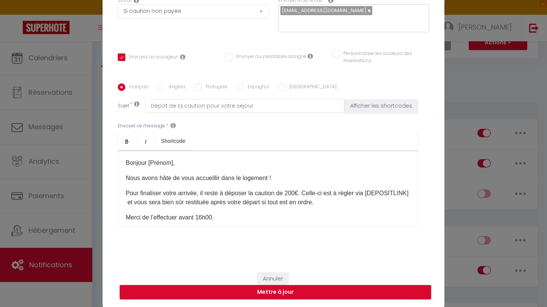
scroll to position [79, 0]
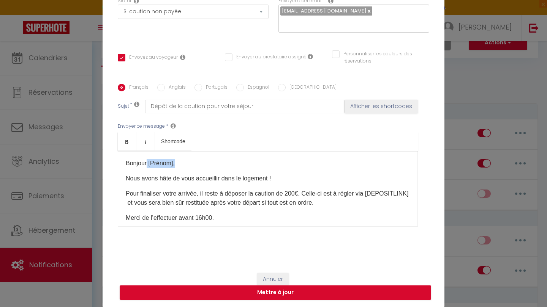
drag, startPoint x: 175, startPoint y: 165, endPoint x: 148, endPoint y: 164, distance: 27.7
click at [148, 164] on span "Bonjour [Prénom]," at bounding box center [150, 163] width 49 height 6
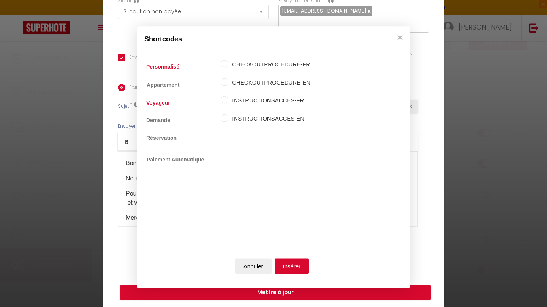
click at [164, 102] on link "Voyageur" at bounding box center [158, 103] width 32 height 14
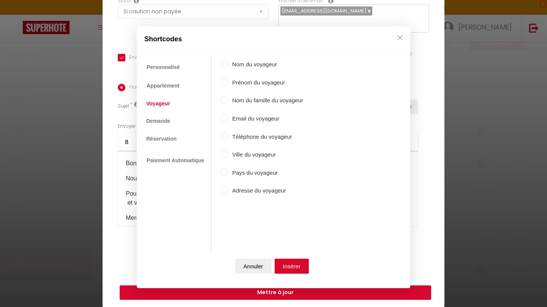
click at [256, 81] on label "Prénom du voyageur" at bounding box center [265, 82] width 75 height 9
click at [228, 81] on input "Prénom du voyageur" at bounding box center [225, 82] width 8 height 8
click at [290, 265] on button "Insérer" at bounding box center [291, 266] width 35 height 15
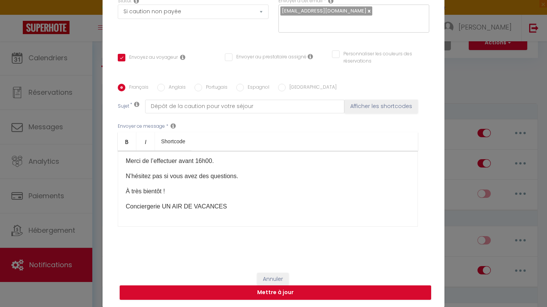
scroll to position [57, 0]
click at [239, 295] on button "Mettre à jour" at bounding box center [275, 293] width 311 height 14
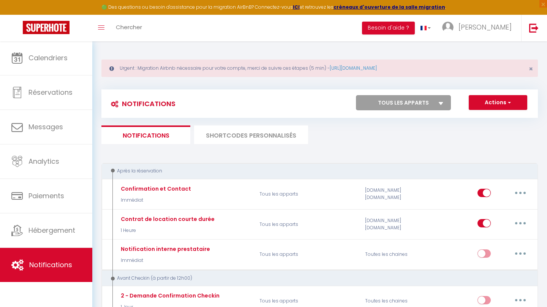
scroll to position [0, 0]
click at [514, 109] on button "Actions" at bounding box center [497, 102] width 58 height 15
click at [514, 105] on button "Actions" at bounding box center [497, 102] width 58 height 15
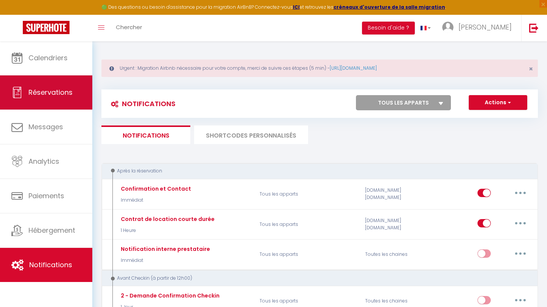
click at [63, 87] on link "Réservations" at bounding box center [46, 93] width 92 height 34
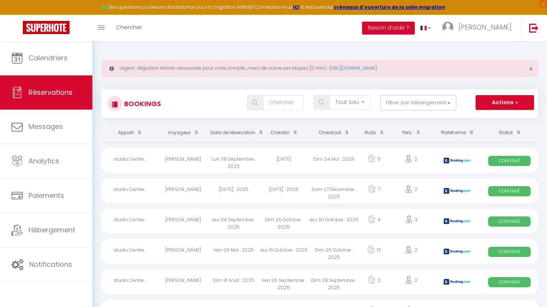
click at [196, 134] on span at bounding box center [195, 133] width 8 height 14
click at [287, 157] on div "Lun 15 Septembre . 2025" at bounding box center [284, 160] width 50 height 25
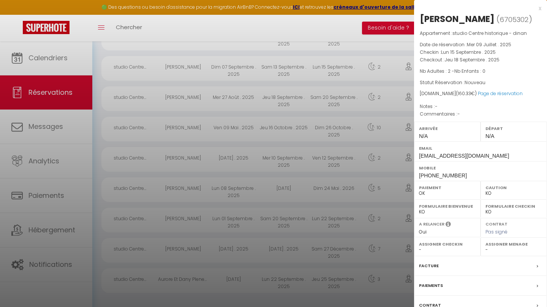
scroll to position [183, 0]
click at [530, 305] on div "Contrat" at bounding box center [480, 306] width 133 height 20
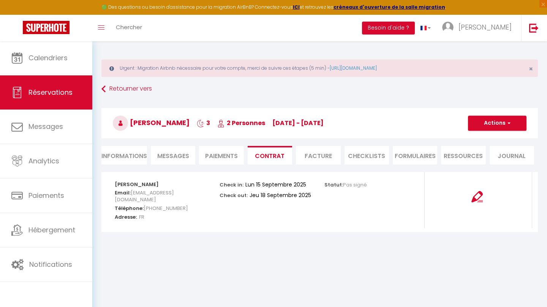
click at [481, 200] on img at bounding box center [476, 196] width 11 height 11
click at [505, 125] on span "button" at bounding box center [507, 123] width 5 height 7
click at [185, 153] on span "Messages" at bounding box center [173, 156] width 32 height 9
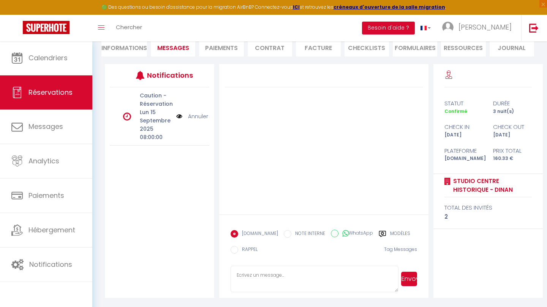
scroll to position [108, 0]
click at [277, 46] on li "Contrat" at bounding box center [269, 47] width 44 height 19
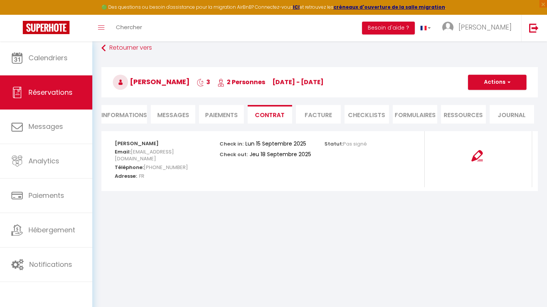
click at [477, 155] on img at bounding box center [476, 155] width 11 height 11
click at [490, 78] on button "Actions" at bounding box center [497, 82] width 58 height 15
click at [492, 106] on link "Envoyer le contrat" at bounding box center [491, 109] width 64 height 10
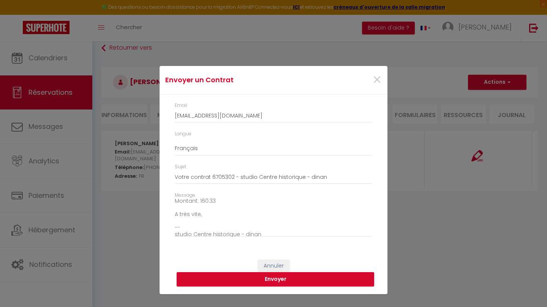
scroll to position [83, 0]
click at [303, 277] on button "Envoyer" at bounding box center [275, 280] width 197 height 14
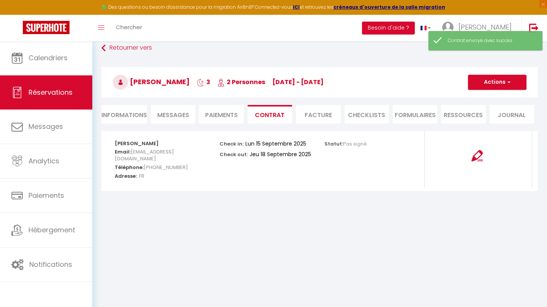
click at [177, 111] on span "Messages" at bounding box center [173, 115] width 32 height 9
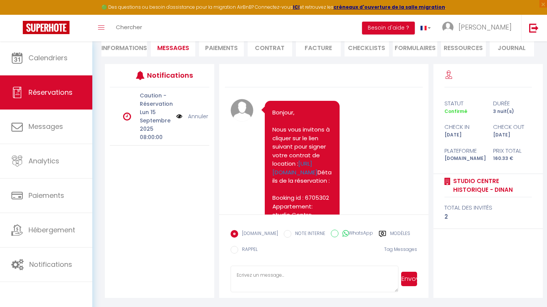
click at [132, 47] on li "Informations" at bounding box center [124, 47] width 46 height 19
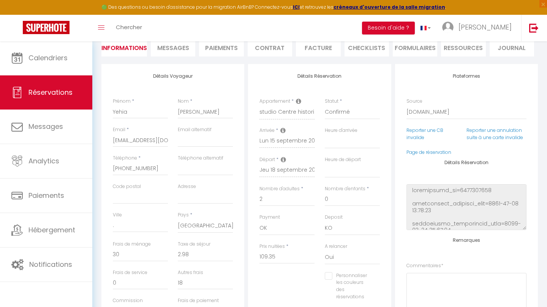
click at [58, 90] on span "Réservations" at bounding box center [50, 92] width 44 height 9
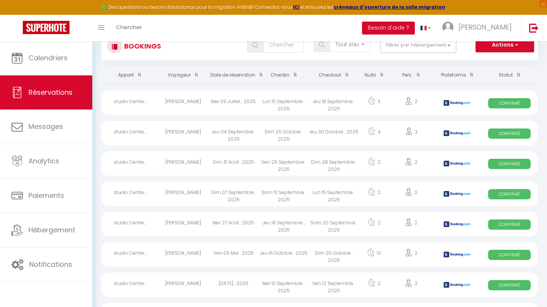
scroll to position [48, 0]
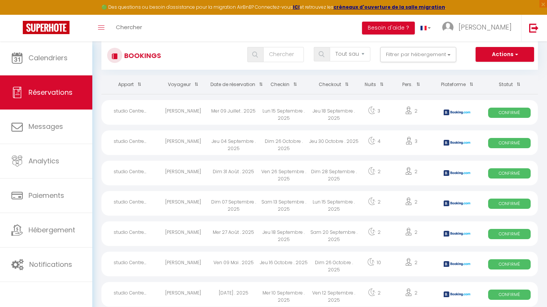
click at [284, 80] on th "Checkin" at bounding box center [284, 85] width 50 height 19
click at [307, 110] on div "Mer 10 Septembre . 2025" at bounding box center [284, 112] width 50 height 25
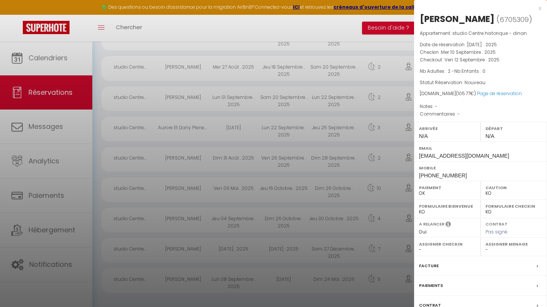
scroll to position [183, 0]
click at [449, 303] on div "Contrat" at bounding box center [480, 306] width 133 height 20
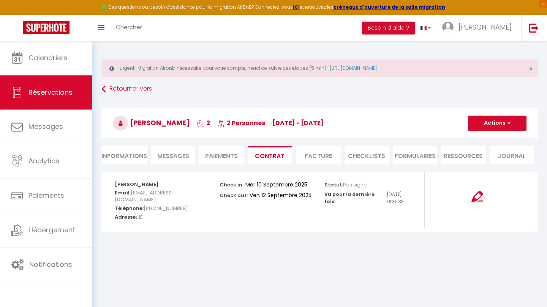
click at [183, 161] on li "Messages" at bounding box center [173, 155] width 44 height 19
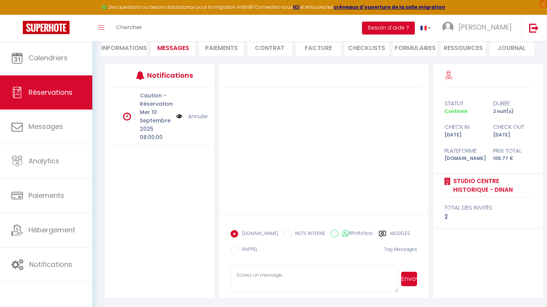
scroll to position [108, 0]
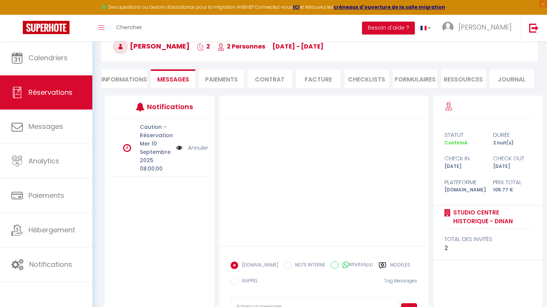
click at [279, 74] on li "Contrat" at bounding box center [269, 78] width 44 height 19
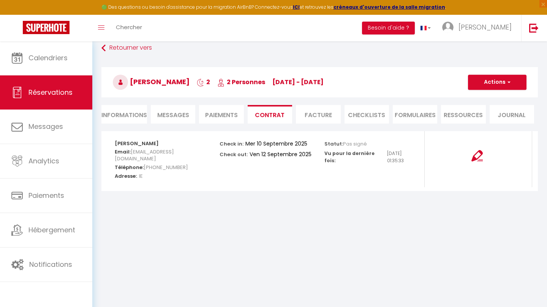
click at [511, 80] on button "Actions" at bounding box center [497, 82] width 58 height 15
click at [492, 110] on link "Envoyer le contrat" at bounding box center [491, 109] width 64 height 10
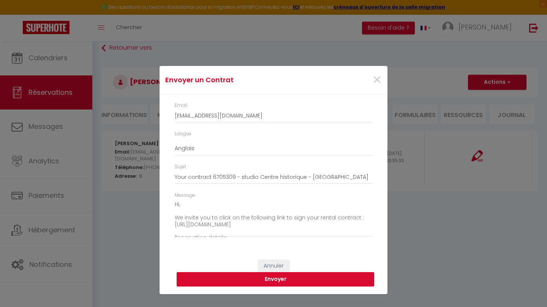
click at [293, 281] on button "Envoyer" at bounding box center [275, 280] width 197 height 14
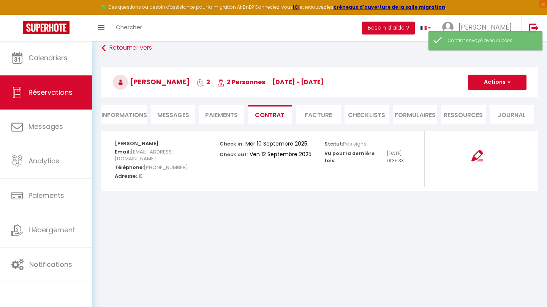
click at [129, 112] on li "Informations" at bounding box center [124, 114] width 46 height 19
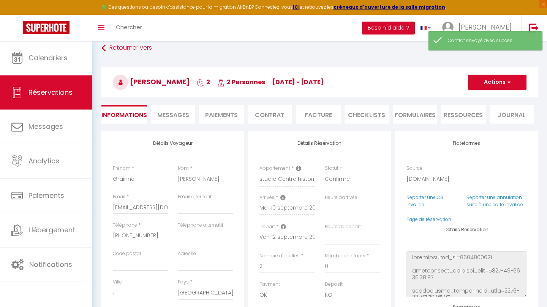
click at [47, 85] on link "Réservations" at bounding box center [46, 93] width 92 height 34
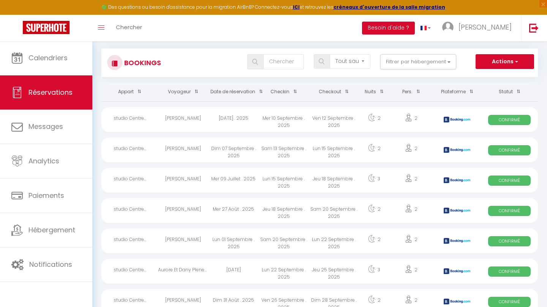
click at [303, 151] on div "Sam 13 Septembre . 2025" at bounding box center [284, 150] width 50 height 25
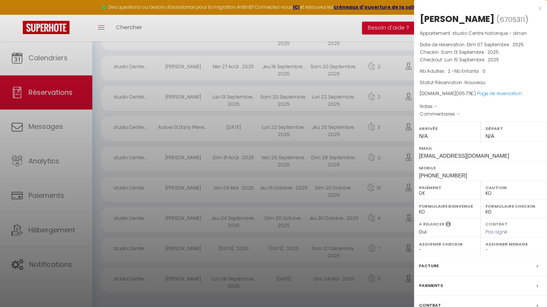
scroll to position [183, 0]
click at [459, 300] on div "Contrat" at bounding box center [480, 306] width 133 height 20
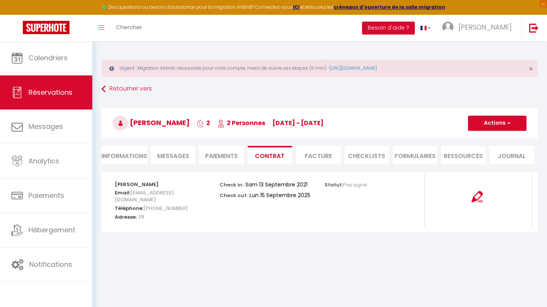
click at [165, 157] on span "Messages" at bounding box center [173, 156] width 32 height 9
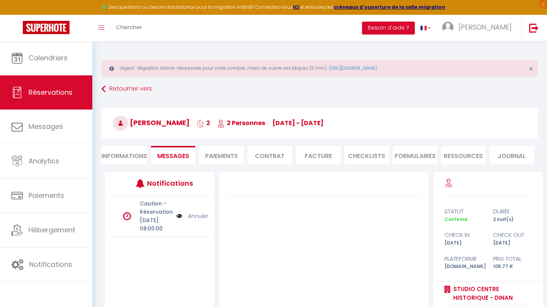
click at [280, 157] on li "Contrat" at bounding box center [269, 155] width 44 height 19
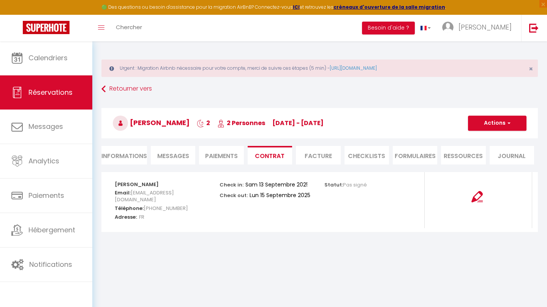
click at [511, 120] on button "Actions" at bounding box center [497, 123] width 58 height 15
click at [488, 149] on link "Envoyer le contrat" at bounding box center [491, 150] width 64 height 10
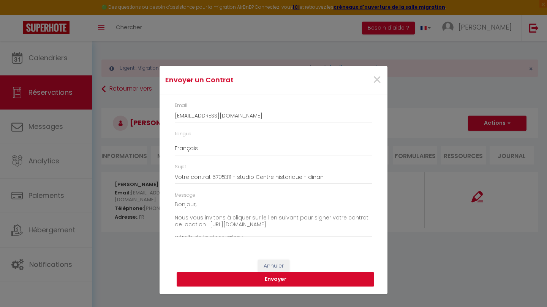
click at [306, 277] on button "Envoyer" at bounding box center [275, 280] width 197 height 14
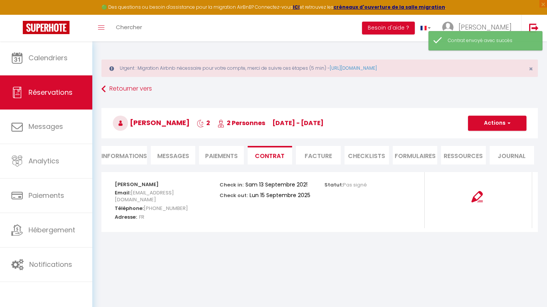
click at [161, 153] on span "Messages" at bounding box center [173, 156] width 32 height 9
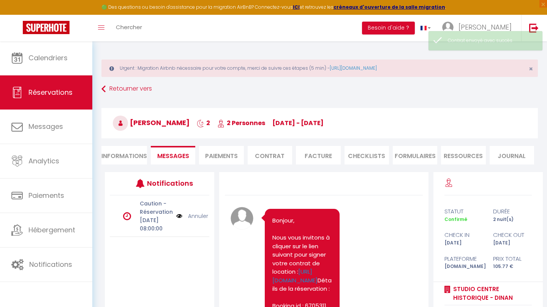
click at [63, 95] on span "Réservations" at bounding box center [50, 92] width 44 height 9
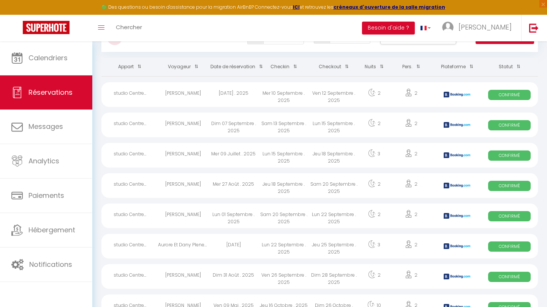
scroll to position [67, 0]
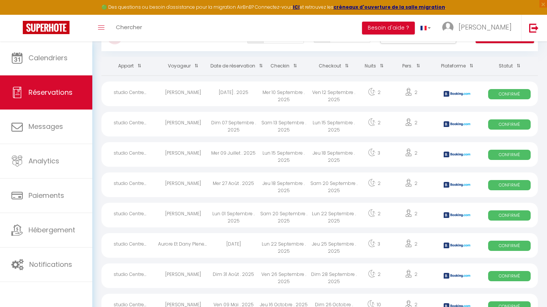
click at [299, 183] on div "Jeu 18 Septembre . 2025" at bounding box center [284, 185] width 50 height 25
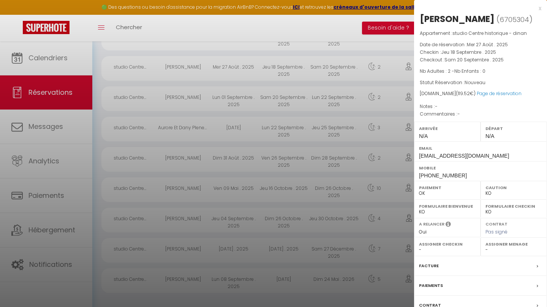
scroll to position [183, 0]
click at [468, 305] on div "Contrat" at bounding box center [480, 306] width 133 height 20
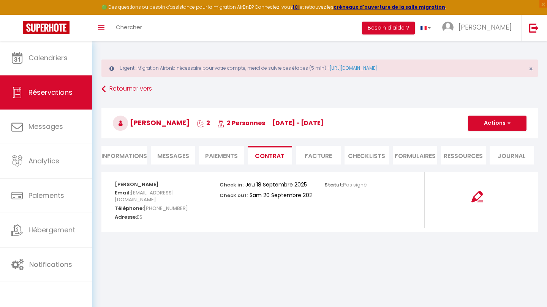
click at [511, 126] on button "Actions" at bounding box center [497, 123] width 58 height 15
click at [500, 149] on link "Envoyer le contrat" at bounding box center [491, 150] width 64 height 10
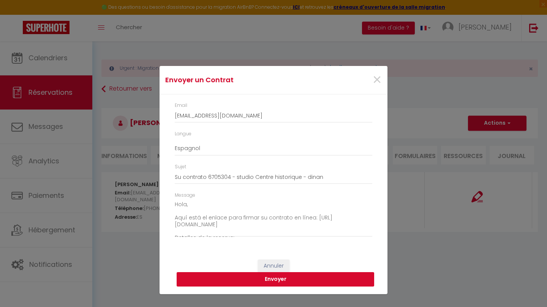
click at [276, 281] on button "Envoyer" at bounding box center [275, 280] width 197 height 14
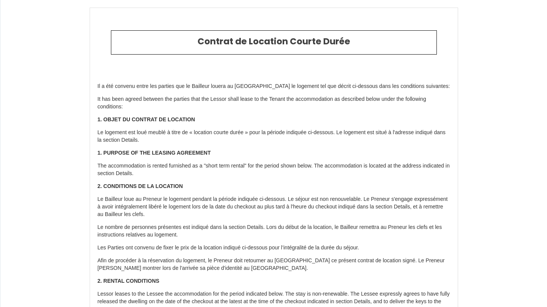
select select "IE"
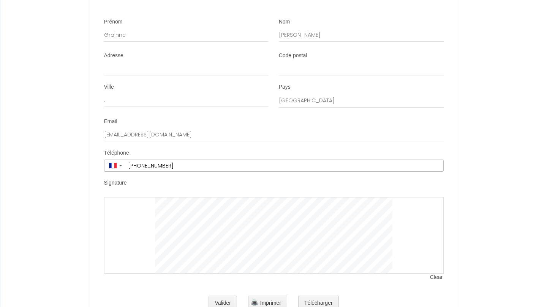
scroll to position [1458, 0]
click at [324, 296] on button "Télécharger" at bounding box center [318, 303] width 41 height 15
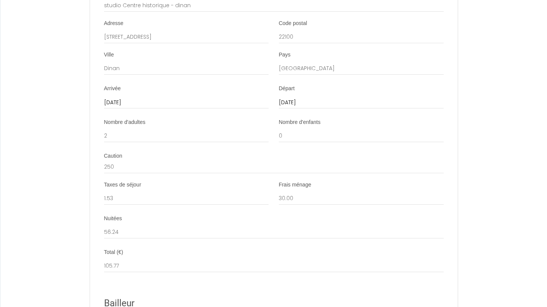
scroll to position [973, 0]
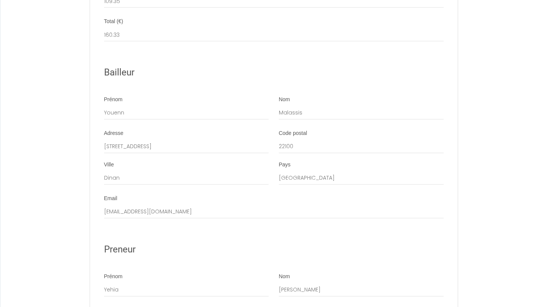
scroll to position [1150, 0]
